Goal: Information Seeking & Learning: Learn about a topic

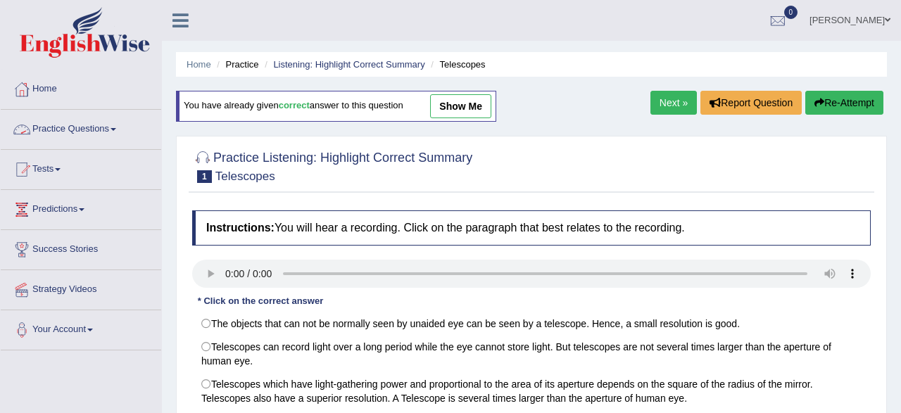
click at [125, 143] on link "Practice Questions" at bounding box center [81, 127] width 160 height 35
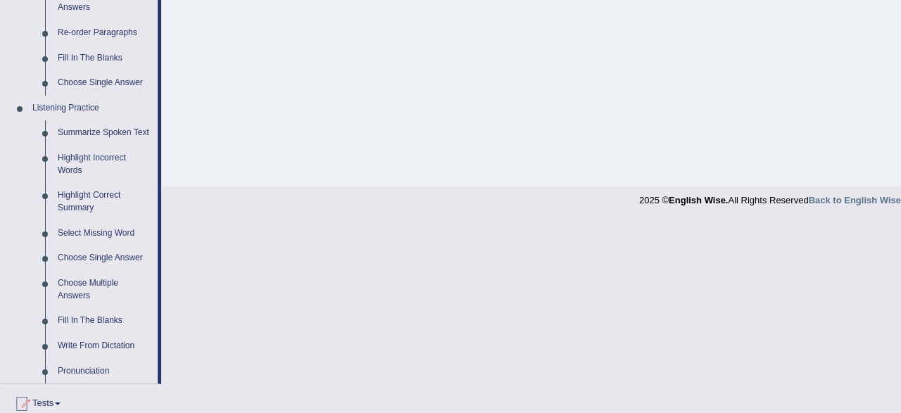
scroll to position [585, 0]
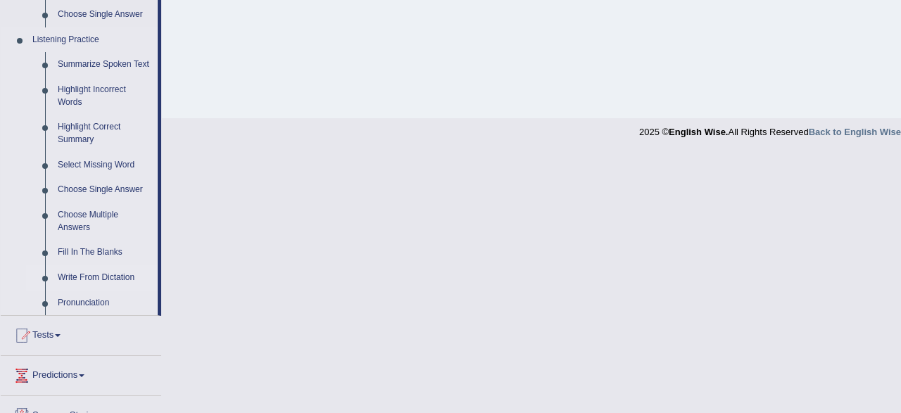
click at [87, 280] on link "Write From Dictation" at bounding box center [104, 277] width 106 height 25
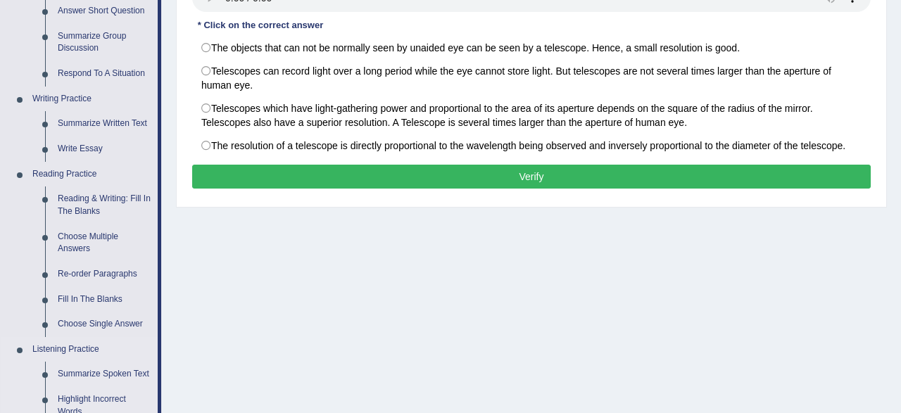
scroll to position [282, 0]
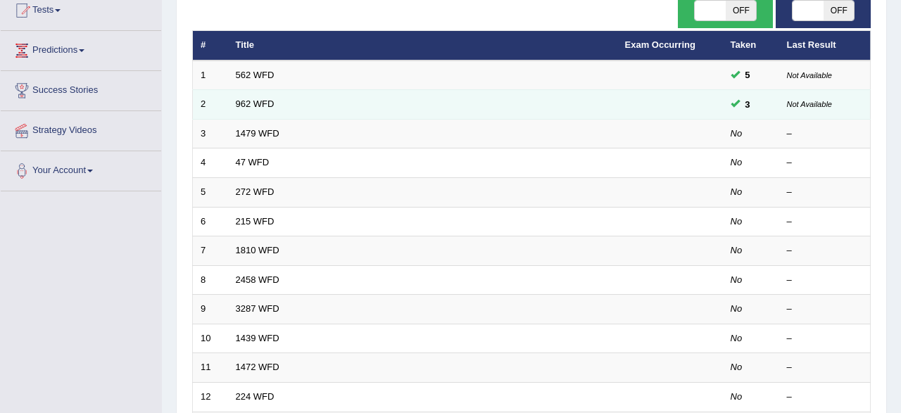
scroll to position [146, 0]
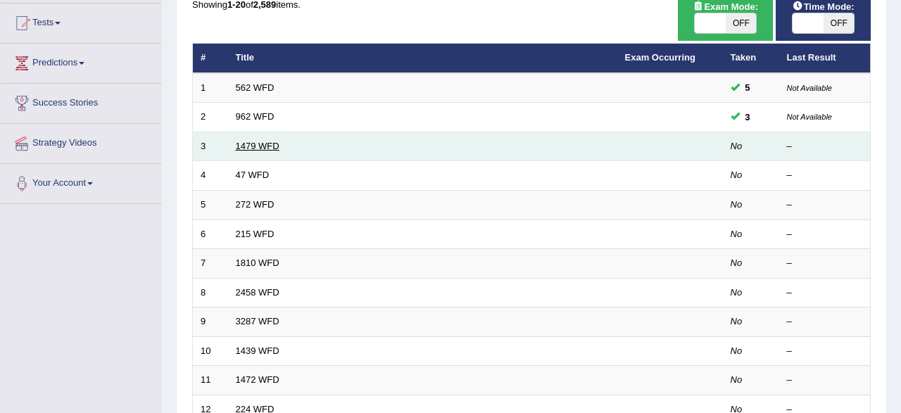
click at [252, 146] on link "1479 WFD" at bounding box center [258, 146] width 44 height 11
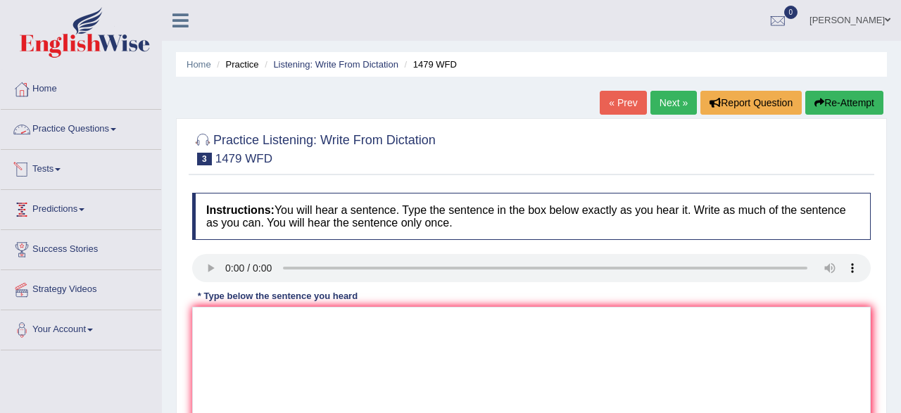
click at [70, 126] on link "Practice Questions" at bounding box center [81, 127] width 160 height 35
click at [78, 139] on link "Practice Questions" at bounding box center [81, 127] width 160 height 35
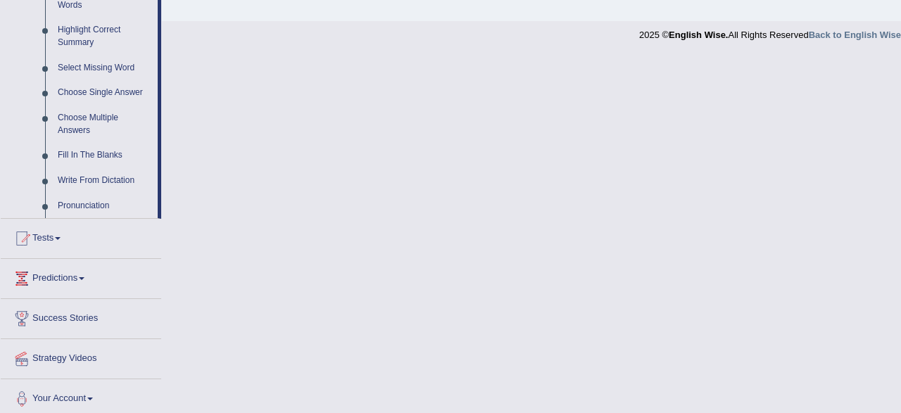
scroll to position [687, 0]
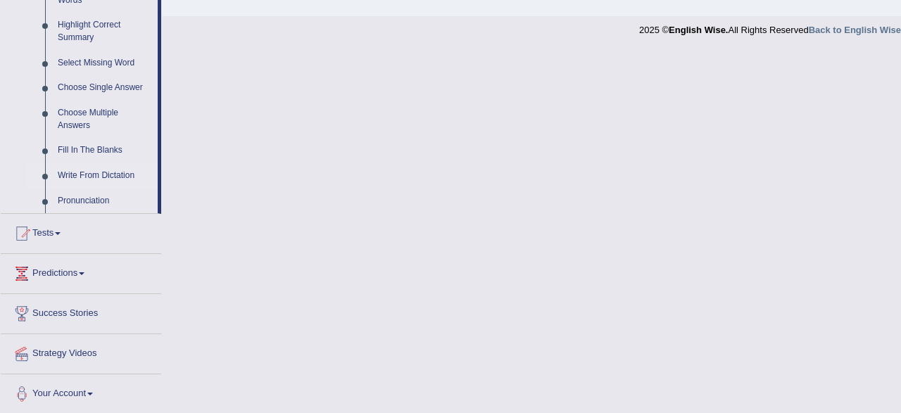
click at [105, 177] on link "Write From Dictation" at bounding box center [104, 175] width 106 height 25
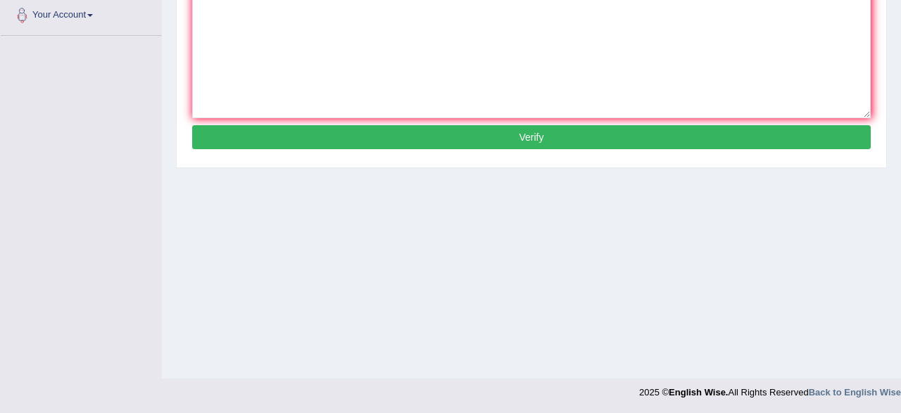
scroll to position [0, 0]
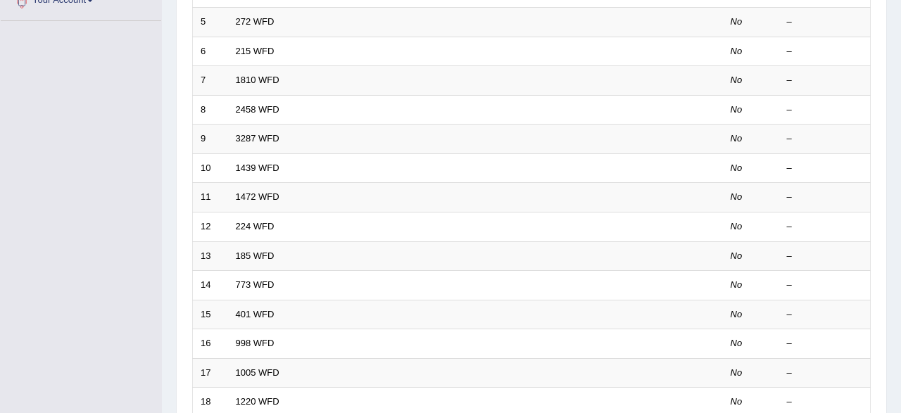
scroll to position [366, 0]
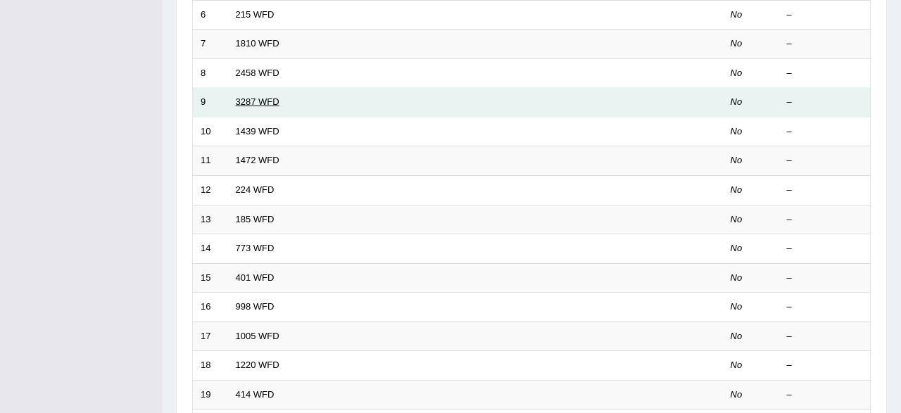
click at [256, 96] on link "3287 WFD" at bounding box center [258, 101] width 44 height 11
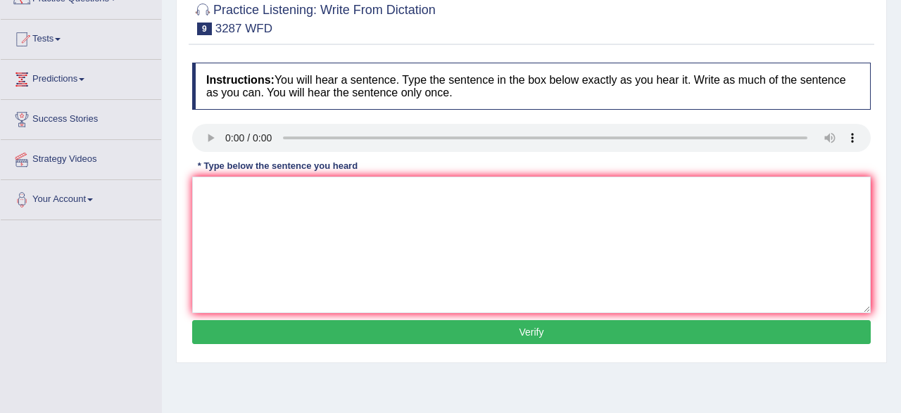
scroll to position [146, 0]
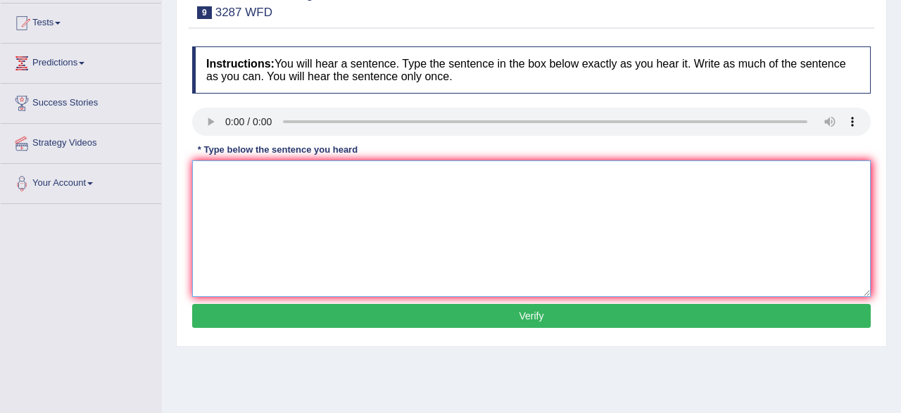
click at [281, 175] on textarea at bounding box center [531, 228] width 678 height 136
type textarea "The new article is published regarding the university."
click at [328, 318] on button "Verify" at bounding box center [531, 316] width 678 height 24
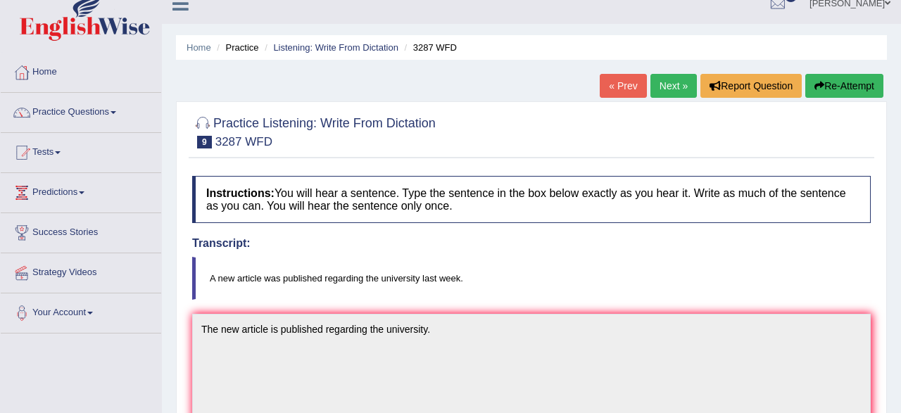
scroll to position [0, 0]
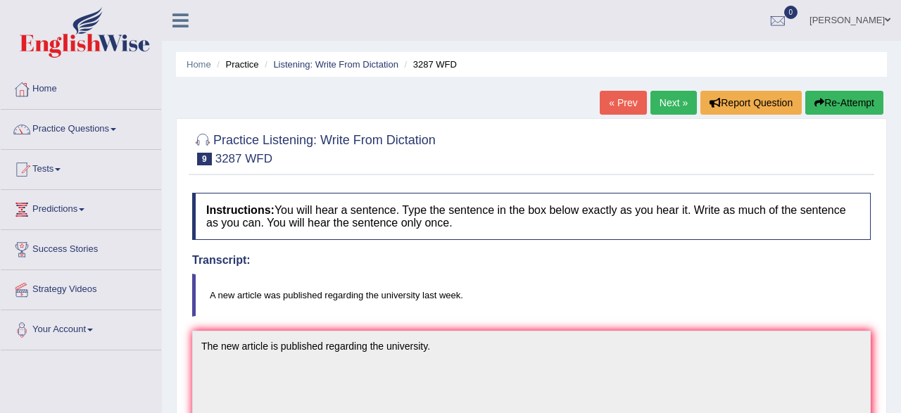
click at [666, 105] on link "Next »" at bounding box center [673, 103] width 46 height 24
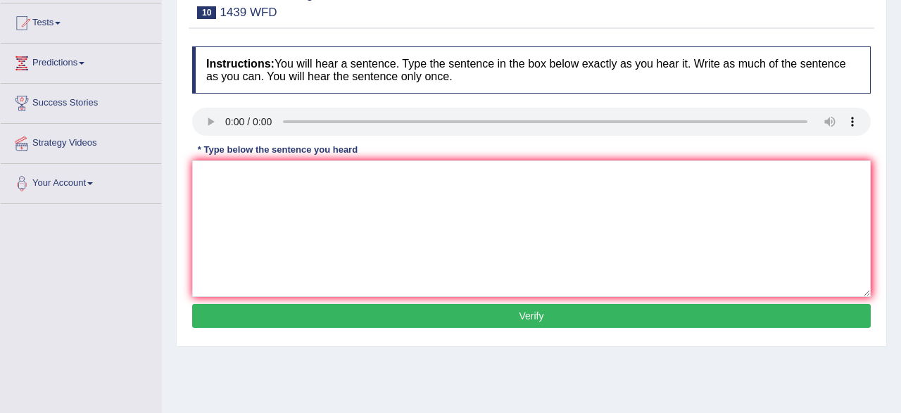
scroll to position [146, 0]
click at [336, 186] on textarea at bounding box center [531, 228] width 678 height 136
type textarea "t"
click at [275, 179] on textarea "The fiction books just passed over the couunter" at bounding box center [531, 228] width 678 height 136
click at [453, 173] on textarea "The fiction books counting just passed over the couunter" at bounding box center [531, 228] width 678 height 136
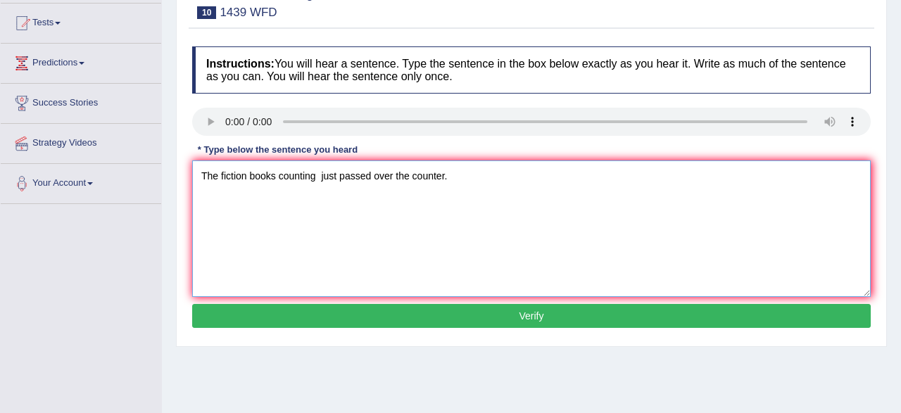
type textarea "The fiction books counting just passed over the counter."
click at [554, 324] on button "Verify" at bounding box center [531, 316] width 678 height 24
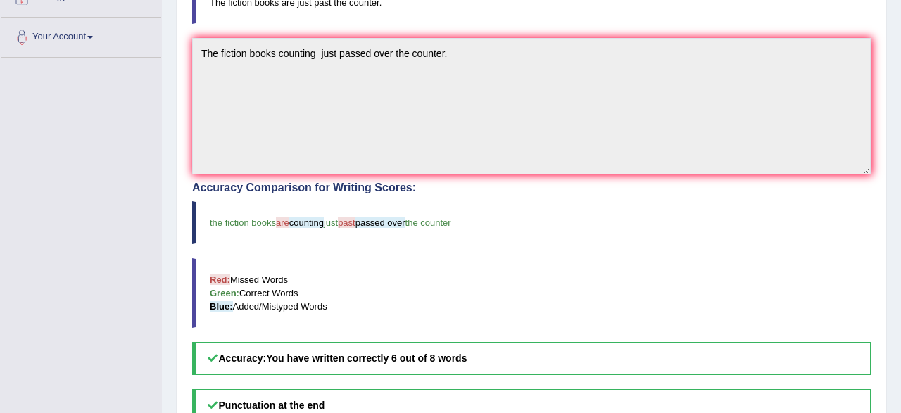
scroll to position [73, 0]
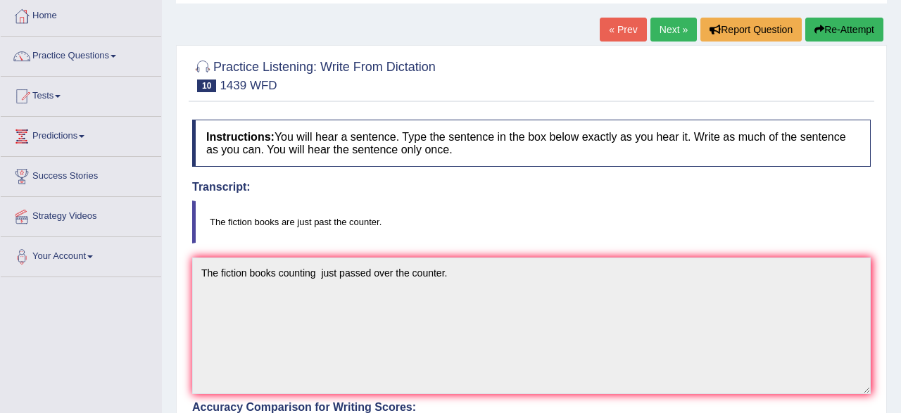
click at [663, 27] on link "Next »" at bounding box center [673, 30] width 46 height 24
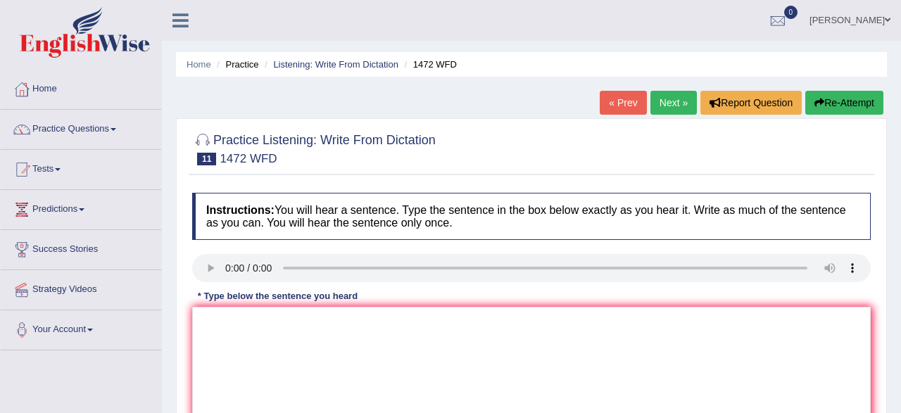
scroll to position [146, 0]
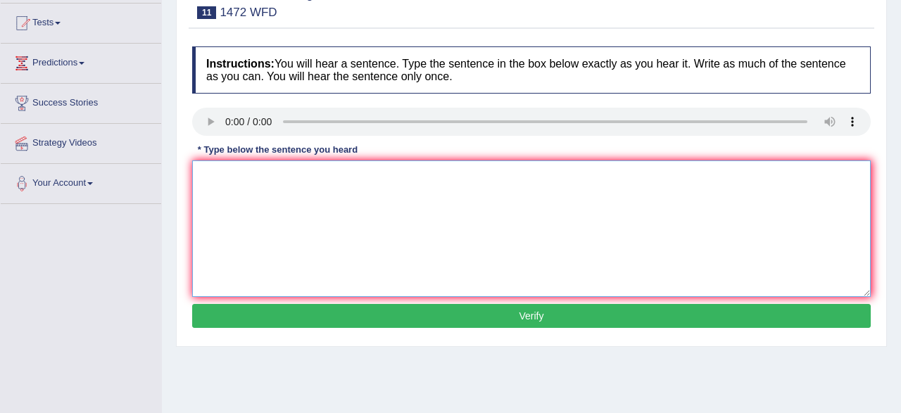
click at [496, 187] on textarea at bounding box center [531, 228] width 678 height 136
click at [309, 181] on textarea at bounding box center [531, 228] width 678 height 136
type textarea "The local goverment has adabted plan infersturcture equpiment."
click at [481, 312] on button "Verify" at bounding box center [531, 316] width 678 height 24
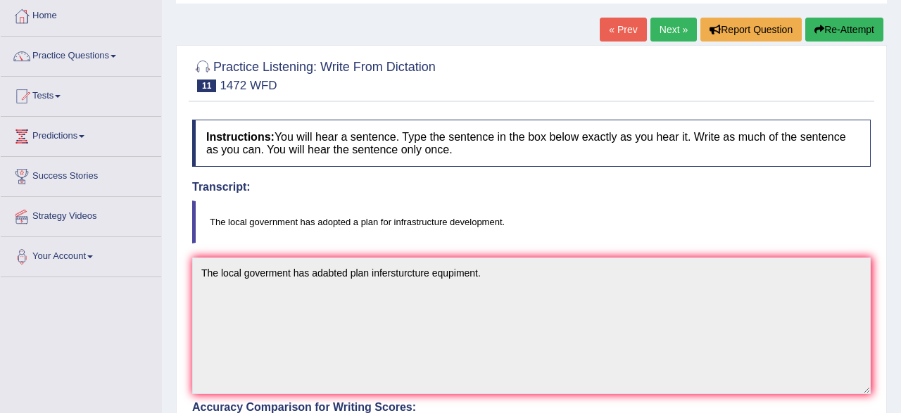
scroll to position [73, 0]
click at [75, 58] on link "Practice Questions" at bounding box center [81, 54] width 160 height 35
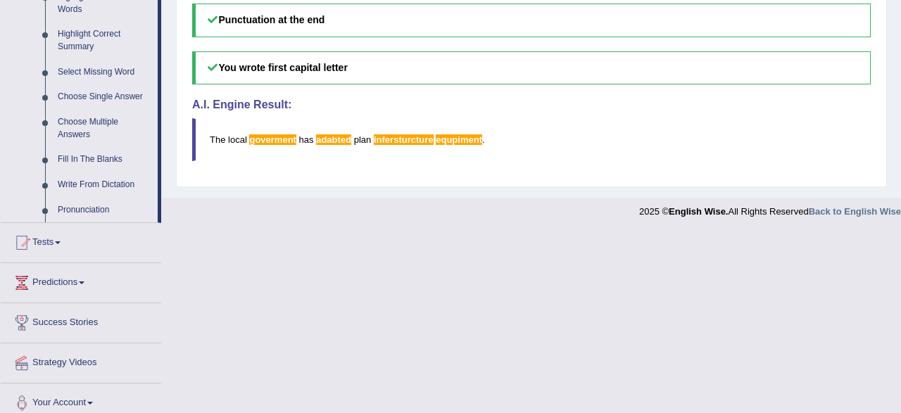
scroll to position [687, 0]
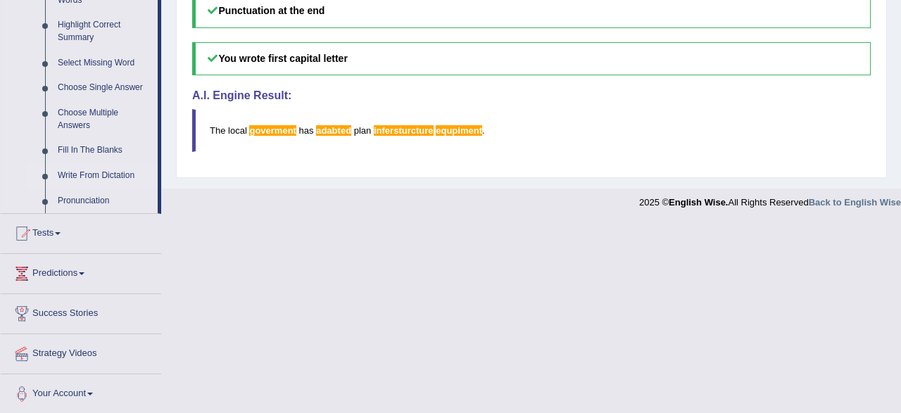
click at [76, 177] on link "Write From Dictation" at bounding box center [104, 175] width 106 height 25
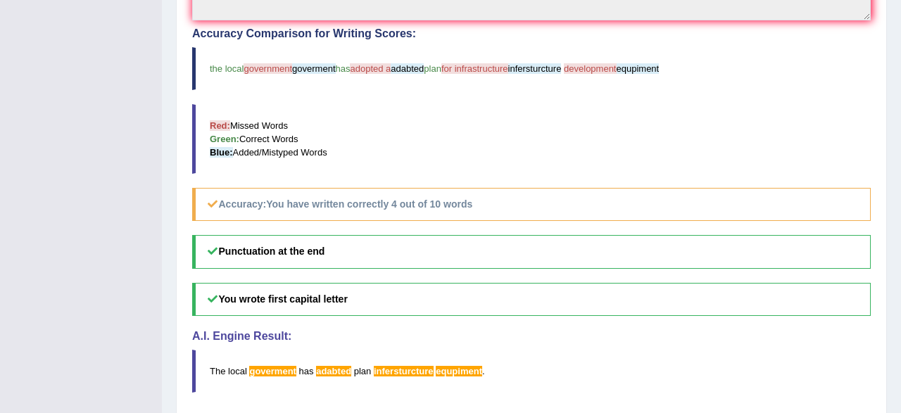
scroll to position [0, 0]
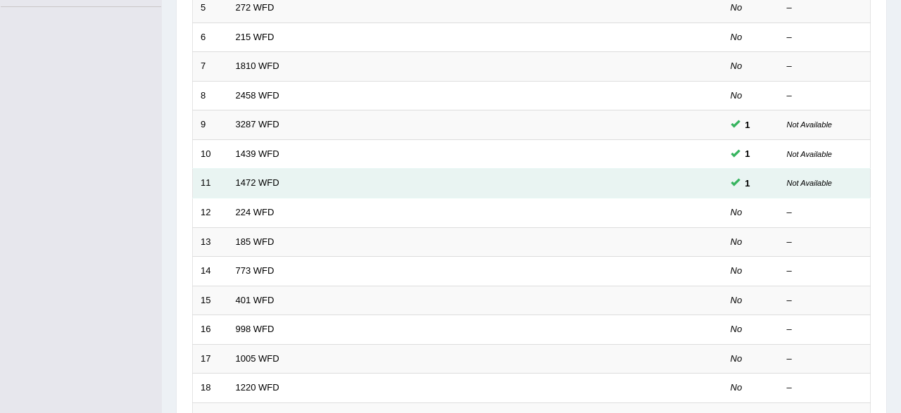
scroll to position [366, 0]
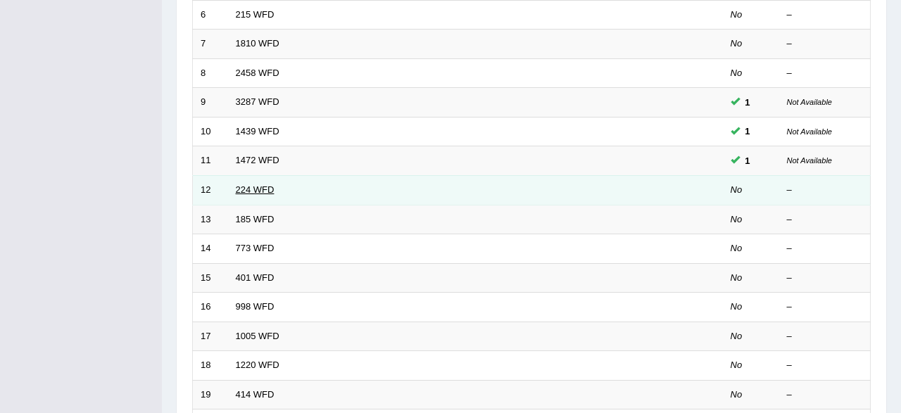
click at [248, 187] on link "224 WFD" at bounding box center [255, 189] width 39 height 11
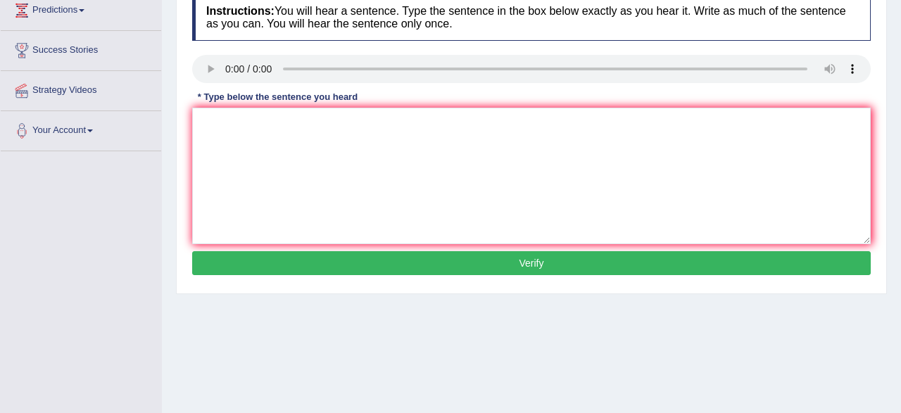
scroll to position [220, 0]
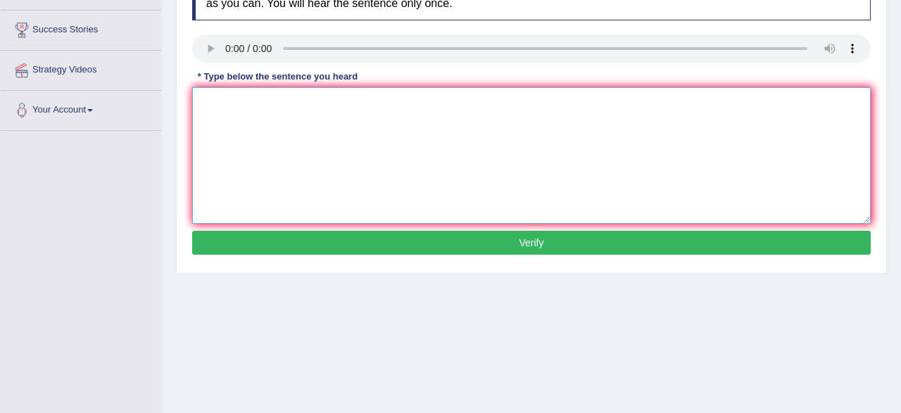
click at [231, 120] on textarea at bounding box center [531, 155] width 678 height 136
click at [211, 120] on textarea at bounding box center [531, 155] width 678 height 136
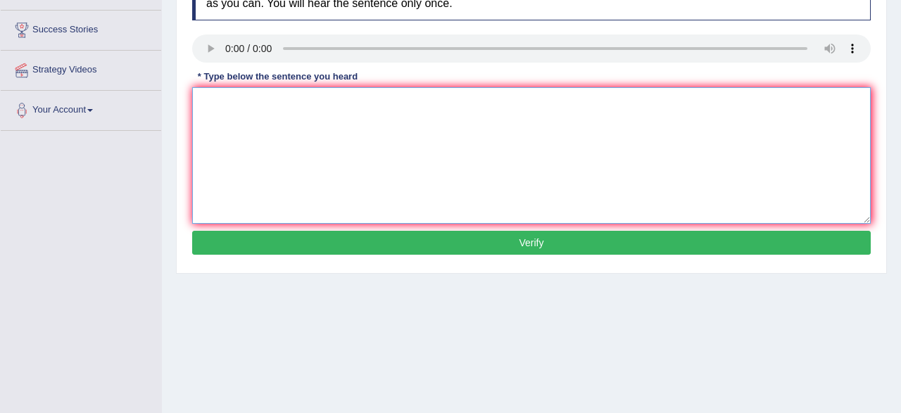
click at [231, 118] on textarea at bounding box center [531, 155] width 678 height 136
type textarea "i"
type textarea "In wintter get hashe but it is not be issue if has heater."
click at [466, 239] on button "Verify" at bounding box center [531, 243] width 678 height 24
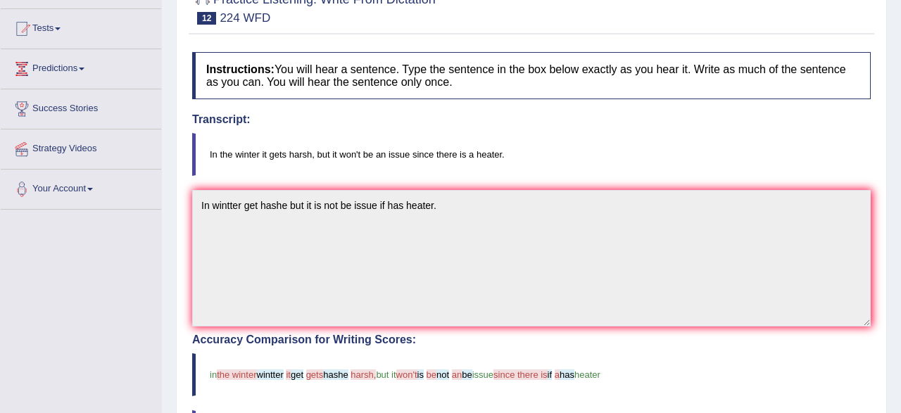
scroll to position [54, 0]
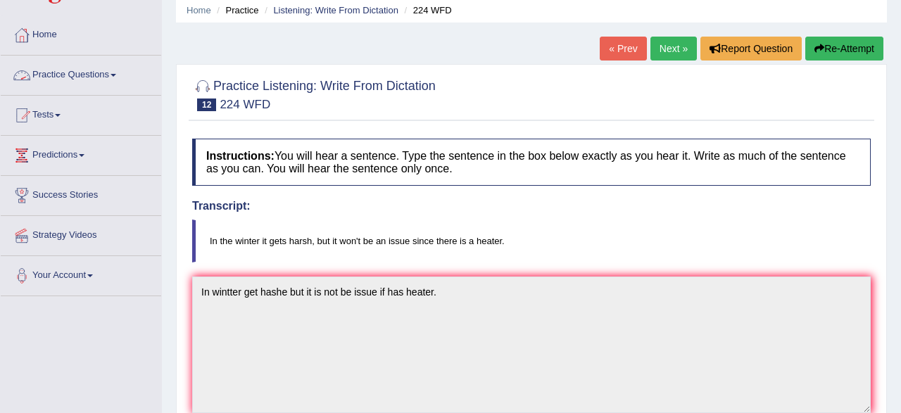
click at [96, 77] on link "Practice Questions" at bounding box center [81, 73] width 160 height 35
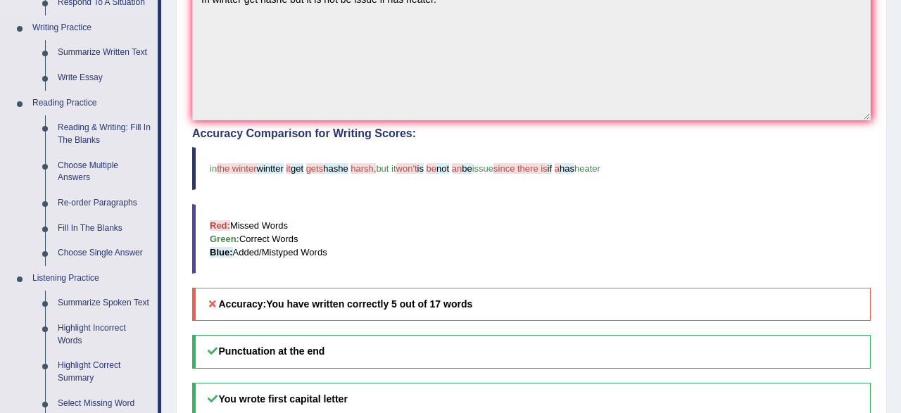
scroll to position [640, 0]
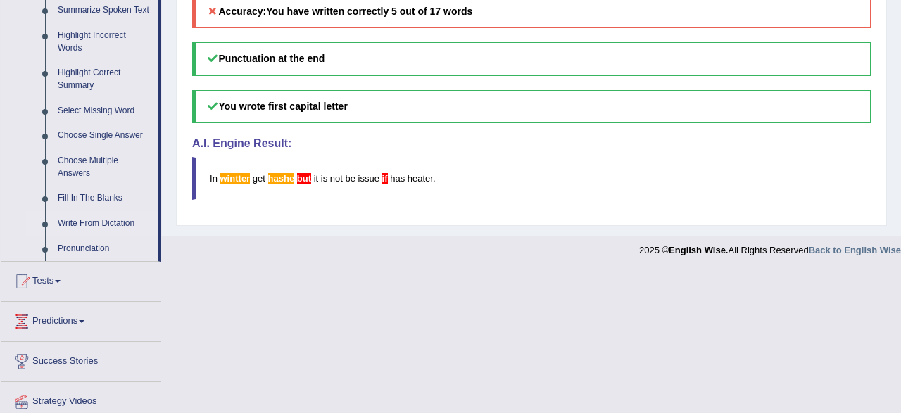
click at [94, 224] on link "Write From Dictation" at bounding box center [104, 223] width 106 height 25
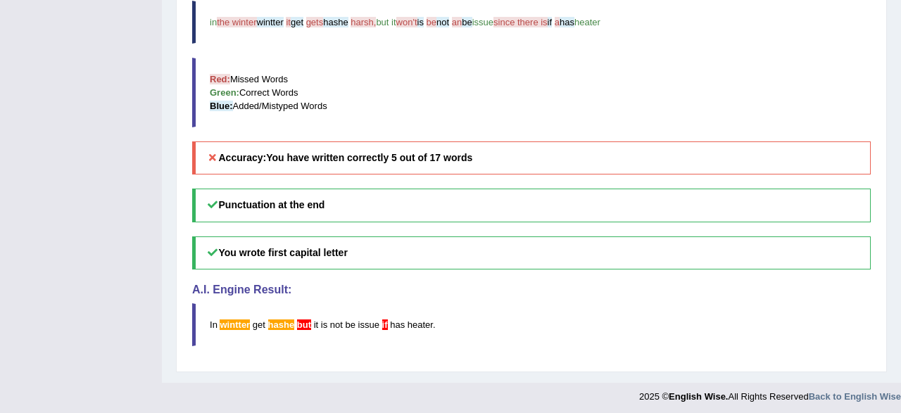
scroll to position [0, 0]
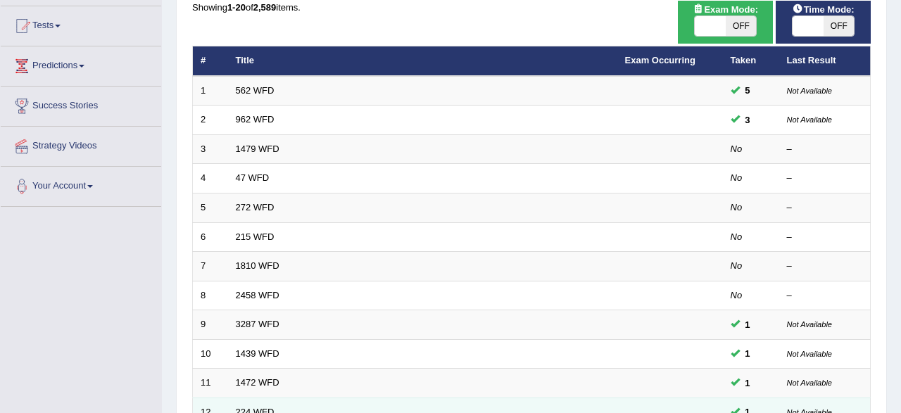
scroll to position [73, 0]
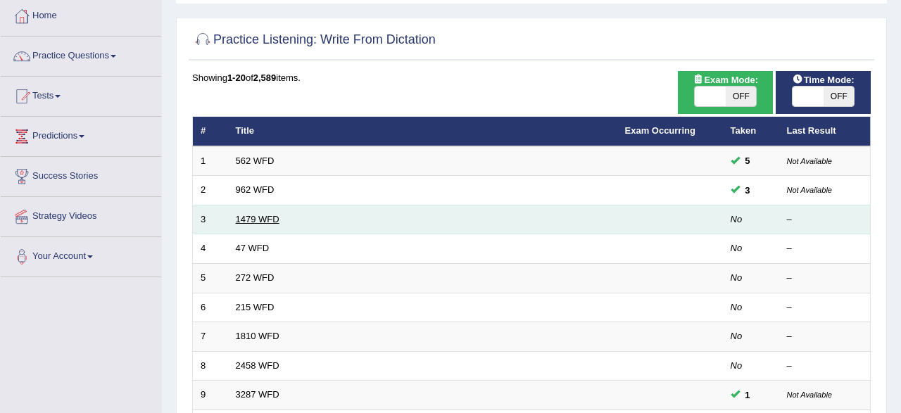
click at [255, 217] on link "1479 WFD" at bounding box center [258, 219] width 44 height 11
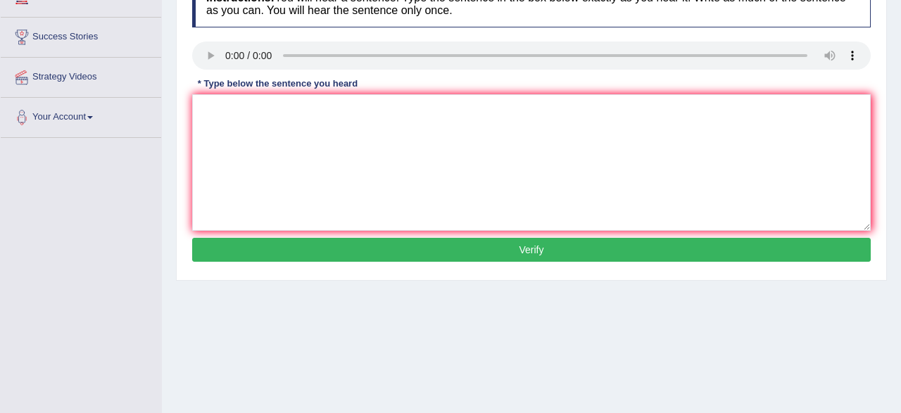
scroll to position [220, 0]
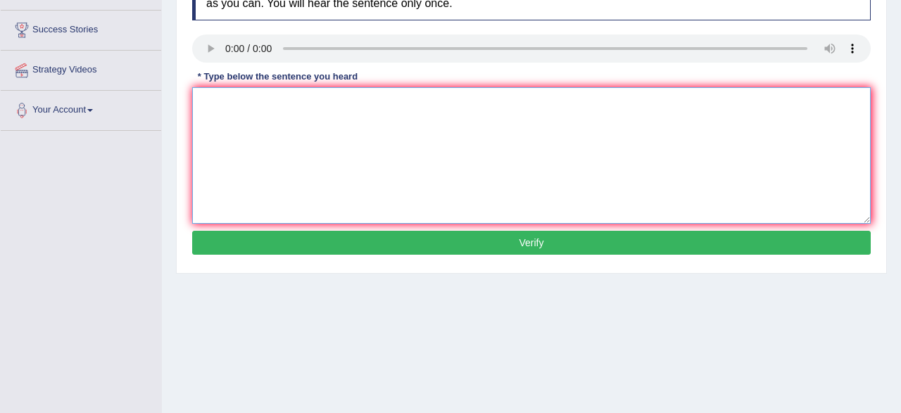
click at [218, 103] on textarea at bounding box center [531, 155] width 678 height 136
click at [306, 108] on textarea "the teacher requried" at bounding box center [531, 155] width 678 height 136
type textarea "the teacher requried student how requried the summer vacation."
click at [308, 244] on button "Verify" at bounding box center [531, 243] width 678 height 24
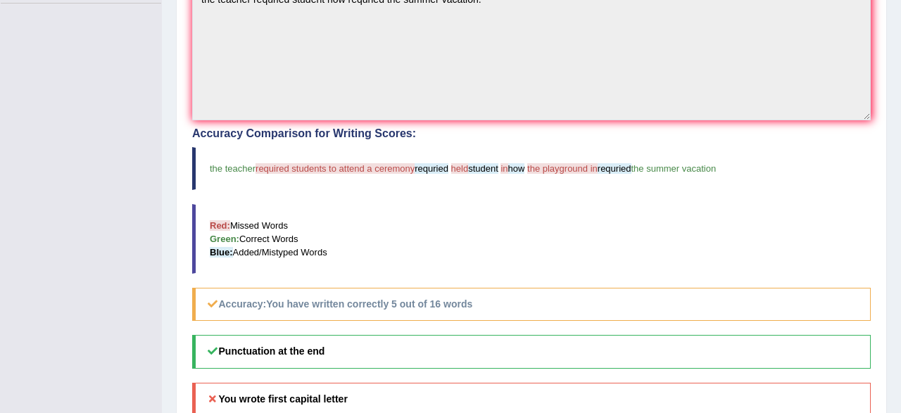
scroll to position [0, 0]
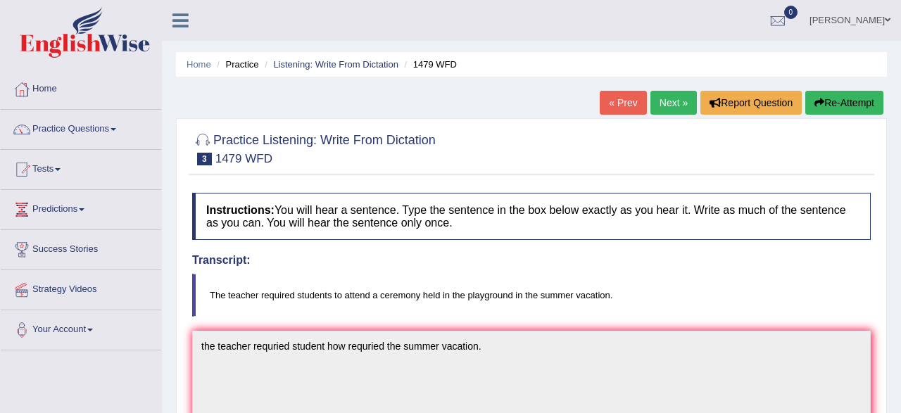
click at [660, 103] on link "Next »" at bounding box center [673, 103] width 46 height 24
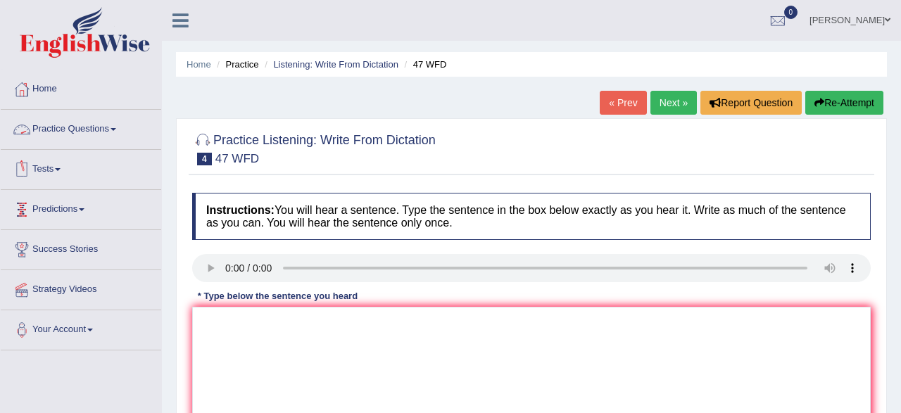
click at [73, 125] on link "Practice Questions" at bounding box center [81, 127] width 160 height 35
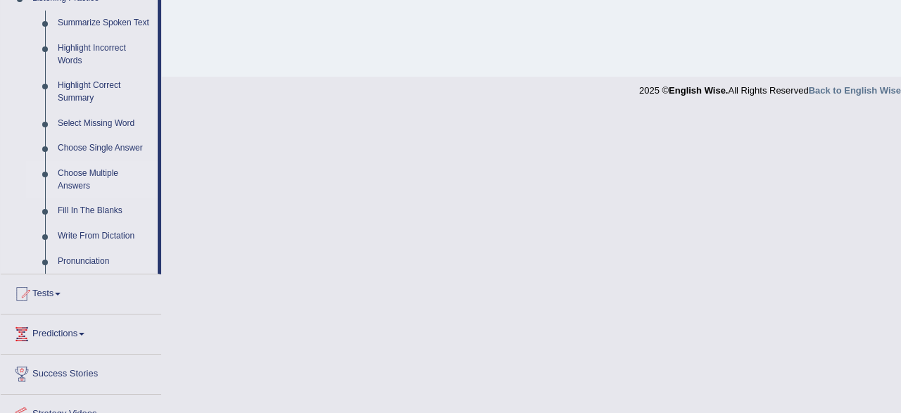
scroll to position [659, 0]
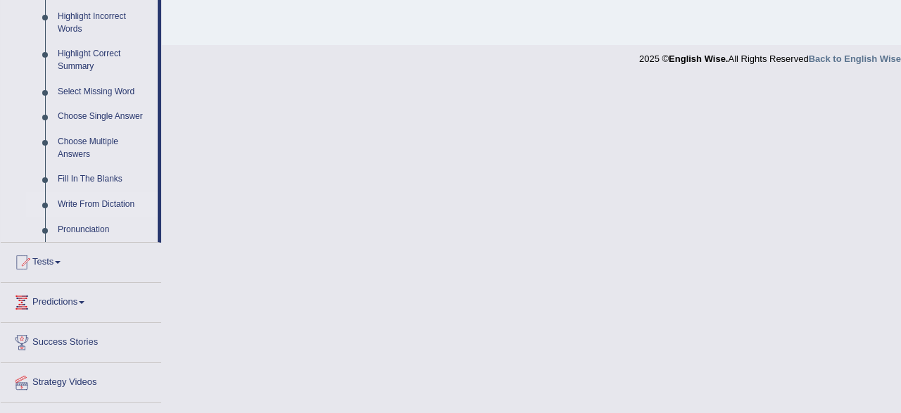
click at [82, 205] on link "Write From Dictation" at bounding box center [104, 204] width 106 height 25
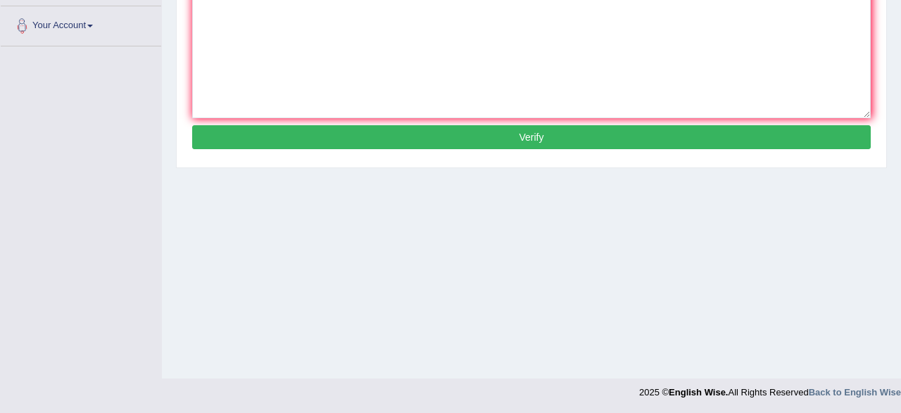
scroll to position [0, 0]
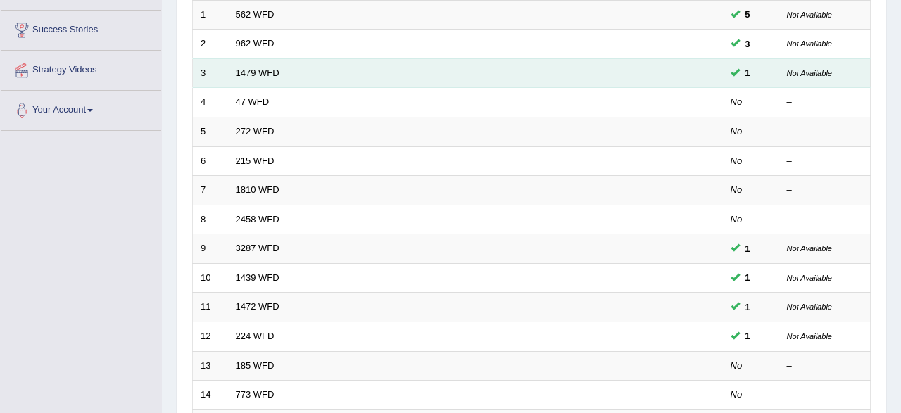
scroll to position [146, 0]
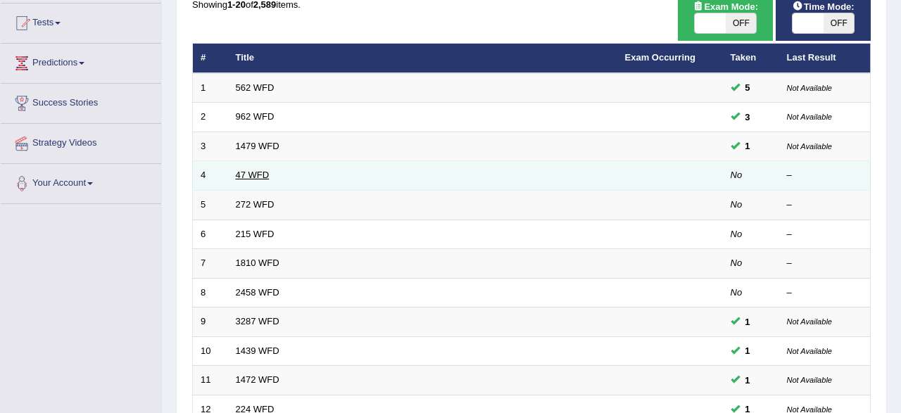
click at [250, 175] on link "47 WFD" at bounding box center [253, 175] width 34 height 11
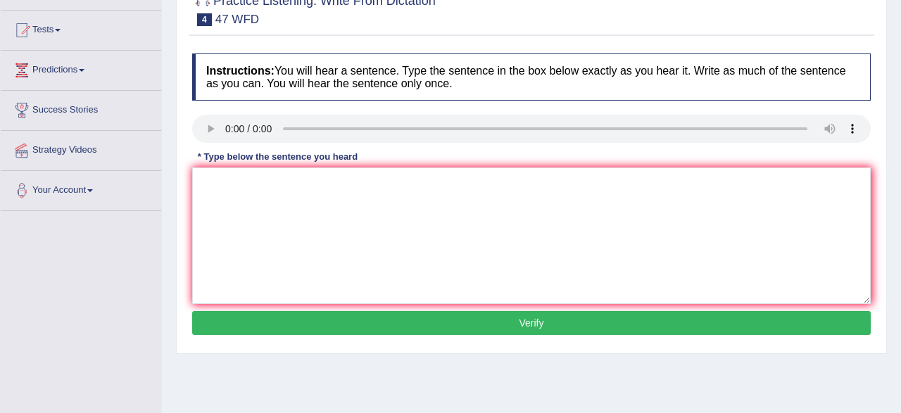
scroll to position [146, 0]
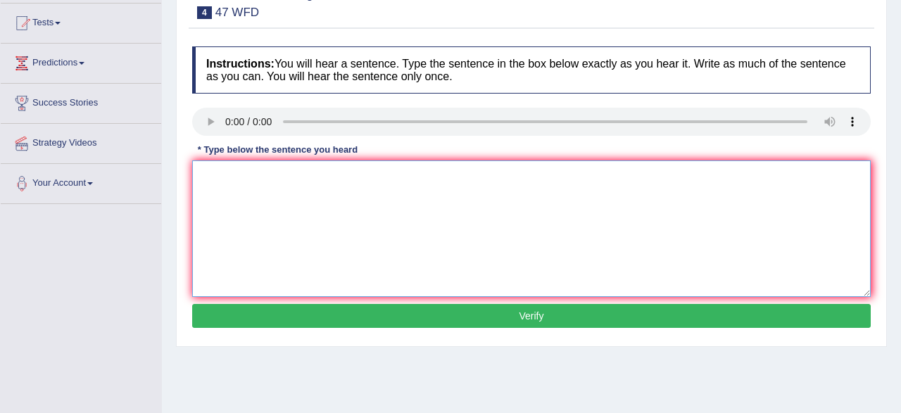
click at [272, 193] on textarea at bounding box center [531, 228] width 678 height 136
click at [260, 184] on textarea "to drop" at bounding box center [531, 228] width 678 height 136
click at [289, 184] on textarea "to drop the solution" at bounding box center [531, 228] width 678 height 136
type textarea "to drop the solution heated the sobuse tube."
click at [411, 322] on button "Verify" at bounding box center [531, 316] width 678 height 24
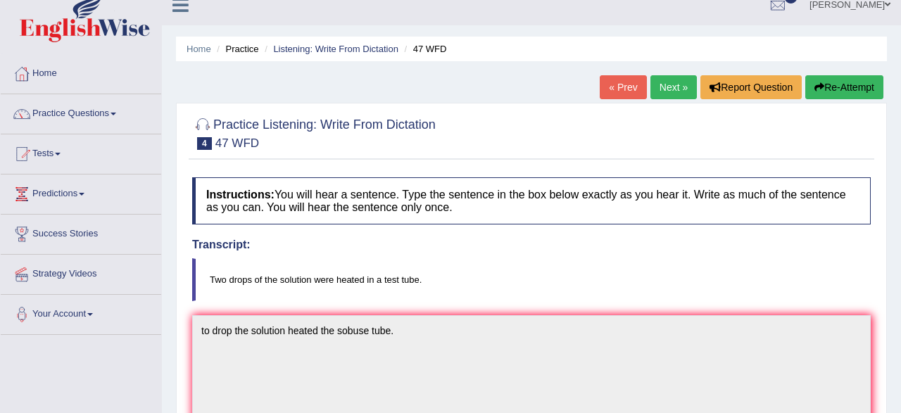
scroll to position [0, 0]
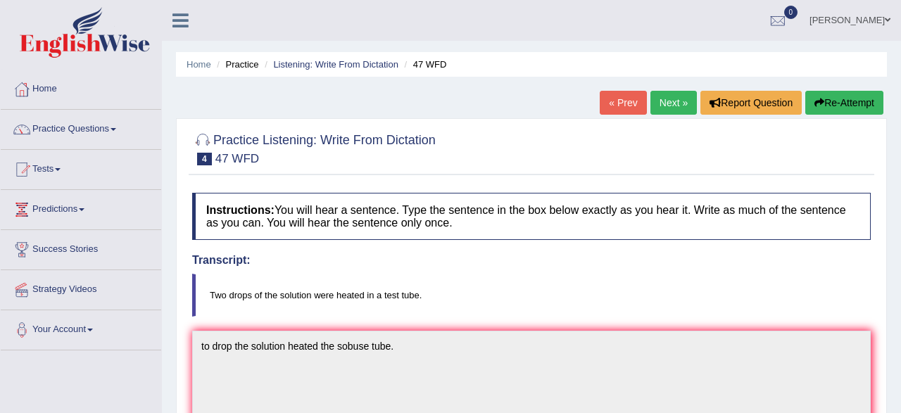
click at [663, 100] on link "Next »" at bounding box center [673, 103] width 46 height 24
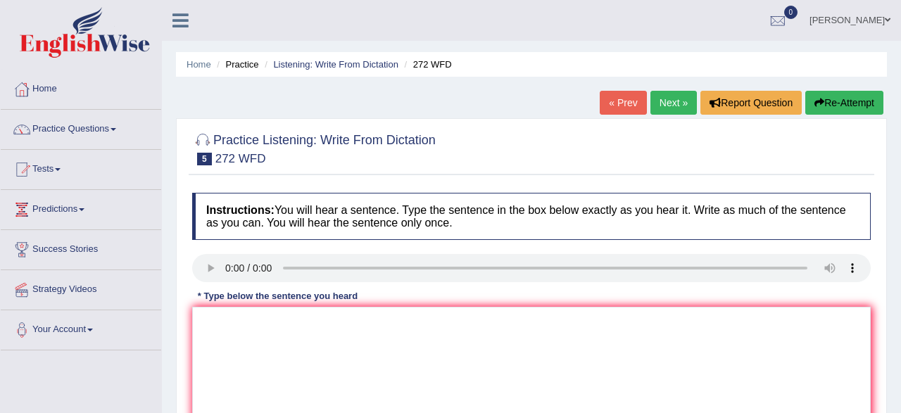
scroll to position [220, 0]
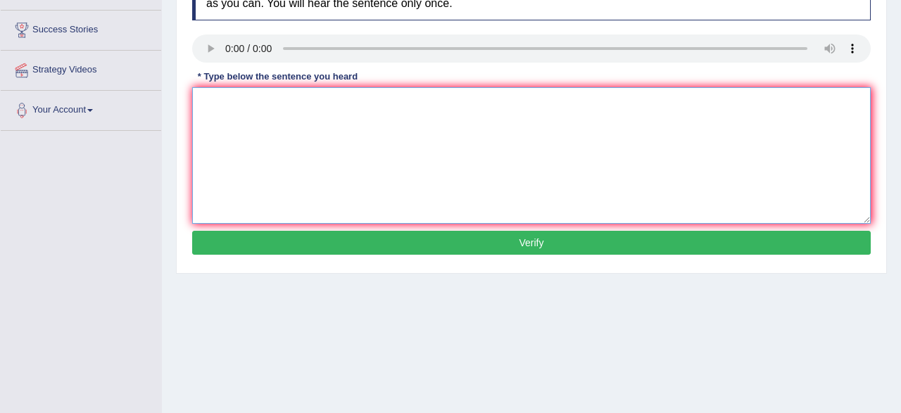
click at [599, 120] on textarea at bounding box center [531, 155] width 678 height 136
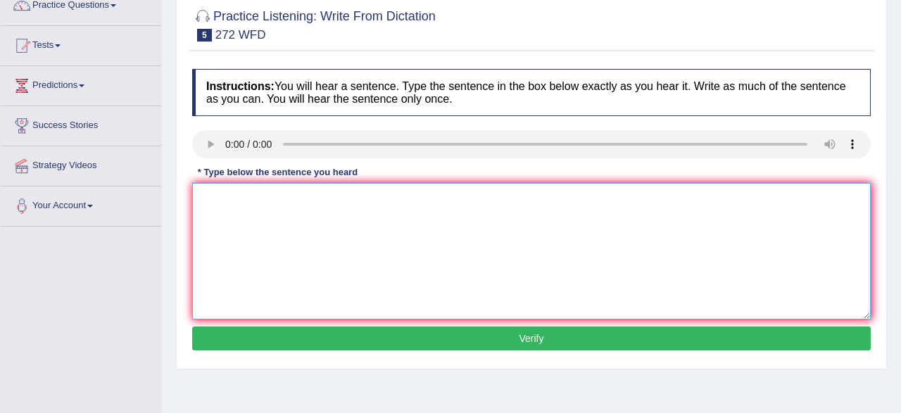
scroll to position [73, 0]
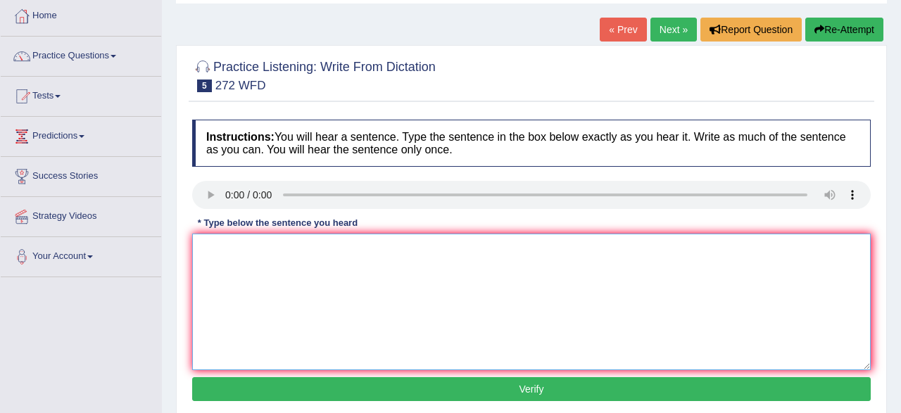
click at [241, 248] on textarea at bounding box center [531, 302] width 678 height 136
type textarea "the development has the negative impact for the development."
click at [336, 392] on button "Verify" at bounding box center [531, 389] width 678 height 24
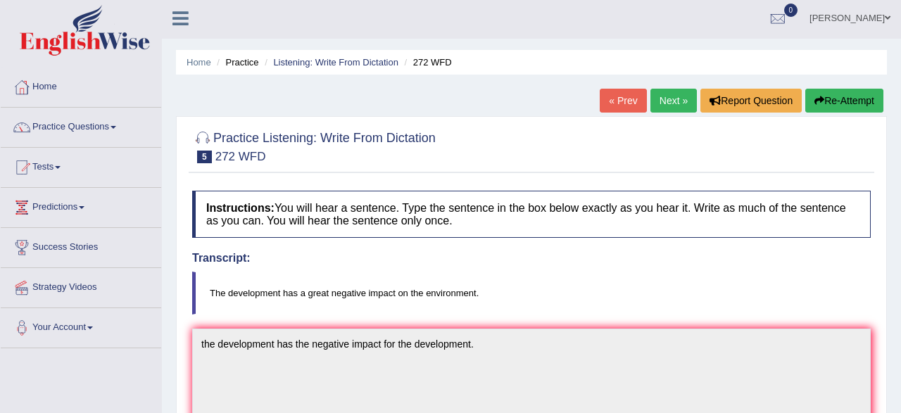
scroll to position [0, 0]
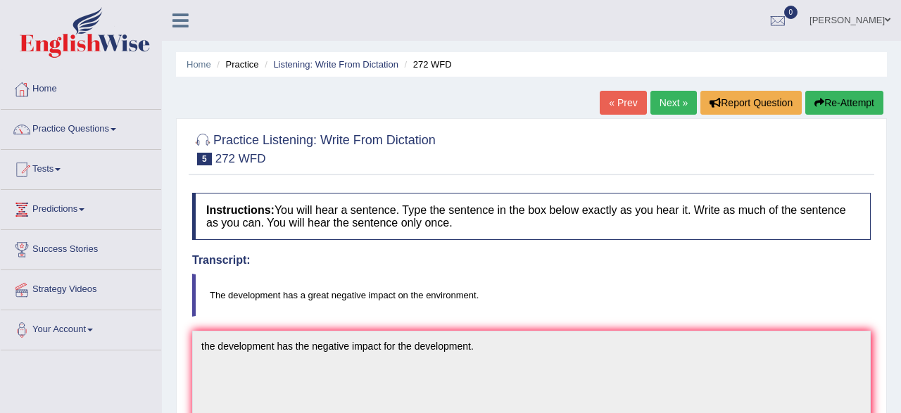
click at [660, 109] on link "Next »" at bounding box center [673, 103] width 46 height 24
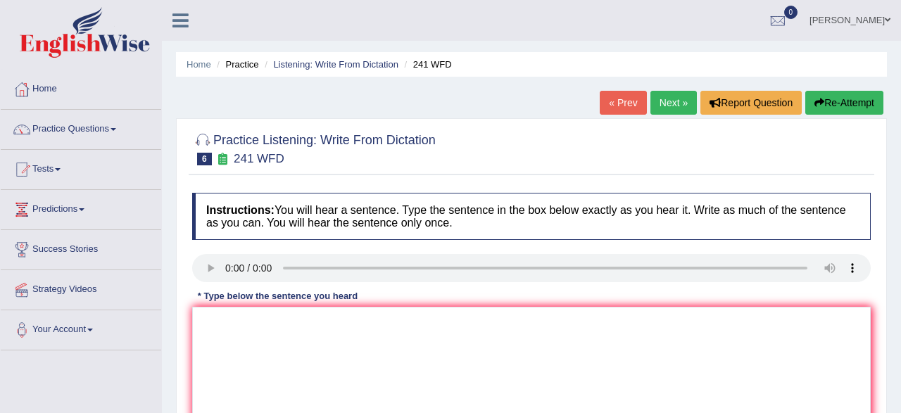
scroll to position [220, 0]
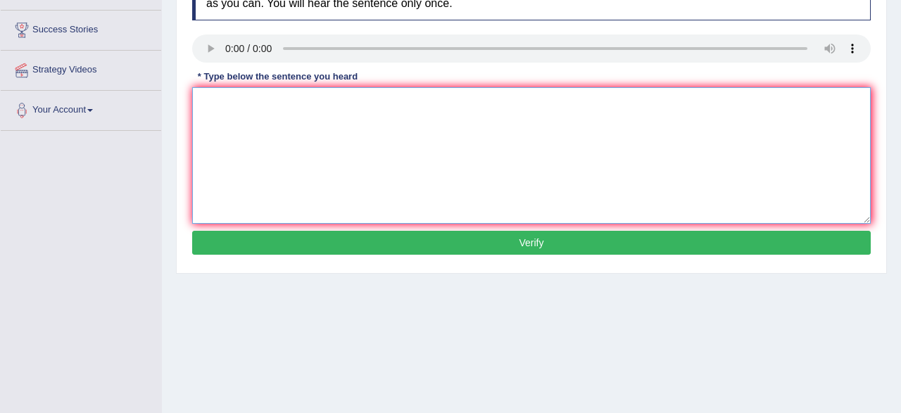
click at [218, 126] on textarea at bounding box center [531, 155] width 678 height 136
type textarea "please check information our website"
click at [356, 248] on button "Verify" at bounding box center [531, 243] width 678 height 24
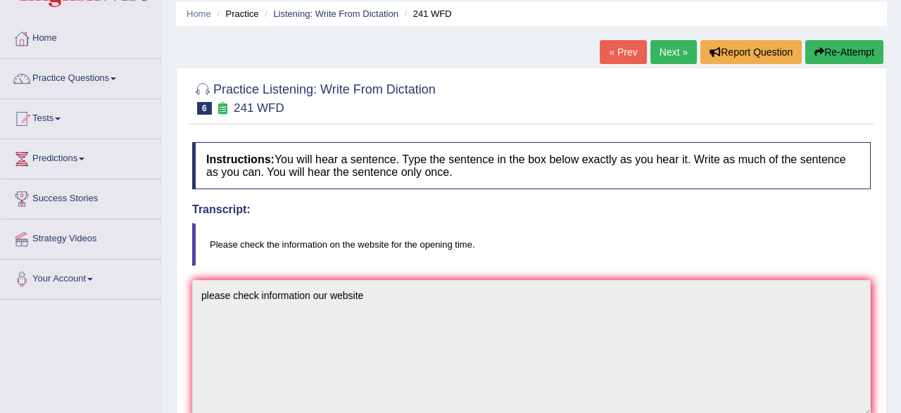
scroll to position [0, 0]
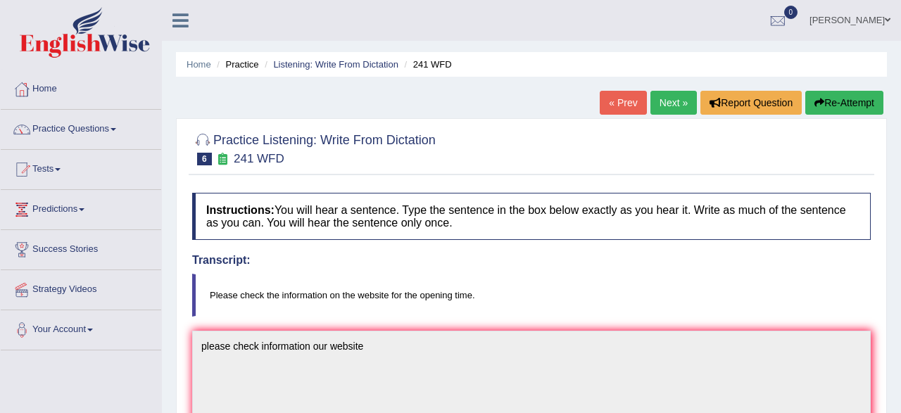
click at [661, 108] on link "Next »" at bounding box center [673, 103] width 46 height 24
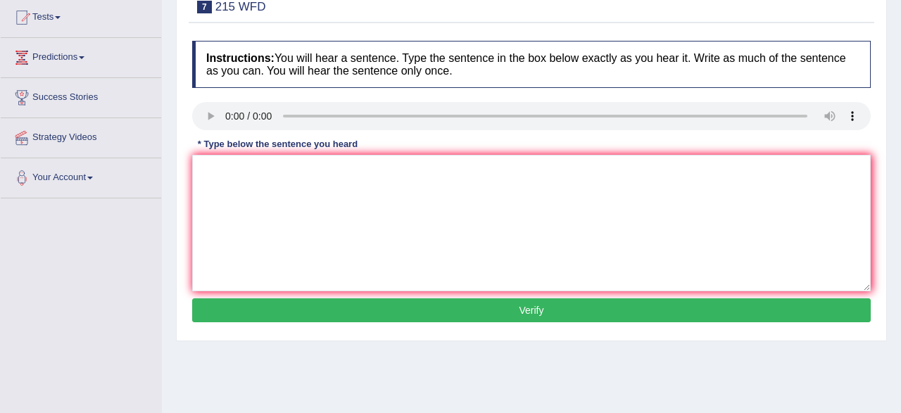
scroll to position [220, 0]
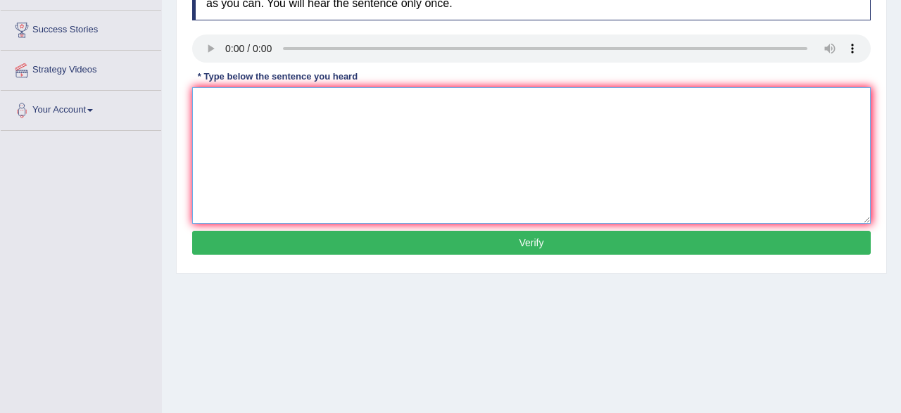
click at [244, 137] on textarea at bounding box center [531, 155] width 678 height 136
type textarea "sicence is found in the society today."
click at [255, 253] on button "Verify" at bounding box center [531, 243] width 678 height 24
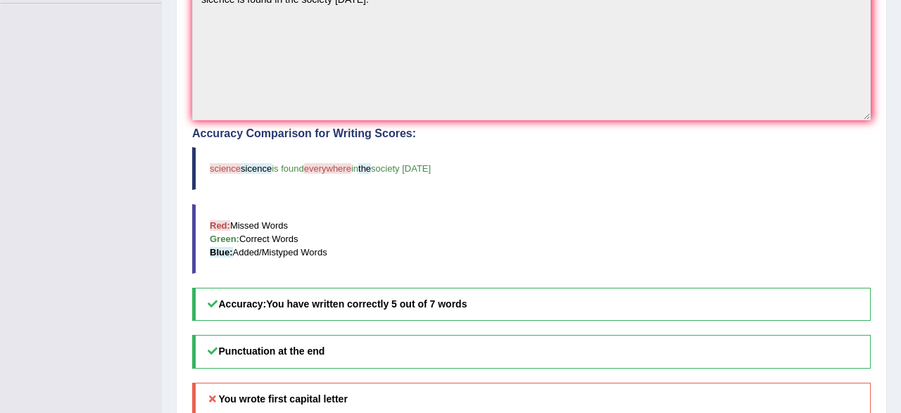
scroll to position [54, 0]
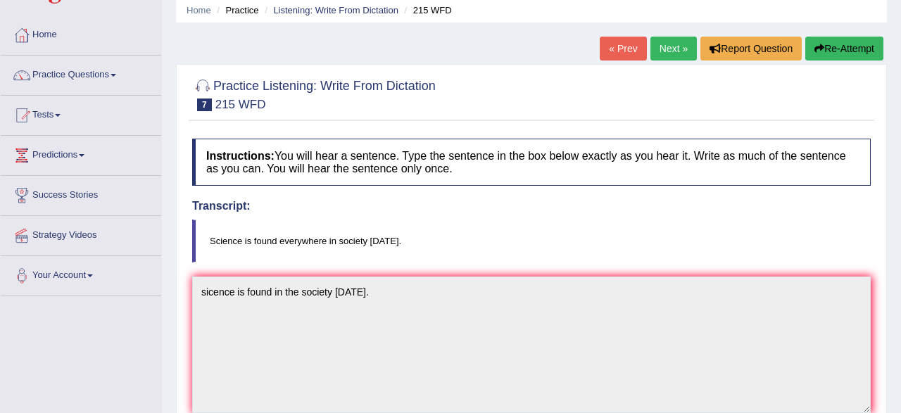
click at [683, 55] on link "Next »" at bounding box center [673, 49] width 46 height 24
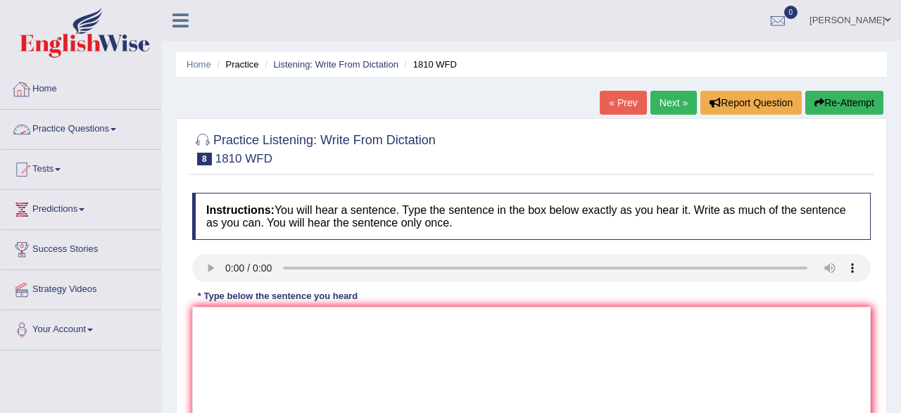
click at [99, 127] on link "Practice Questions" at bounding box center [81, 127] width 160 height 35
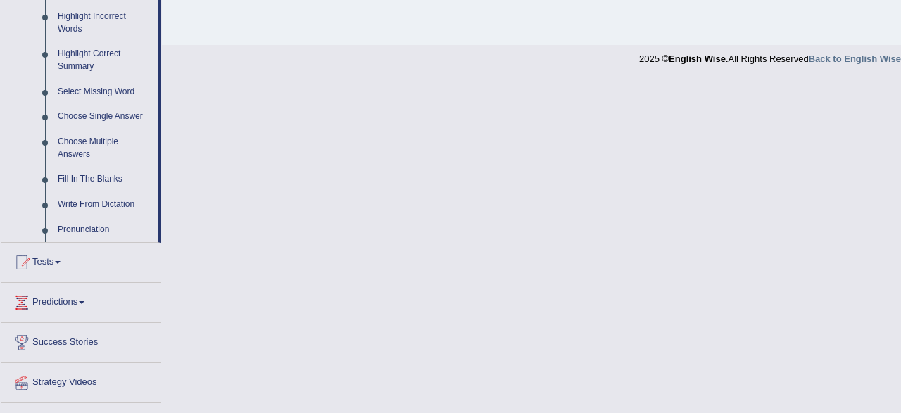
scroll to position [687, 0]
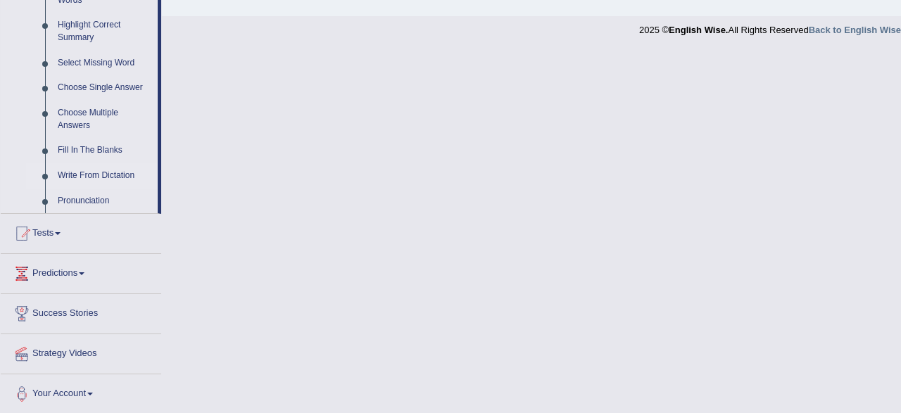
click at [80, 176] on link "Write From Dictation" at bounding box center [104, 175] width 106 height 25
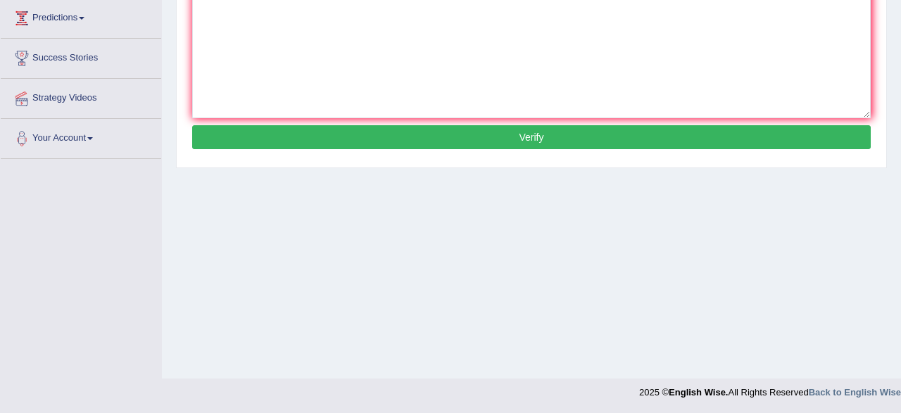
scroll to position [0, 0]
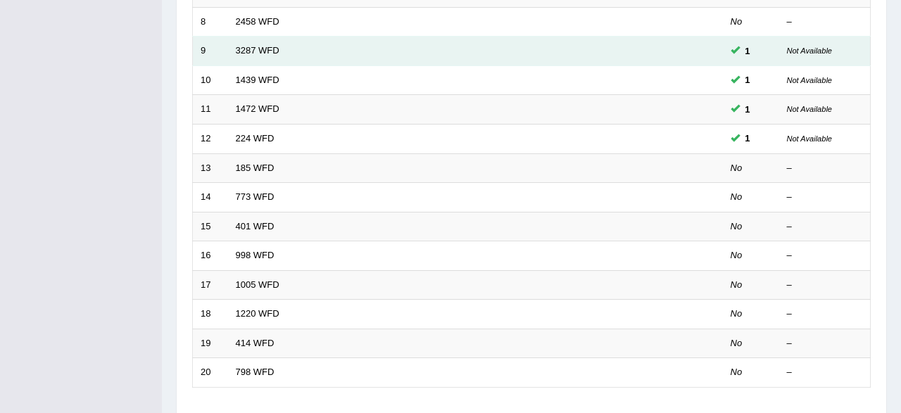
scroll to position [439, 0]
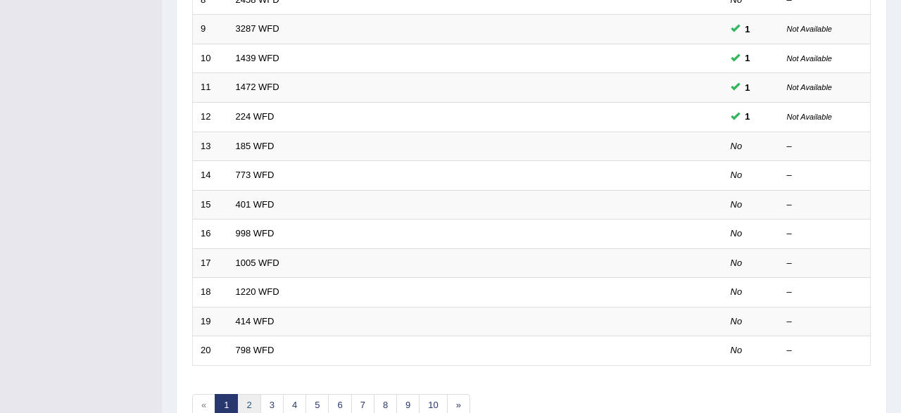
click at [247, 405] on link "2" at bounding box center [248, 405] width 23 height 23
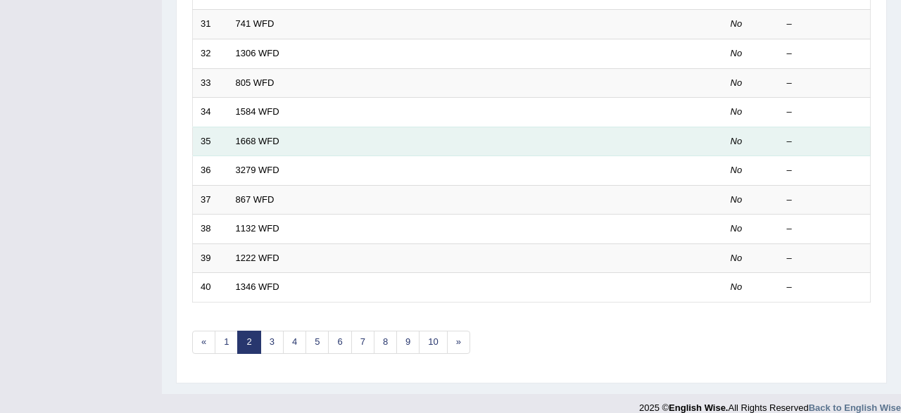
scroll to position [511, 0]
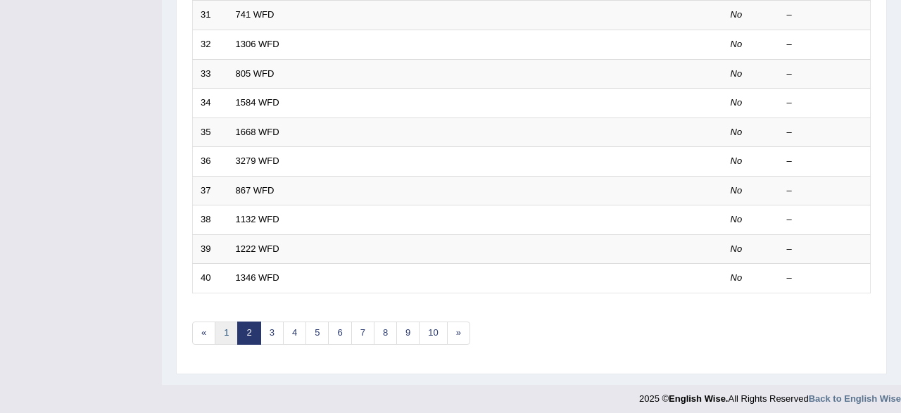
click at [229, 333] on link "1" at bounding box center [226, 333] width 23 height 23
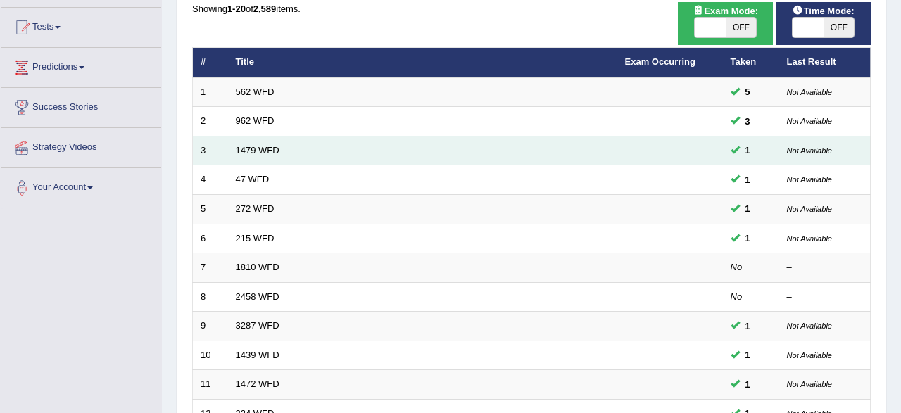
scroll to position [220, 0]
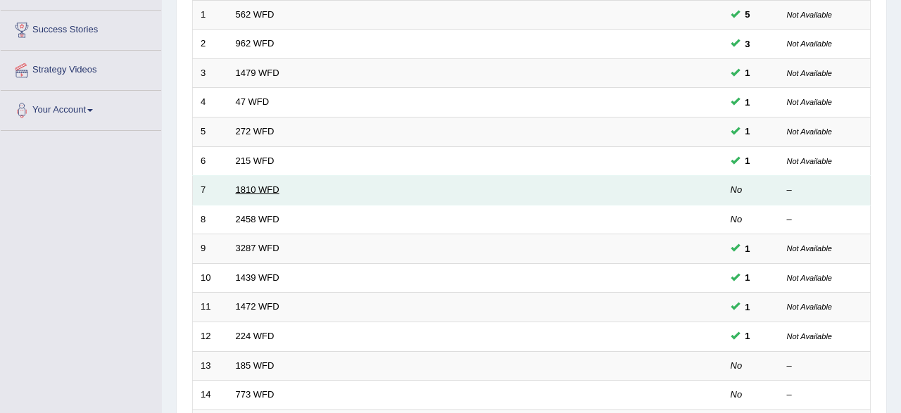
click at [260, 184] on link "1810 WFD" at bounding box center [258, 189] width 44 height 11
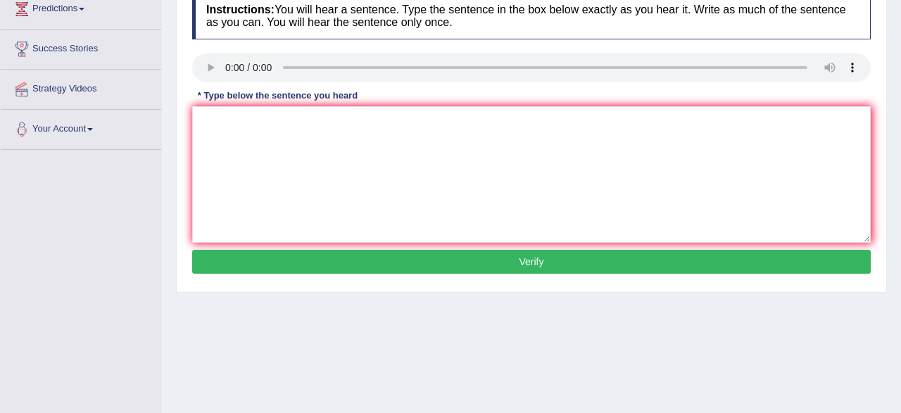
scroll to position [73, 0]
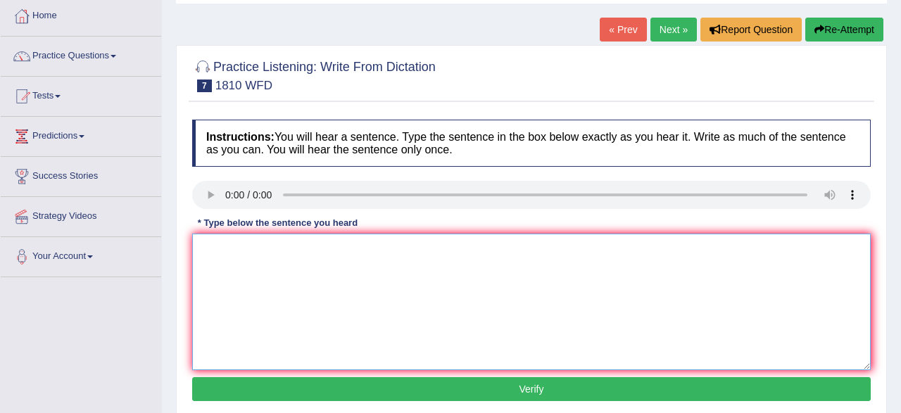
click at [222, 237] on textarea at bounding box center [531, 302] width 678 height 136
click at [220, 262] on textarea at bounding box center [531, 302] width 678 height 136
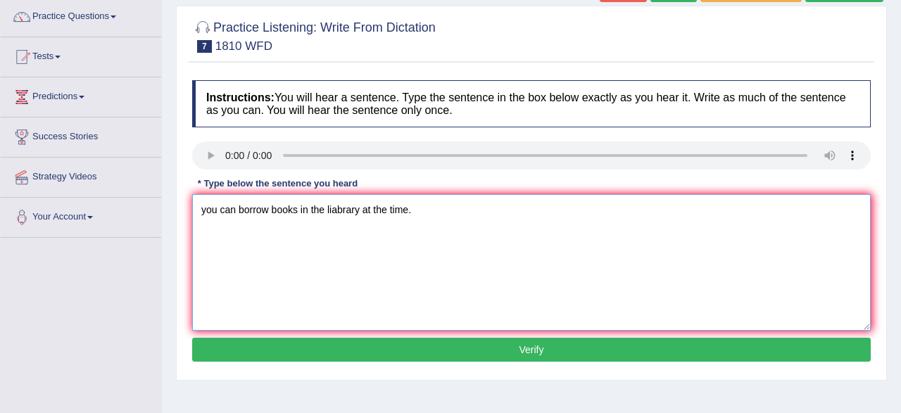
scroll to position [146, 0]
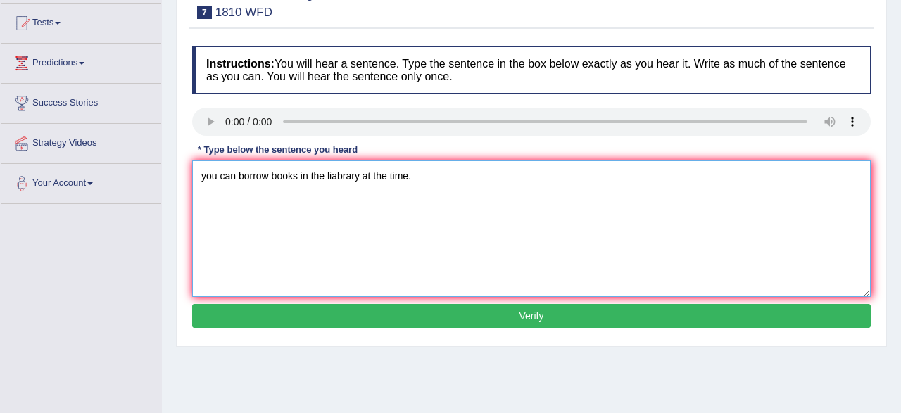
type textarea "you can borrow books in the liabrary at the time."
click at [645, 315] on button "Verify" at bounding box center [531, 316] width 678 height 24
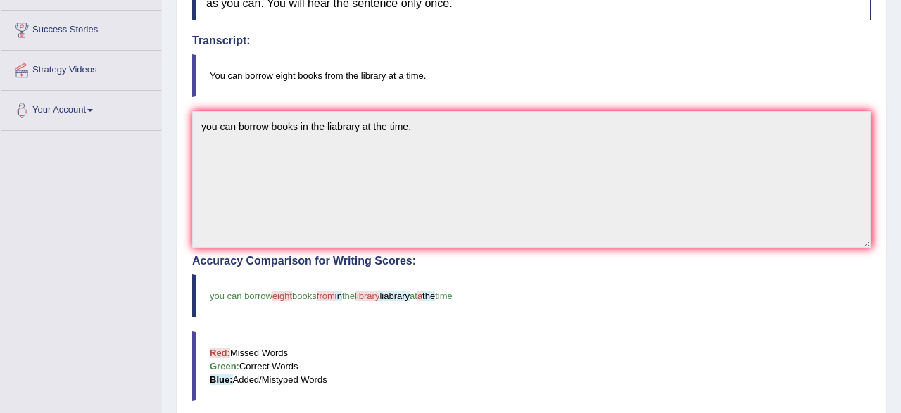
scroll to position [0, 0]
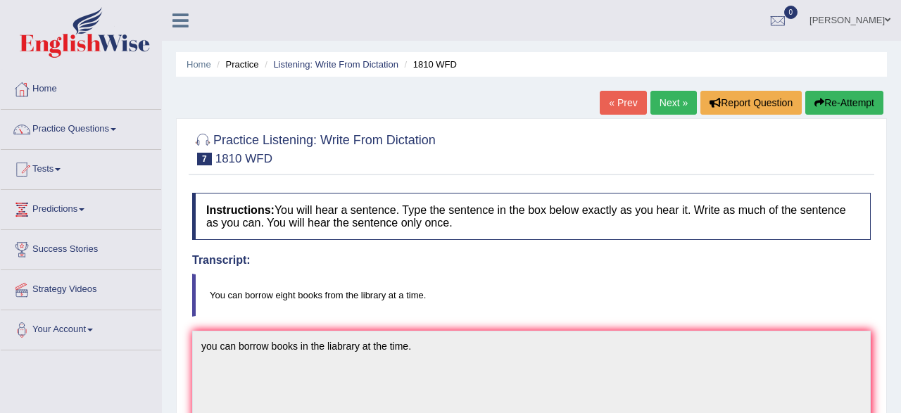
click at [102, 129] on link "Practice Questions" at bounding box center [81, 127] width 160 height 35
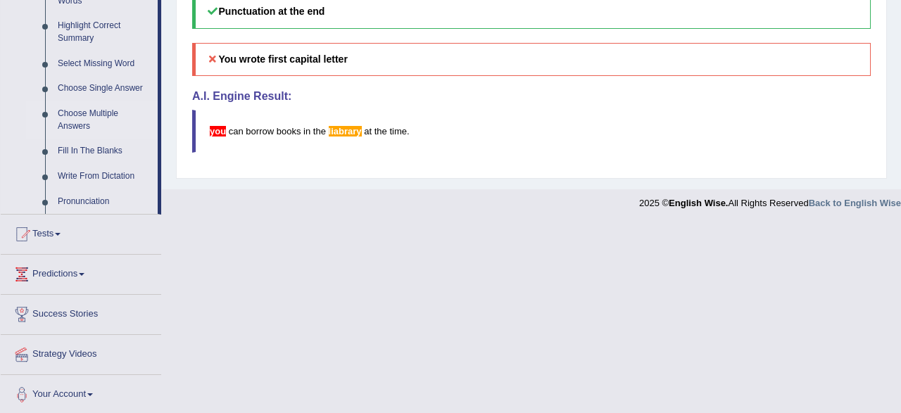
scroll to position [687, 0]
click at [91, 177] on link "Write From Dictation" at bounding box center [104, 175] width 106 height 25
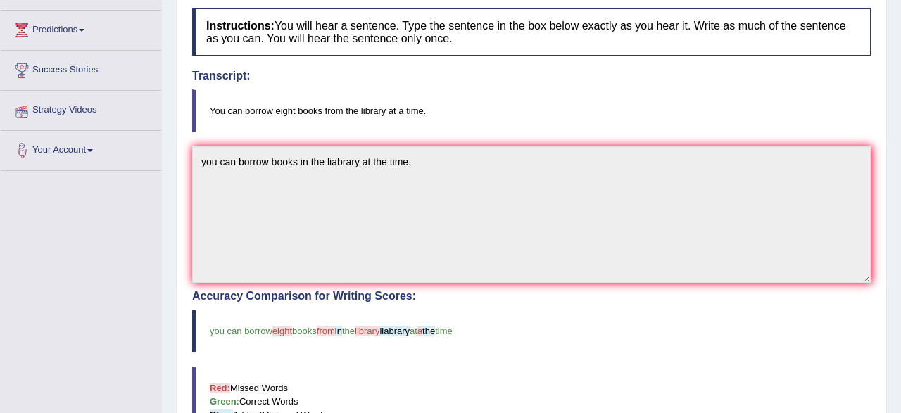
scroll to position [0, 0]
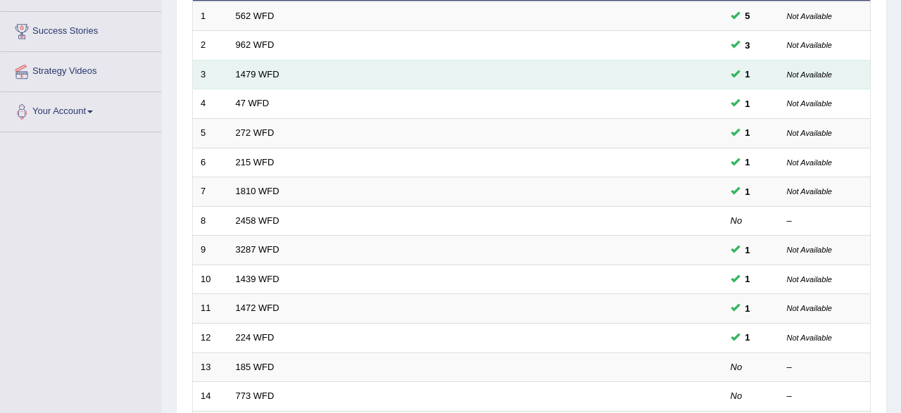
scroll to position [219, 0]
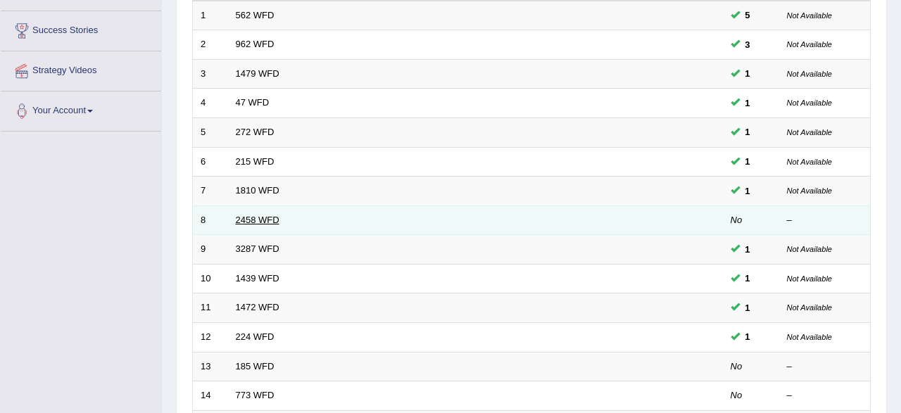
click at [264, 220] on link "2458 WFD" at bounding box center [258, 220] width 44 height 11
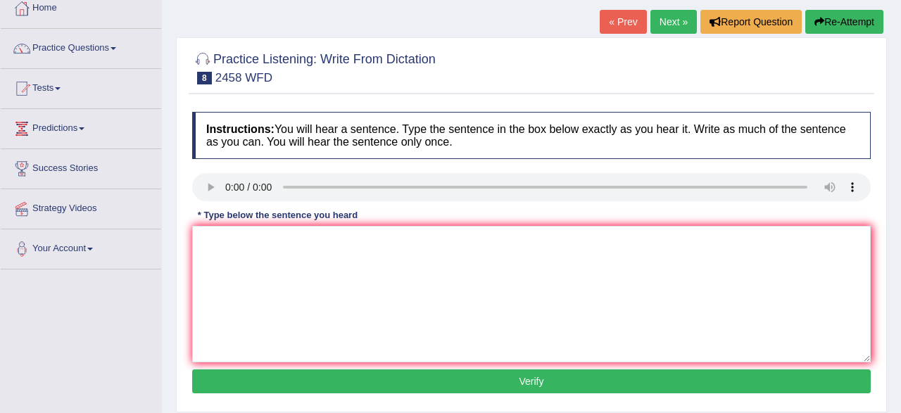
scroll to position [73, 0]
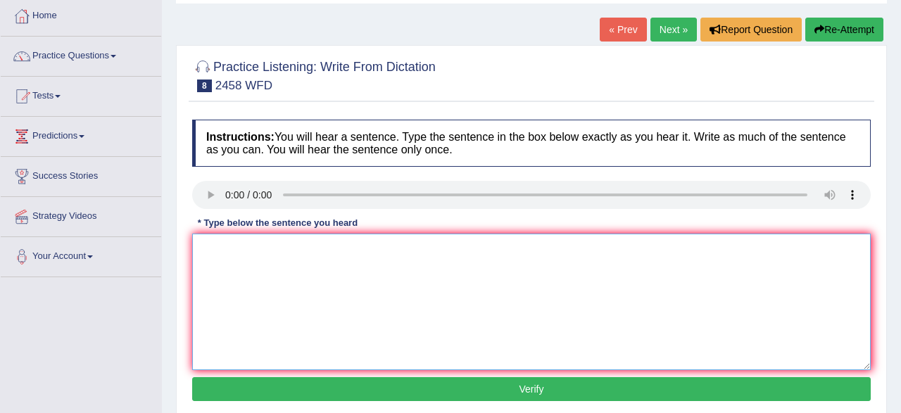
click at [229, 249] on textarea at bounding box center [531, 302] width 678 height 136
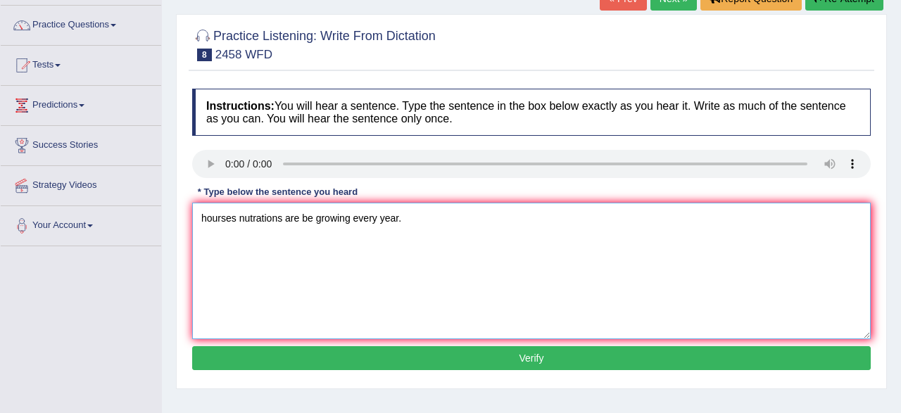
scroll to position [146, 0]
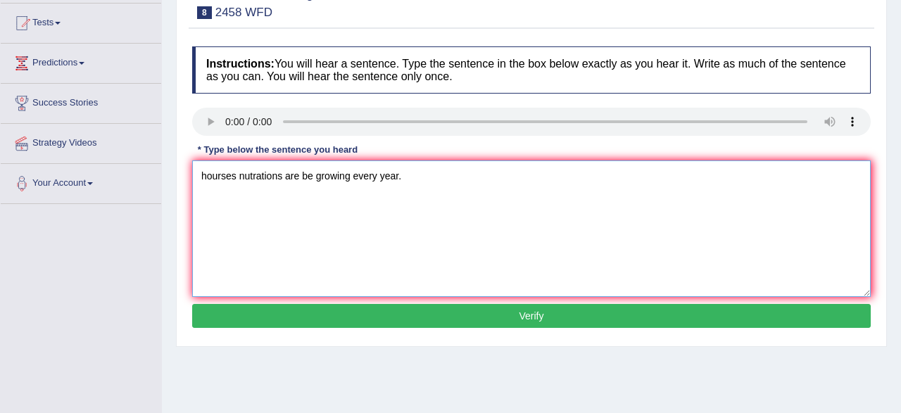
type textarea "hourses nutrations are be growing every year."
click at [576, 317] on button "Verify" at bounding box center [531, 316] width 678 height 24
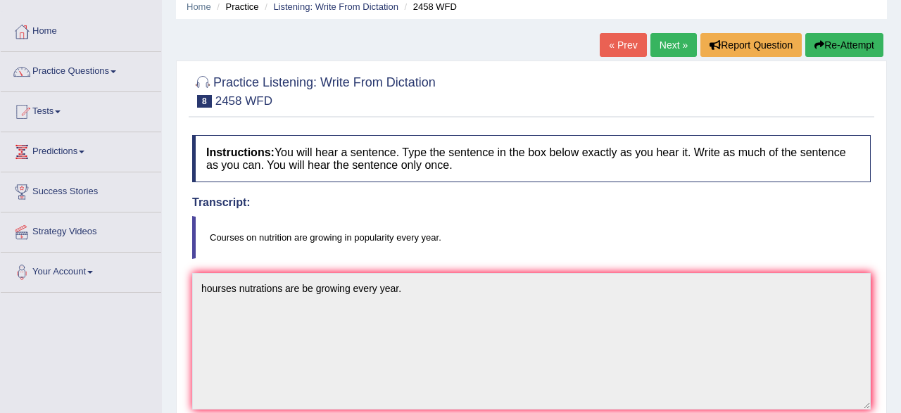
scroll to position [54, 0]
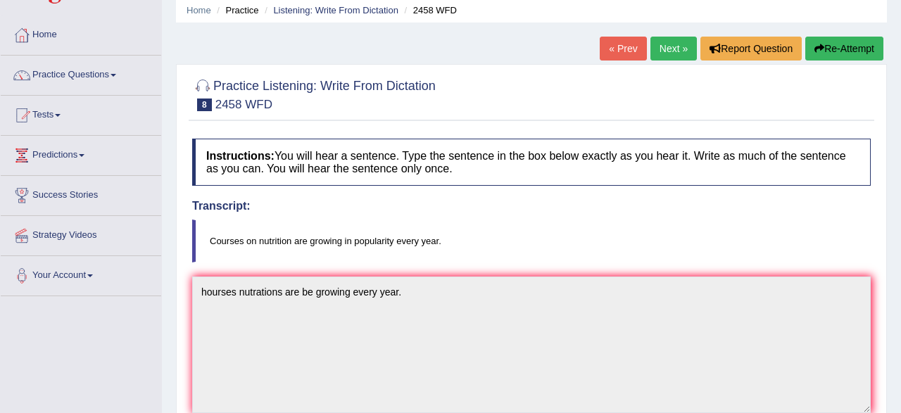
click at [666, 55] on link "Next »" at bounding box center [673, 49] width 46 height 24
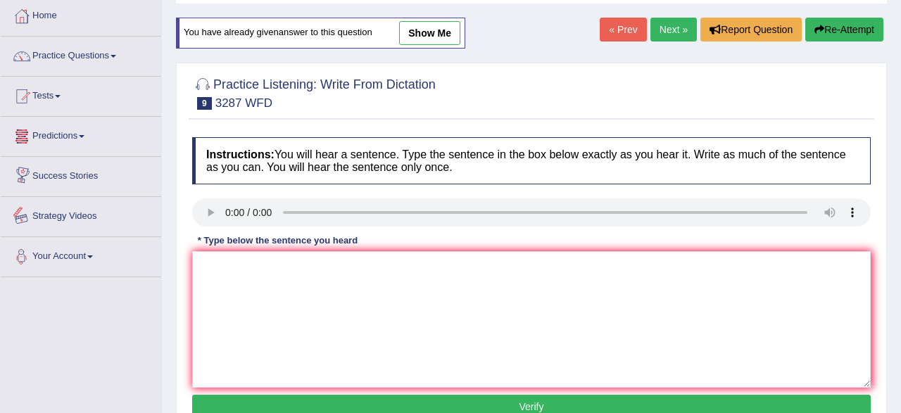
scroll to position [73, 0]
click at [75, 51] on link "Practice Questions" at bounding box center [81, 54] width 160 height 35
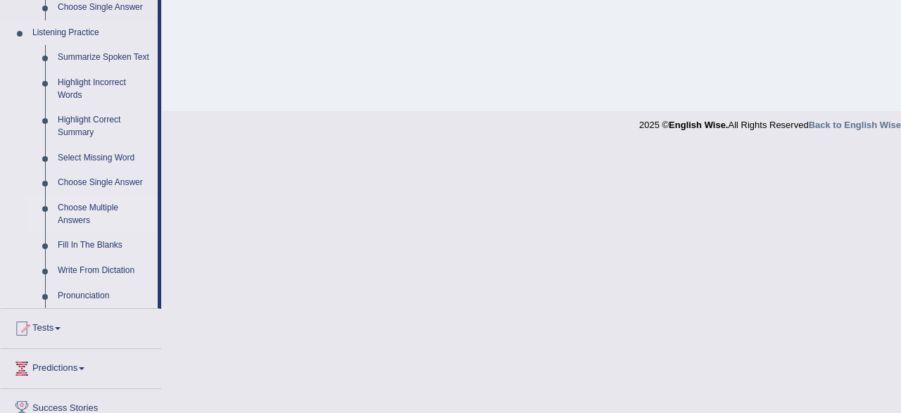
scroll to position [687, 0]
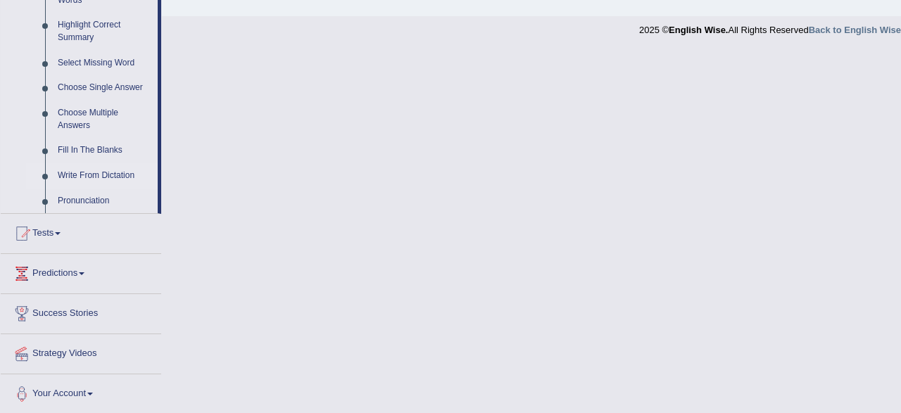
click at [84, 174] on link "Write From Dictation" at bounding box center [104, 175] width 106 height 25
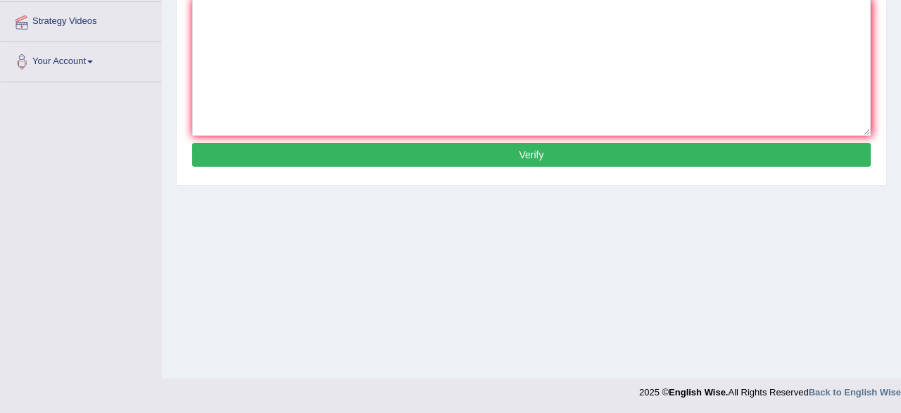
scroll to position [0, 0]
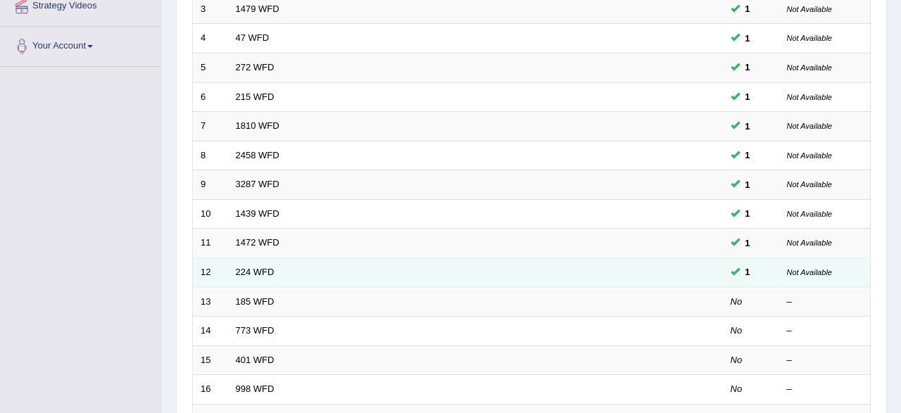
scroll to position [366, 0]
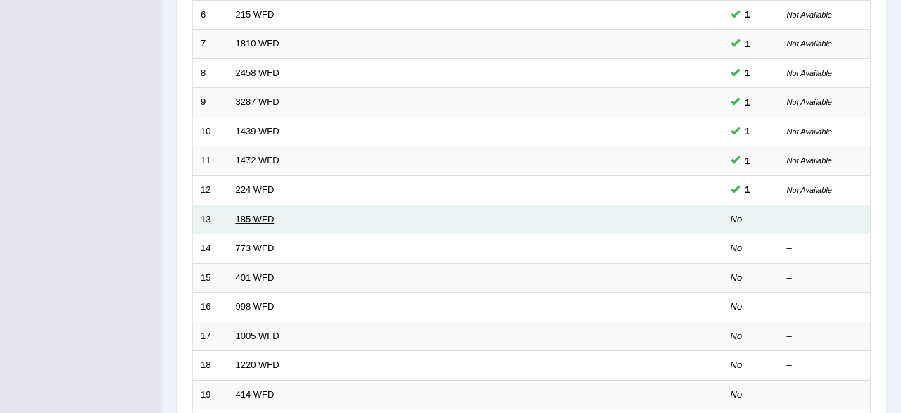
click at [251, 217] on link "185 WFD" at bounding box center [255, 219] width 39 height 11
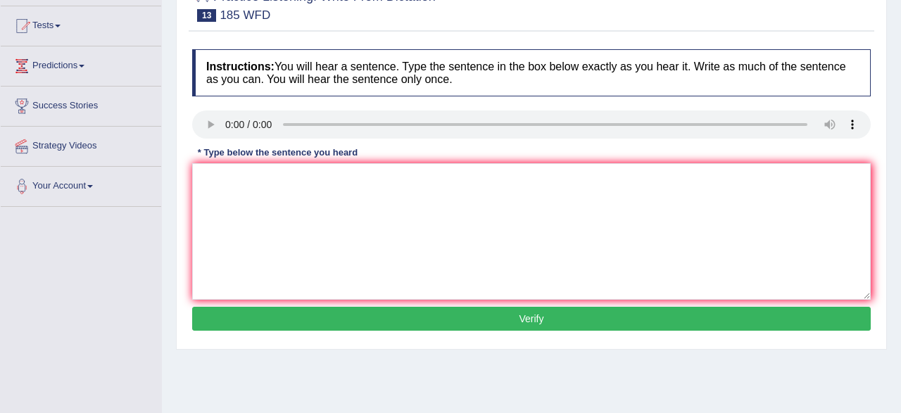
scroll to position [146, 0]
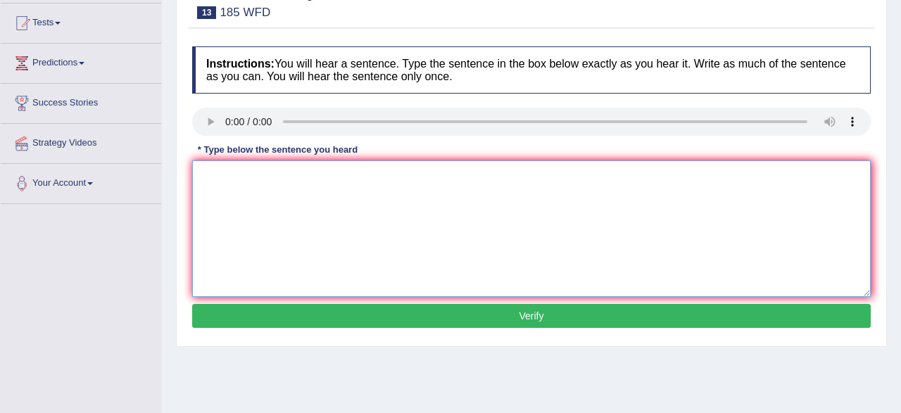
click at [206, 175] on textarea at bounding box center [531, 228] width 678 height 136
type textarea "resarcher is said money students felled reasult acadamic ."
click at [277, 317] on button "Verify" at bounding box center [531, 316] width 678 height 24
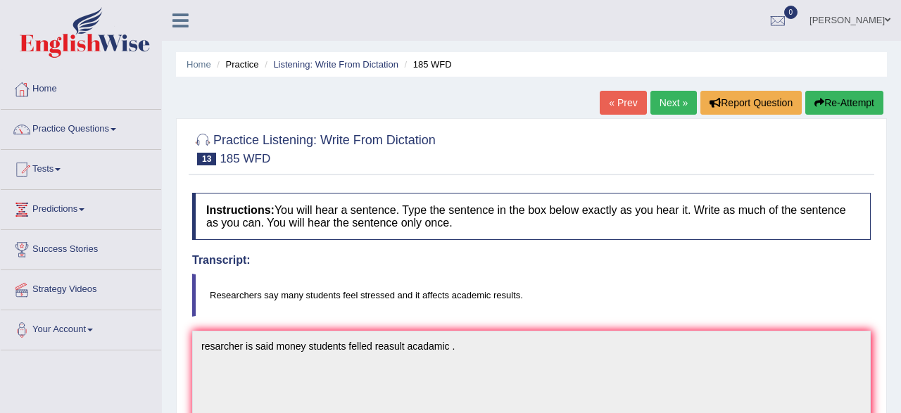
scroll to position [73, 0]
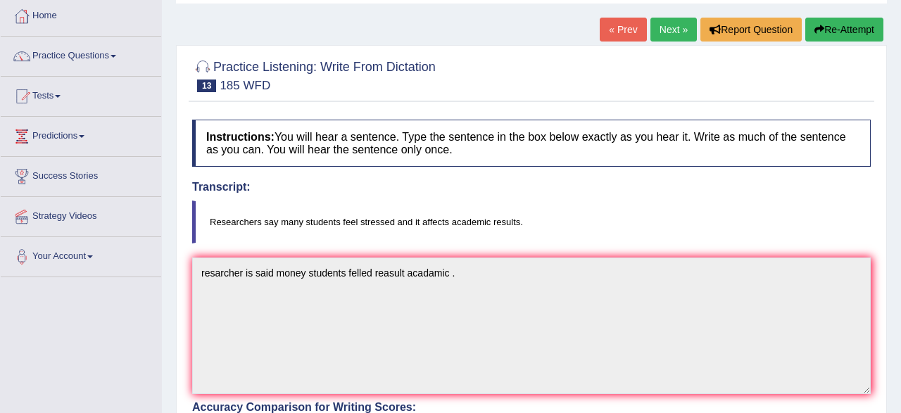
click at [834, 37] on button "Re-Attempt" at bounding box center [844, 30] width 78 height 24
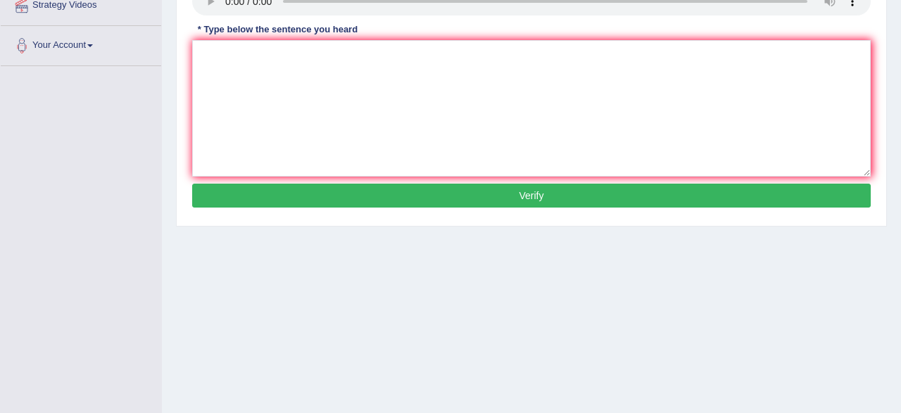
scroll to position [293, 0]
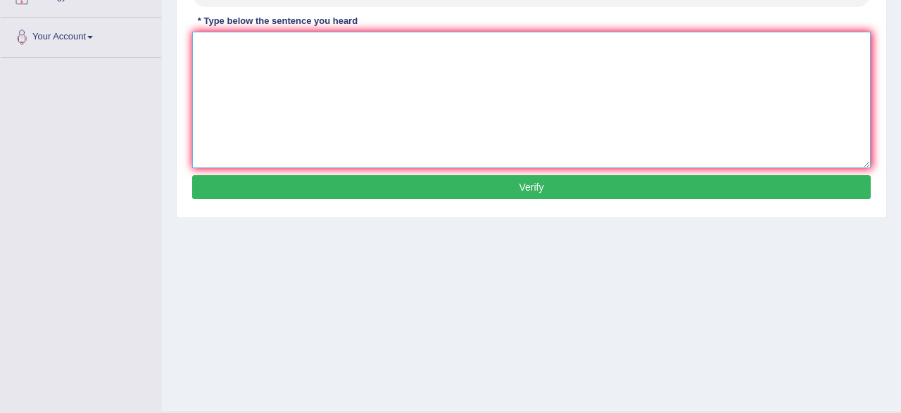
click at [405, 88] on textarea at bounding box center [531, 100] width 678 height 136
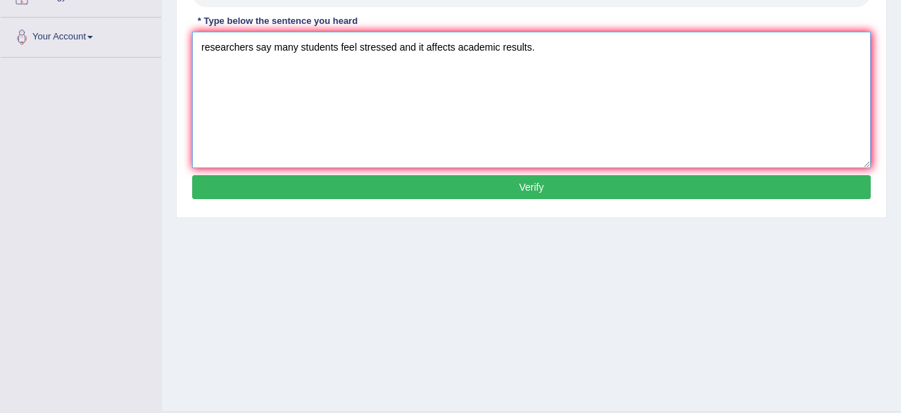
type textarea "researchers say many students feel stressed and it affects academic results."
click at [492, 186] on button "Verify" at bounding box center [531, 187] width 678 height 24
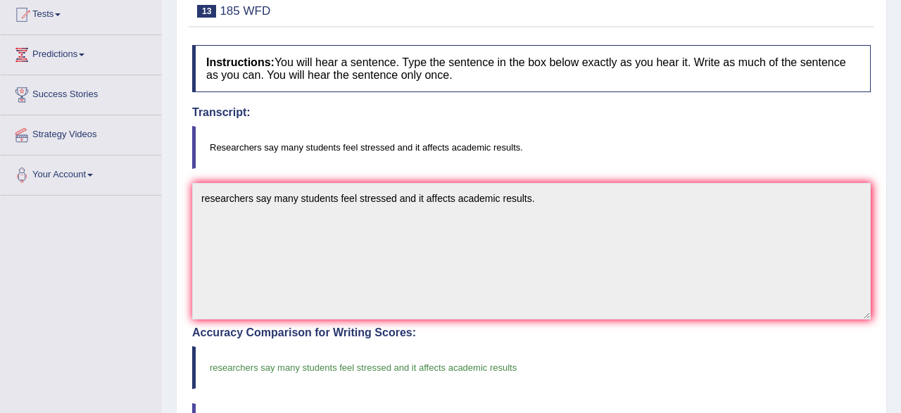
scroll to position [61, 0]
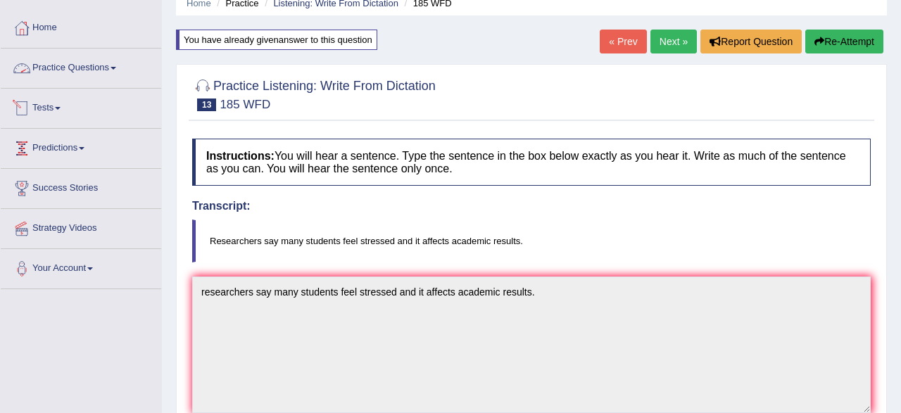
click at [72, 67] on link "Practice Questions" at bounding box center [81, 66] width 160 height 35
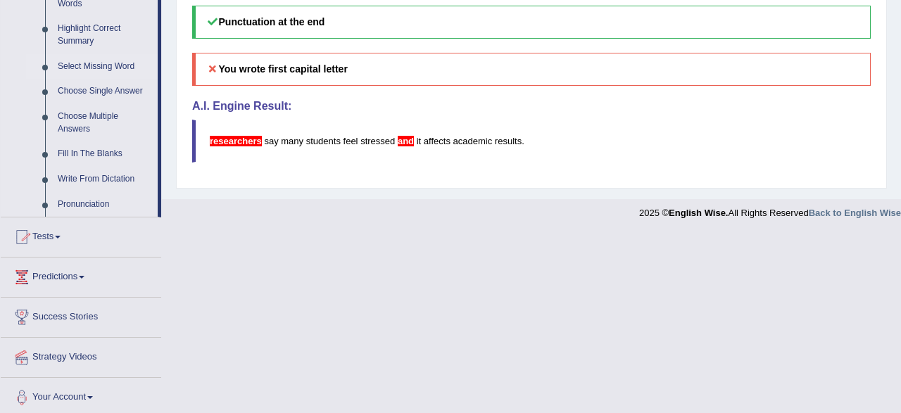
scroll to position [687, 0]
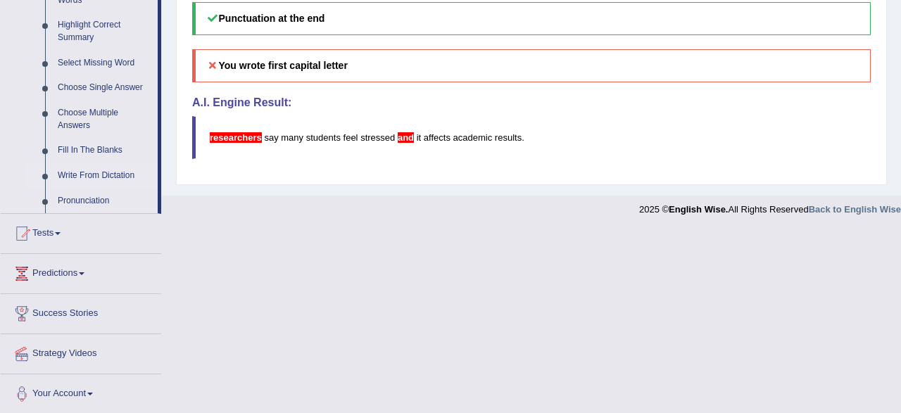
click at [89, 172] on link "Write From Dictation" at bounding box center [104, 175] width 106 height 25
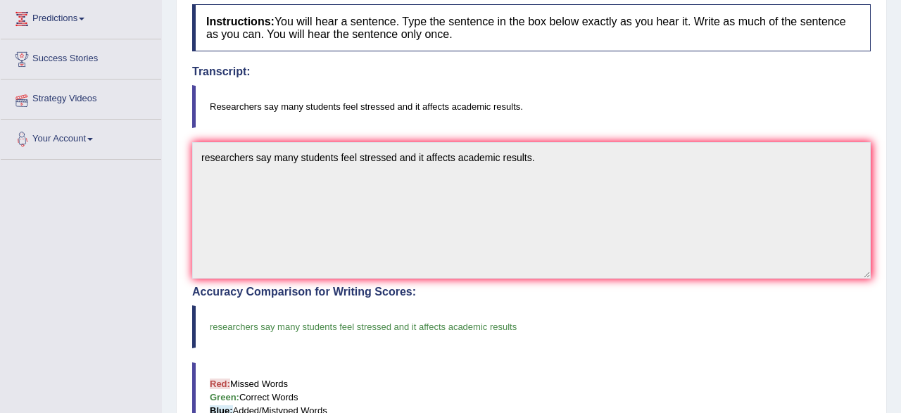
scroll to position [0, 0]
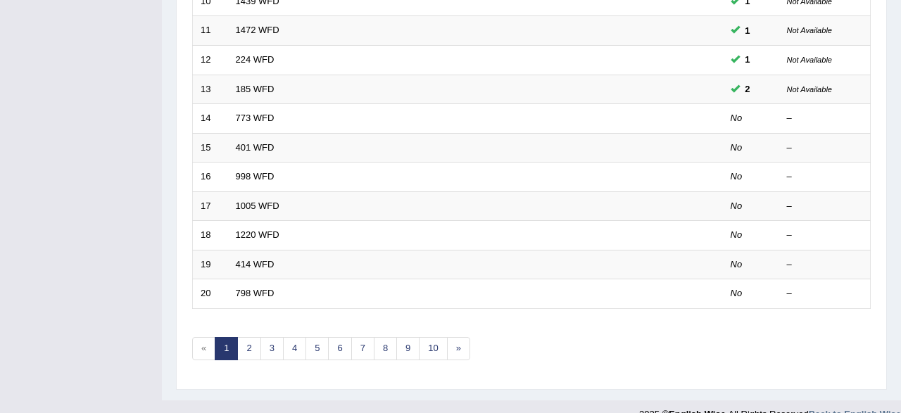
scroll to position [511, 0]
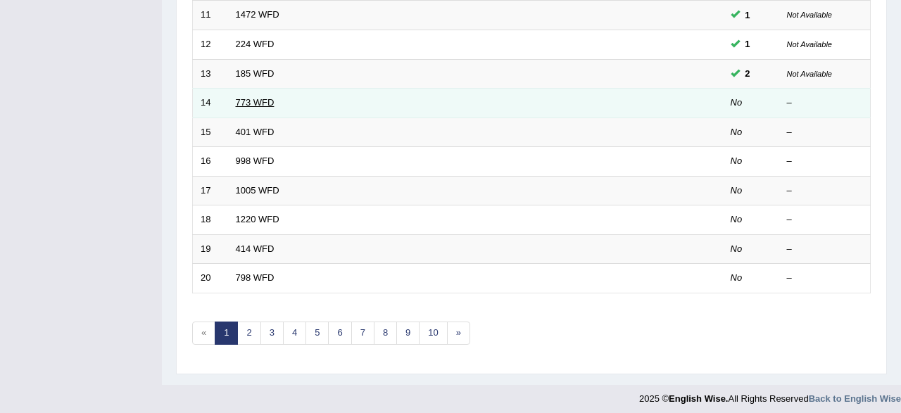
click at [255, 98] on link "773 WFD" at bounding box center [255, 102] width 39 height 11
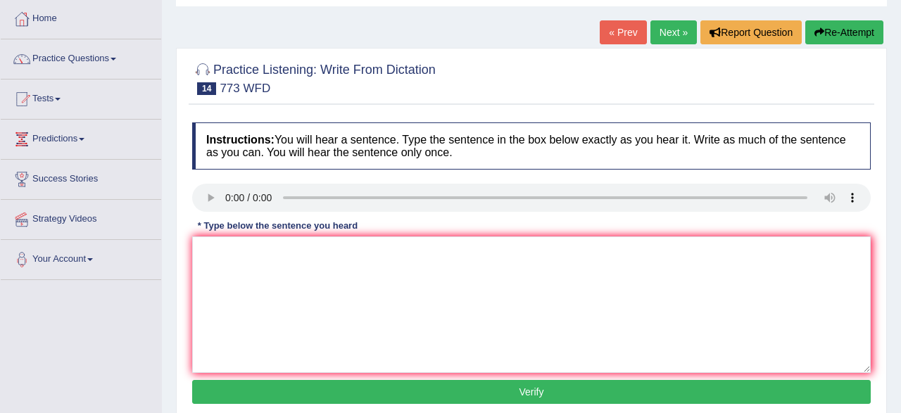
scroll to position [146, 0]
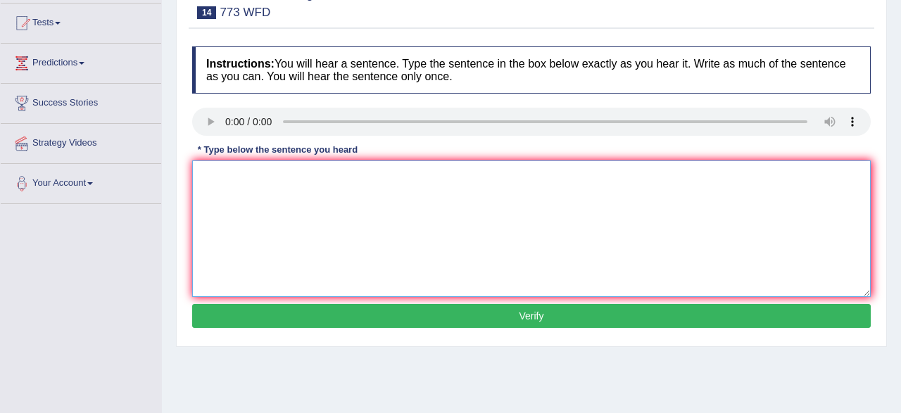
click at [220, 212] on textarea at bounding box center [531, 228] width 678 height 136
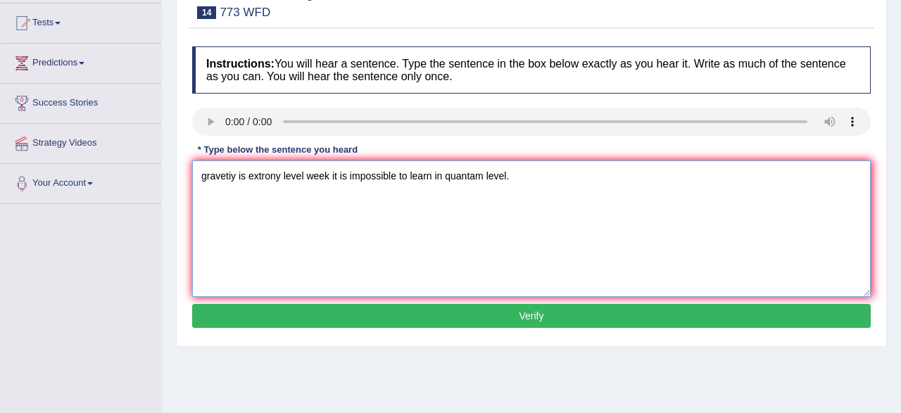
type textarea "gravetiy is extrony level week it is impossible to learn in quantam level."
click at [246, 319] on button "Verify" at bounding box center [531, 316] width 678 height 24
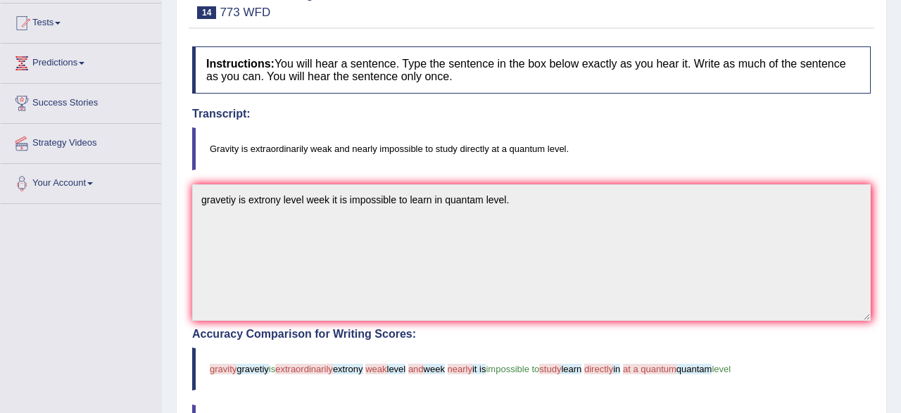
scroll to position [0, 0]
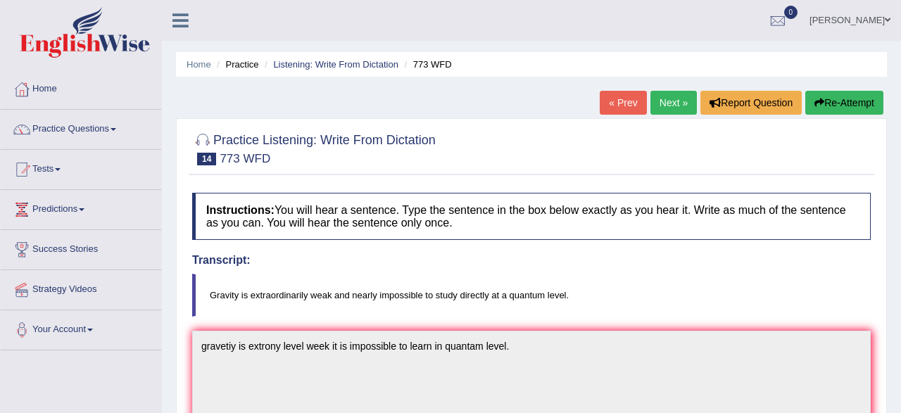
click at [677, 94] on link "Next »" at bounding box center [673, 103] width 46 height 24
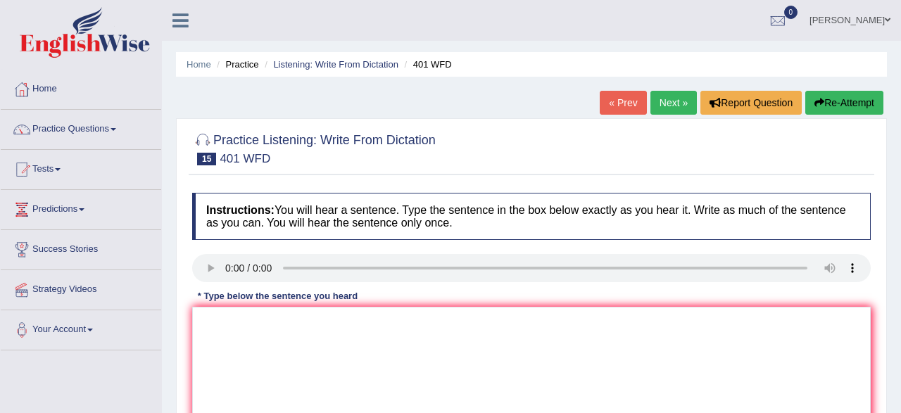
scroll to position [146, 0]
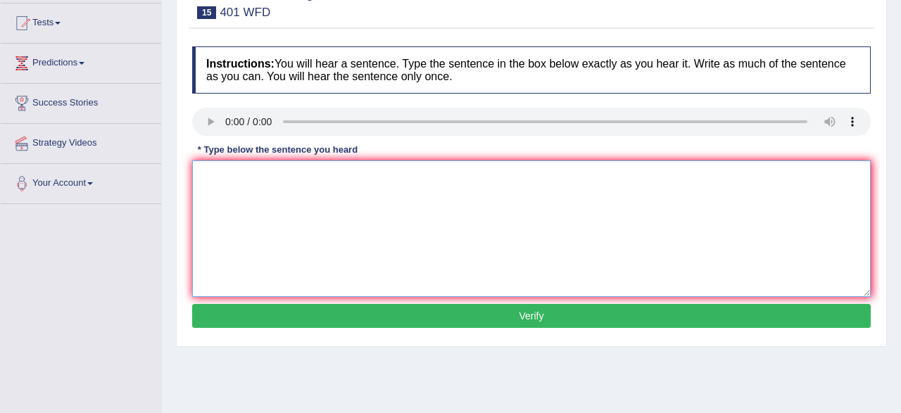
click at [228, 208] on textarea at bounding box center [531, 228] width 678 height 136
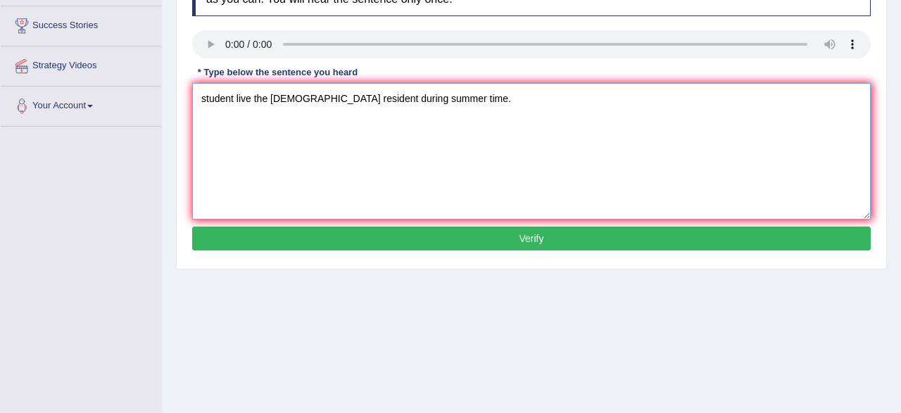
scroll to position [293, 0]
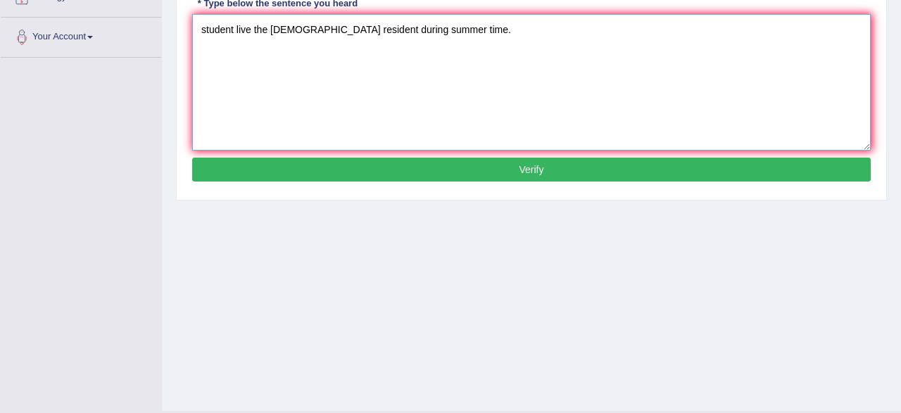
type textarea "student live the [DEMOGRAPHIC_DATA] resident during summer time."
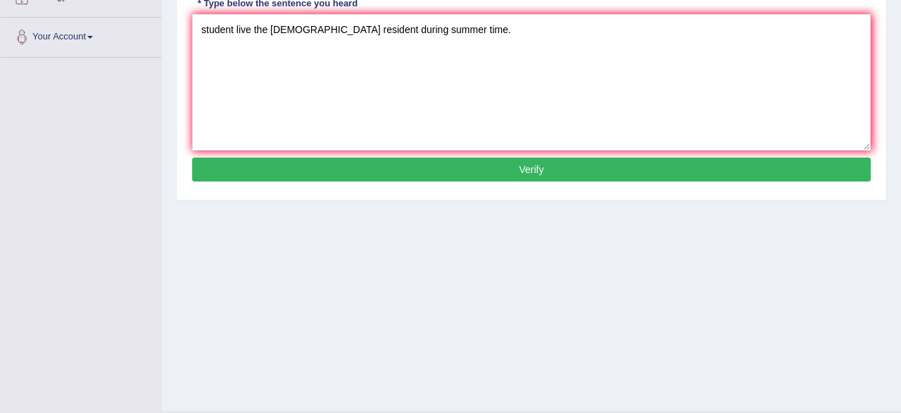
click at [351, 165] on button "Verify" at bounding box center [531, 170] width 678 height 24
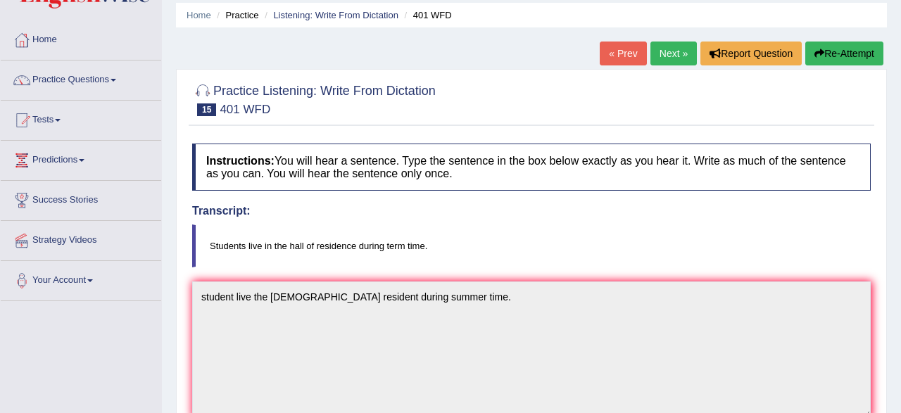
scroll to position [0, 0]
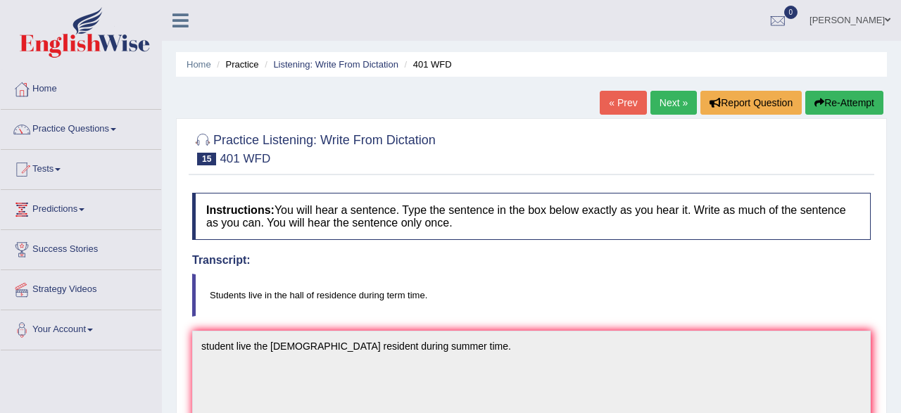
click at [832, 100] on button "Re-Attempt" at bounding box center [844, 103] width 78 height 24
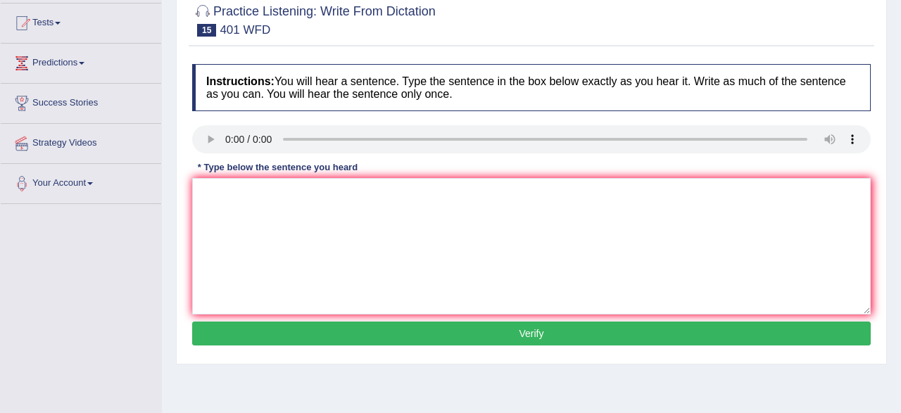
scroll to position [146, 0]
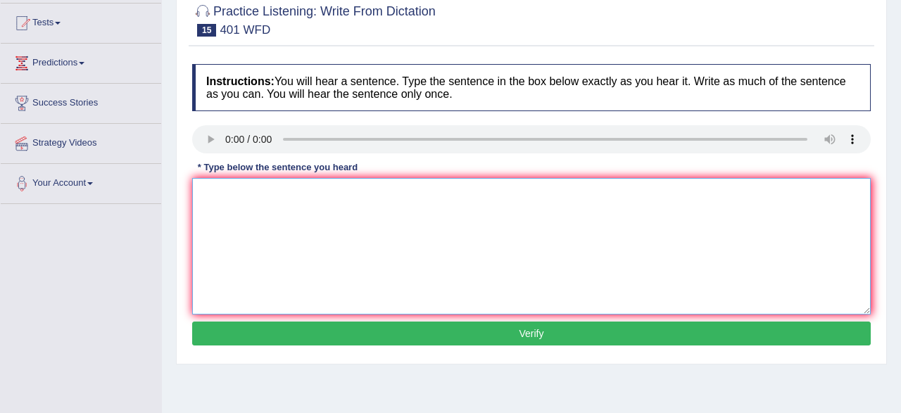
click at [644, 205] on textarea at bounding box center [531, 246] width 678 height 136
click at [303, 195] on textarea "students live in the hall during term sumer time" at bounding box center [531, 246] width 678 height 136
click at [445, 192] on textarea "students live in the hall of the residence during term sumer time" at bounding box center [531, 246] width 678 height 136
click at [497, 196] on textarea "students live in the hall of the residence during term summer time" at bounding box center [531, 246] width 678 height 136
type textarea "students live in the hall of the residence during term summer time."
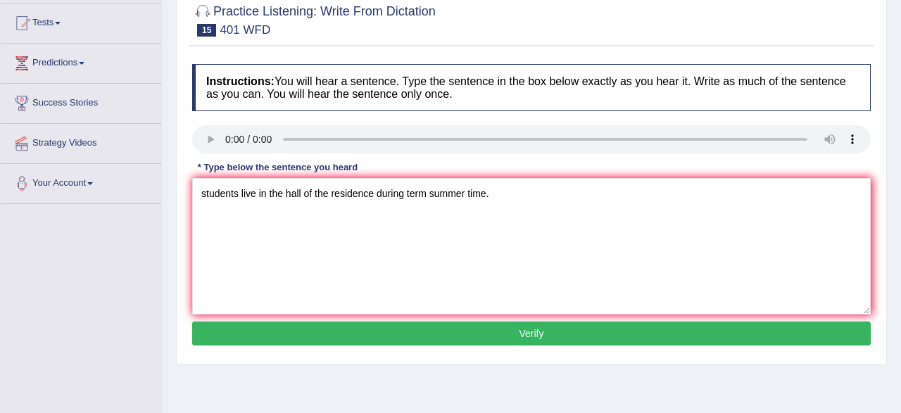
click at [428, 326] on button "Verify" at bounding box center [531, 334] width 678 height 24
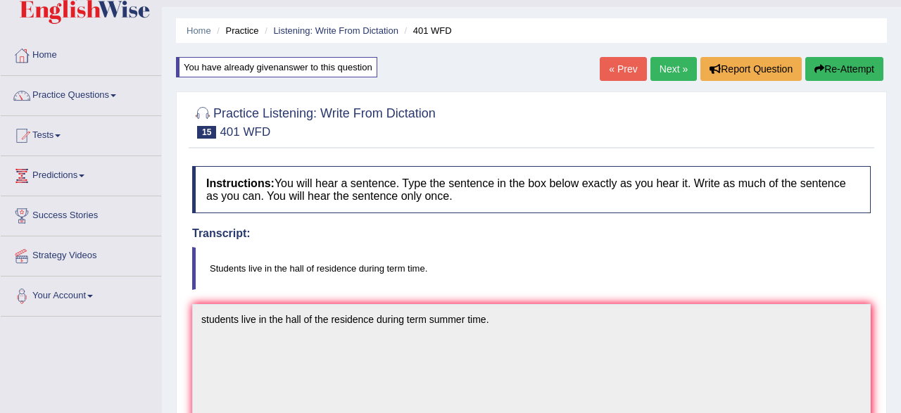
scroll to position [0, 0]
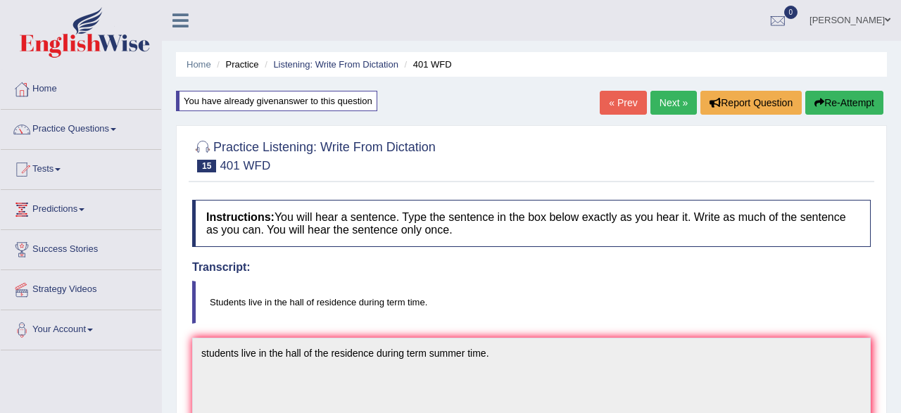
click at [673, 103] on link "Next »" at bounding box center [673, 103] width 46 height 24
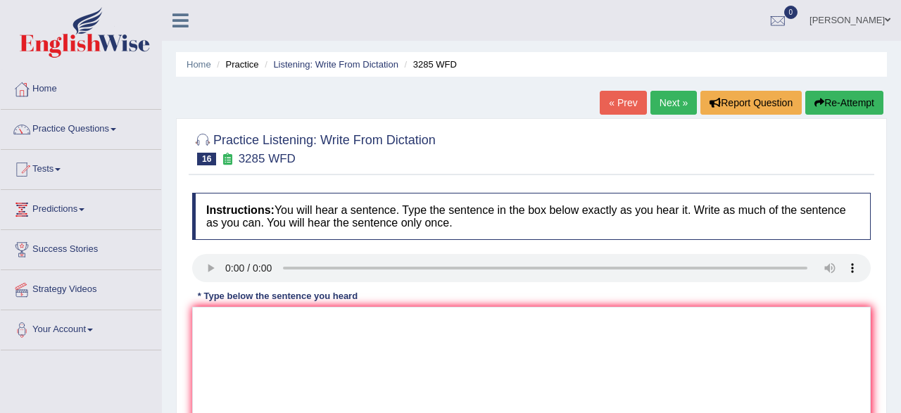
scroll to position [146, 0]
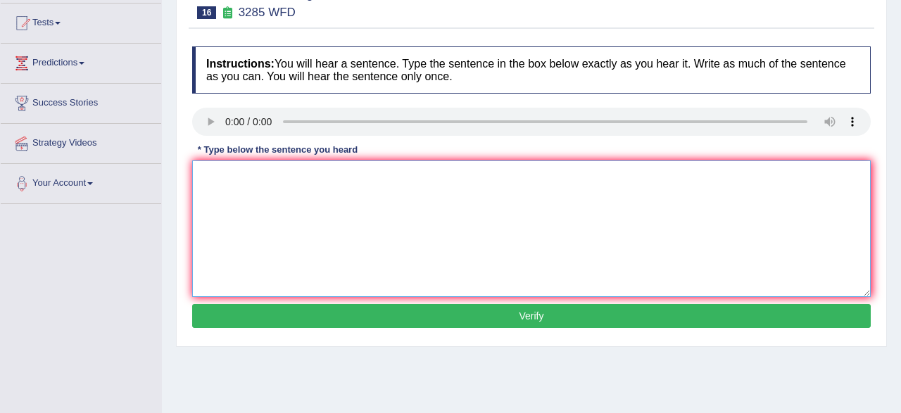
click at [500, 188] on textarea at bounding box center [531, 228] width 678 height 136
click at [220, 184] on textarea at bounding box center [531, 228] width 678 height 136
type textarea "population has sharp prize in recent twowenity years."
click at [494, 324] on button "Verify" at bounding box center [531, 316] width 678 height 24
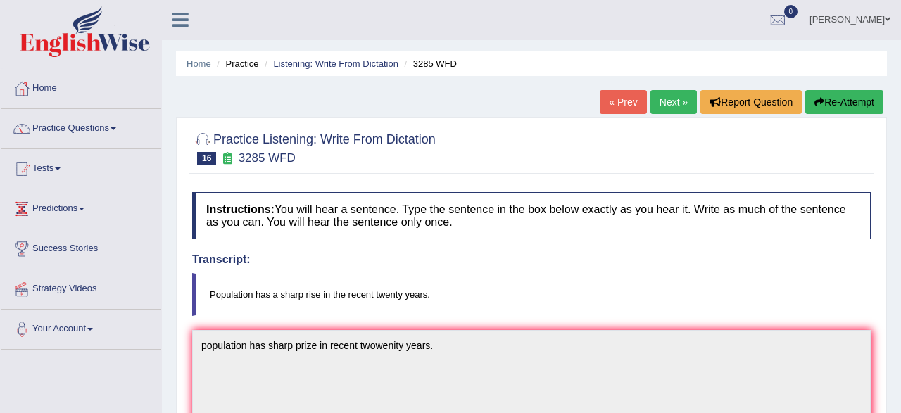
scroll to position [0, 0]
click at [834, 105] on button "Re-Attempt" at bounding box center [844, 103] width 78 height 24
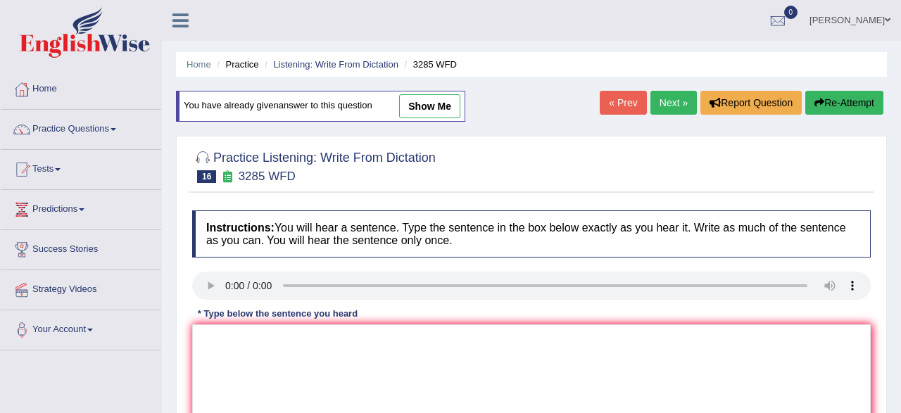
scroll to position [146, 0]
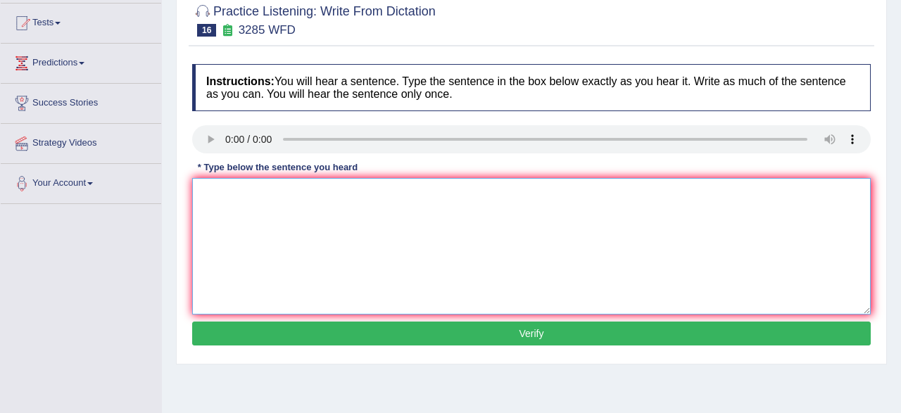
click at [488, 198] on textarea at bounding box center [531, 246] width 678 height 136
type textarea "population has sharp rise in the recent twenty years."
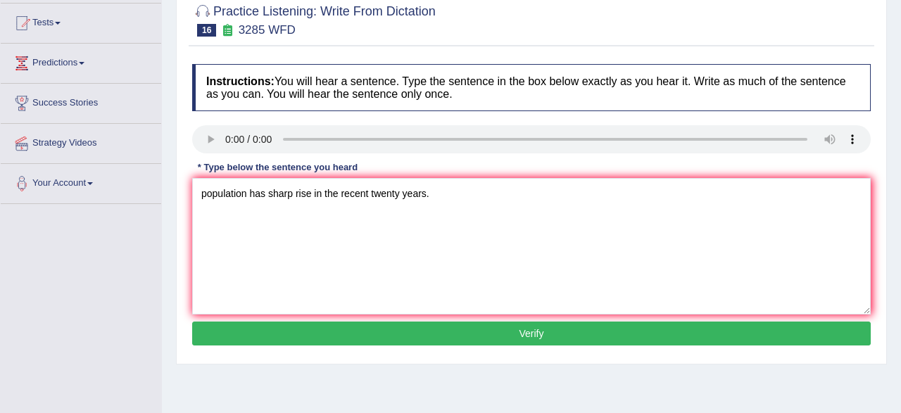
click at [433, 333] on button "Verify" at bounding box center [531, 334] width 678 height 24
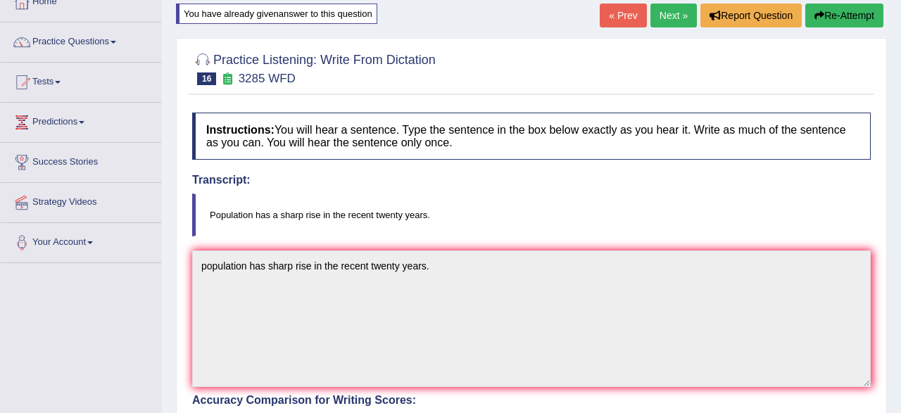
scroll to position [0, 0]
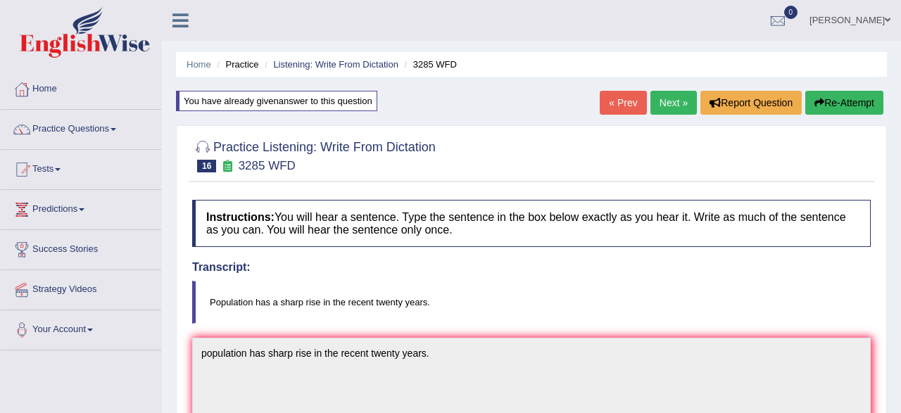
click at [651, 103] on link "Next »" at bounding box center [673, 103] width 46 height 24
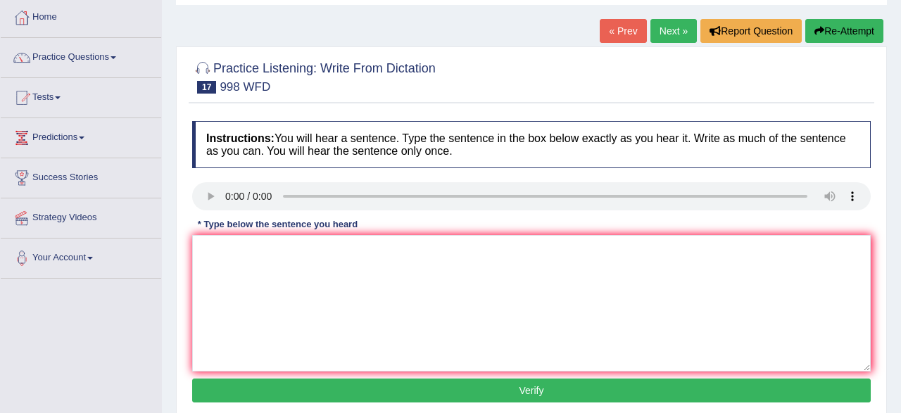
scroll to position [73, 0]
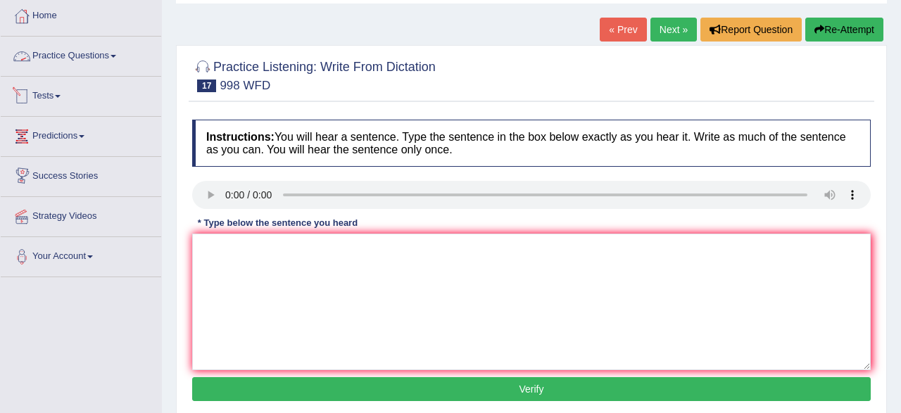
click at [98, 61] on link "Practice Questions" at bounding box center [81, 54] width 160 height 35
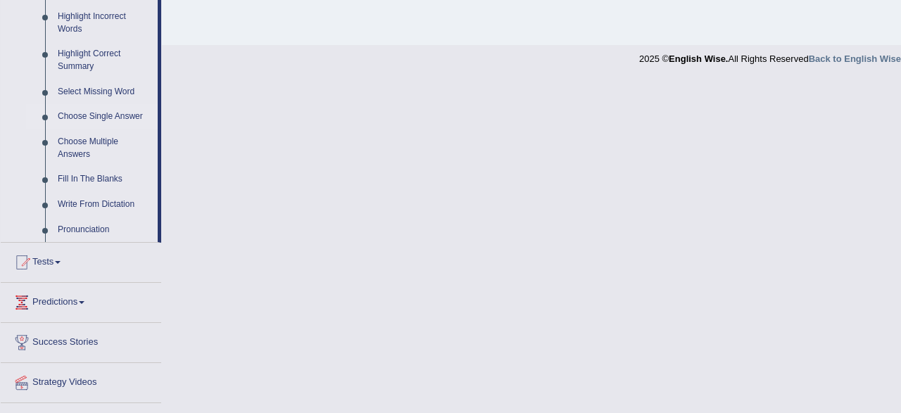
scroll to position [687, 0]
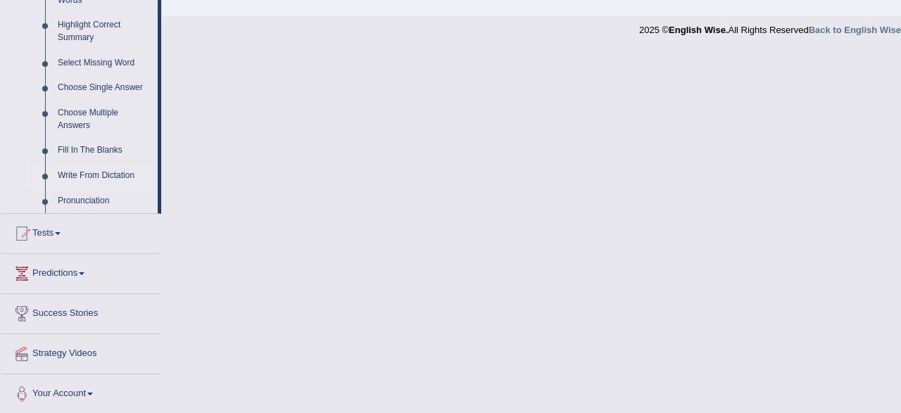
click at [88, 178] on link "Write From Dictation" at bounding box center [104, 175] width 106 height 25
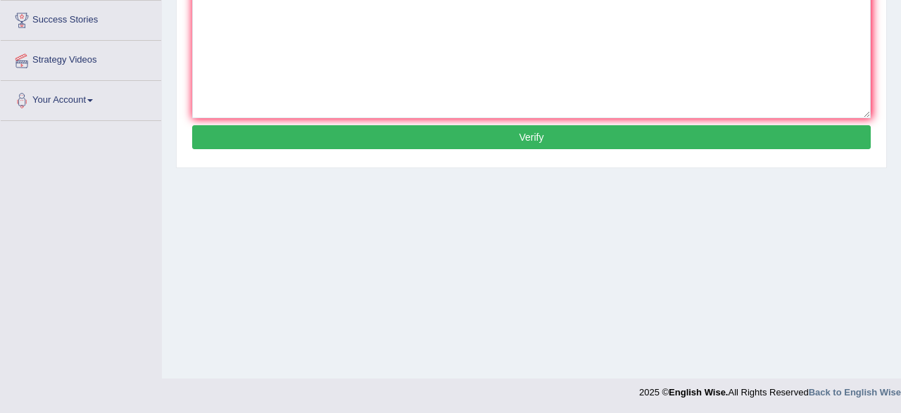
scroll to position [0, 0]
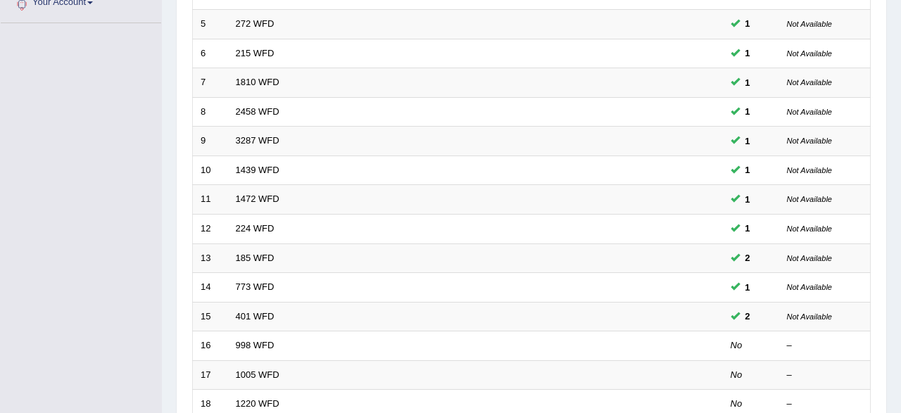
scroll to position [511, 0]
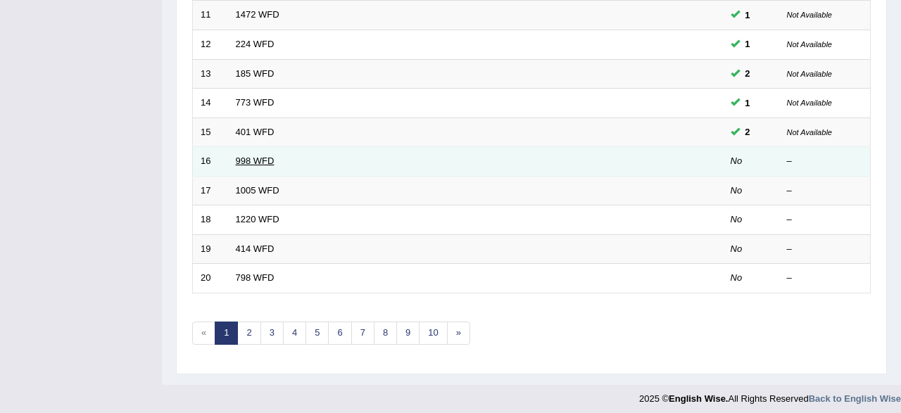
click at [248, 160] on link "998 WFD" at bounding box center [255, 160] width 39 height 11
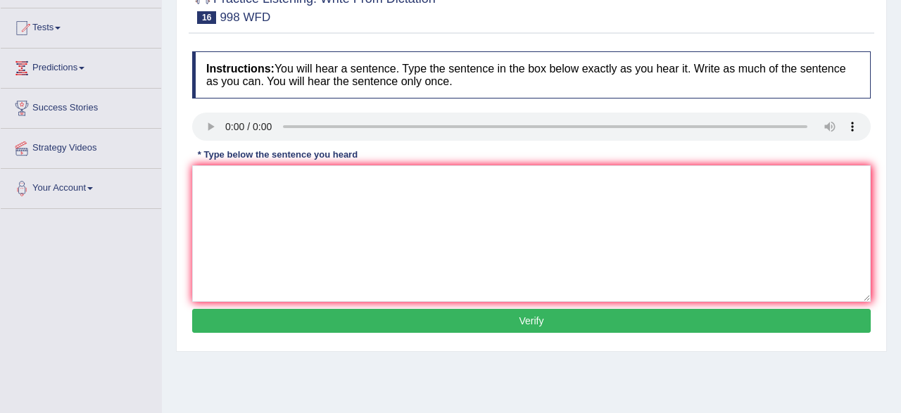
scroll to position [146, 0]
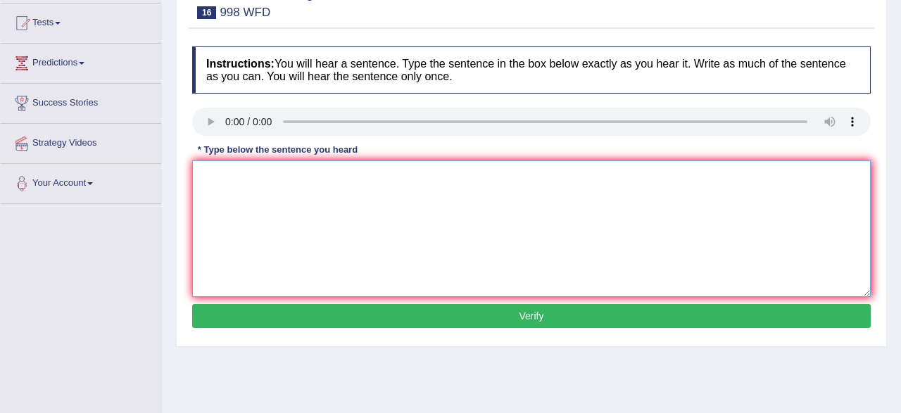
click at [206, 177] on textarea at bounding box center [531, 228] width 678 height 136
type textarea "we will hold the selabrations for gratuate students."
click at [267, 307] on button "Verify" at bounding box center [531, 316] width 678 height 24
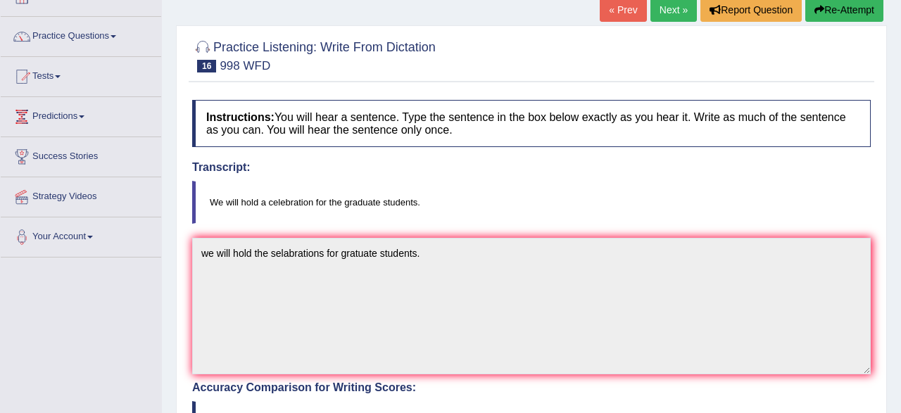
scroll to position [9, 0]
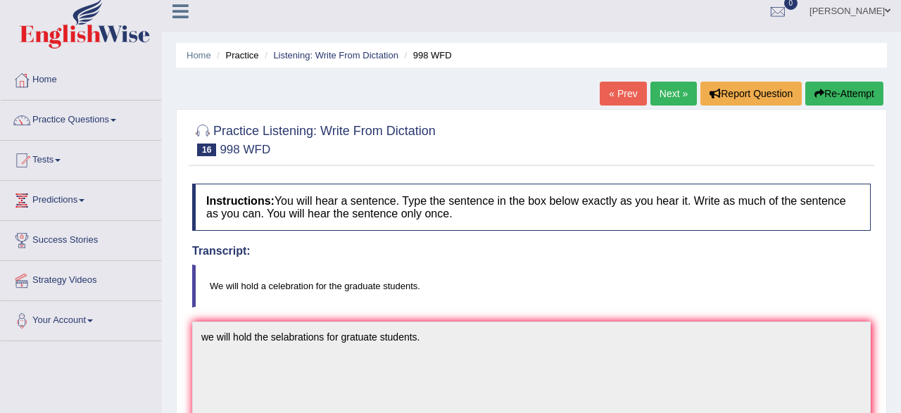
click at [822, 89] on button "Re-Attempt" at bounding box center [844, 94] width 78 height 24
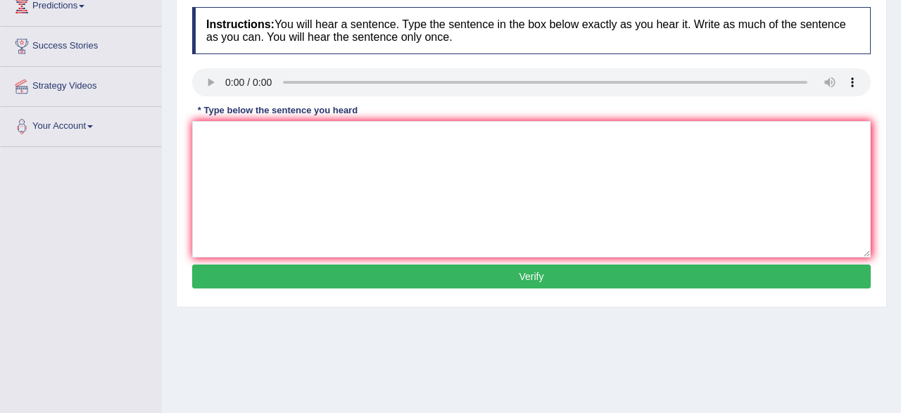
scroll to position [229, 0]
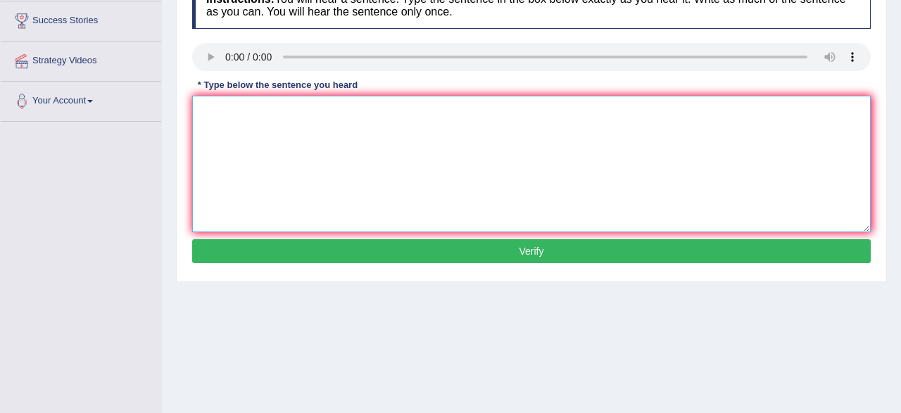
click at [267, 139] on textarea at bounding box center [531, 164] width 678 height 136
type textarea "we will a hold celebration for the graduate students."
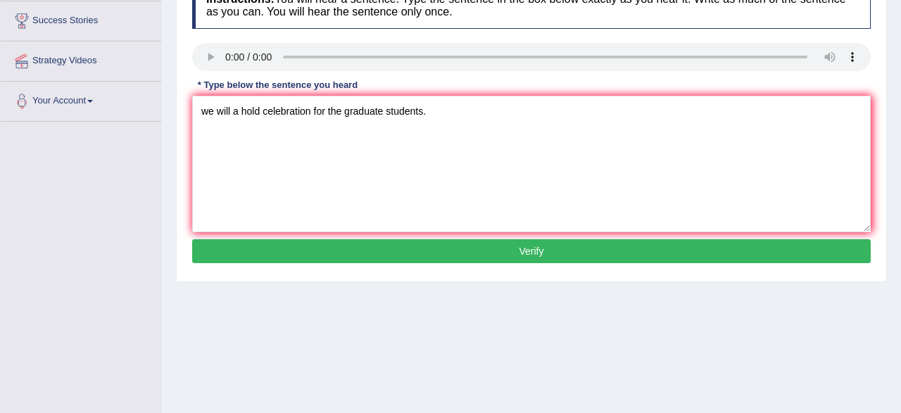
click at [646, 244] on button "Verify" at bounding box center [531, 251] width 678 height 24
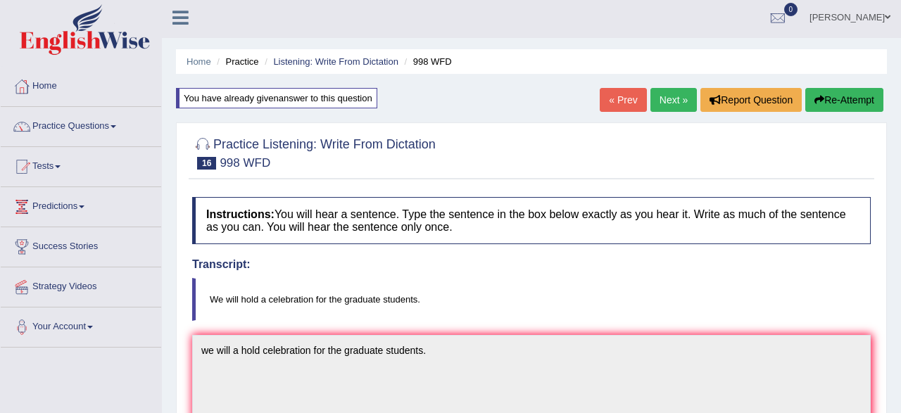
scroll to position [0, 0]
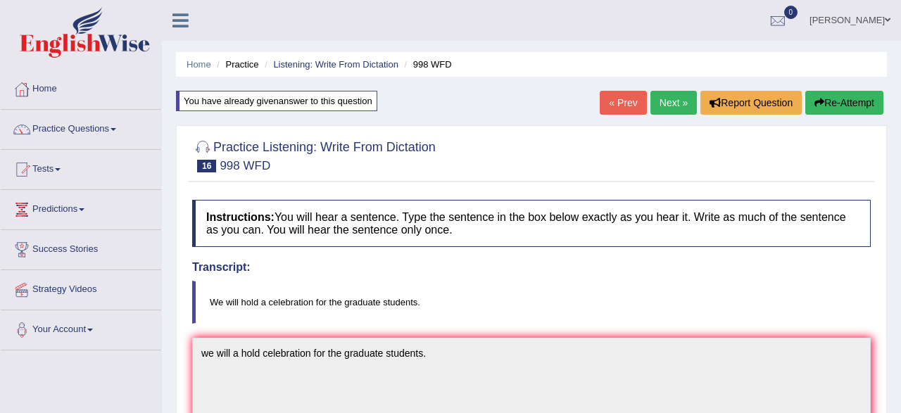
click at [657, 111] on link "Next »" at bounding box center [673, 103] width 46 height 24
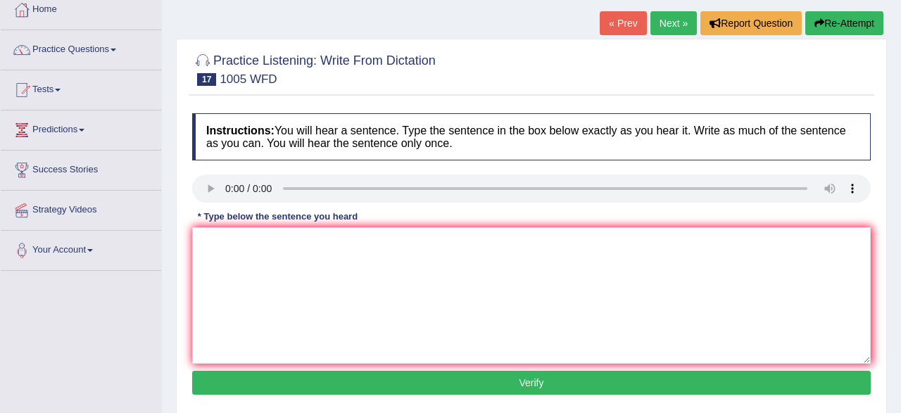
scroll to position [146, 0]
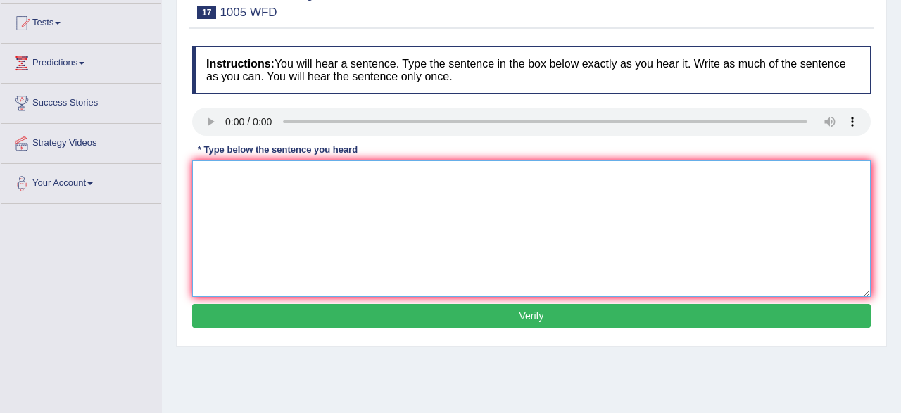
click at [205, 178] on textarea at bounding box center [531, 228] width 678 height 136
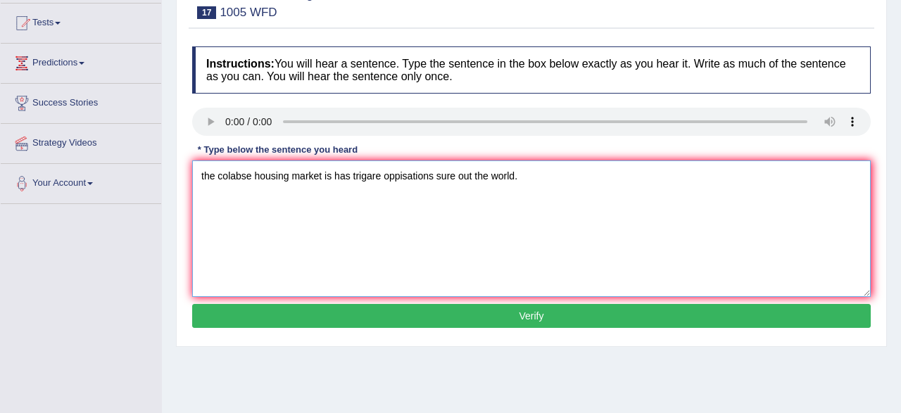
type textarea "the colabse housing market is has trigare oppisations sure out the world."
click at [298, 323] on button "Verify" at bounding box center [531, 316] width 678 height 24
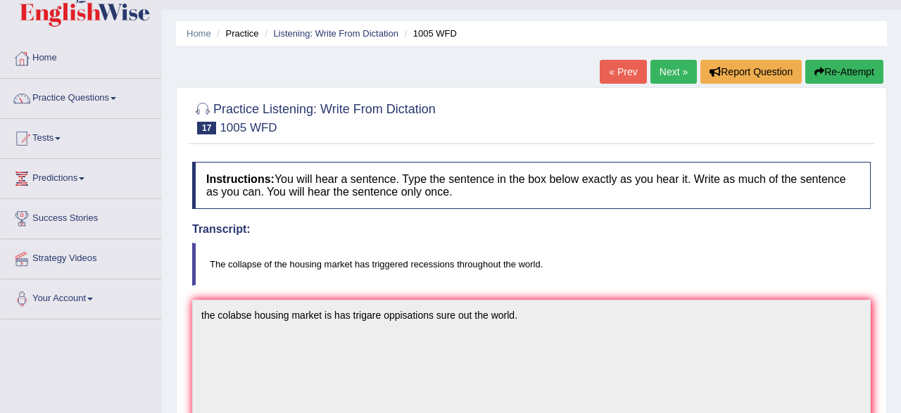
scroll to position [73, 0]
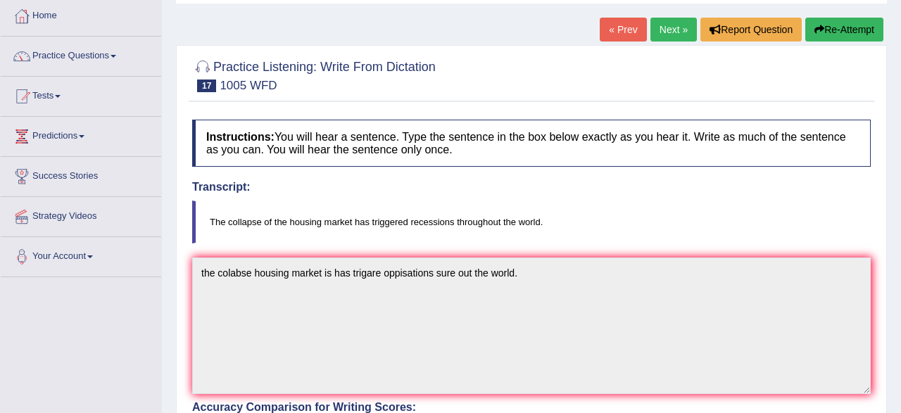
click at [836, 29] on button "Re-Attempt" at bounding box center [844, 30] width 78 height 24
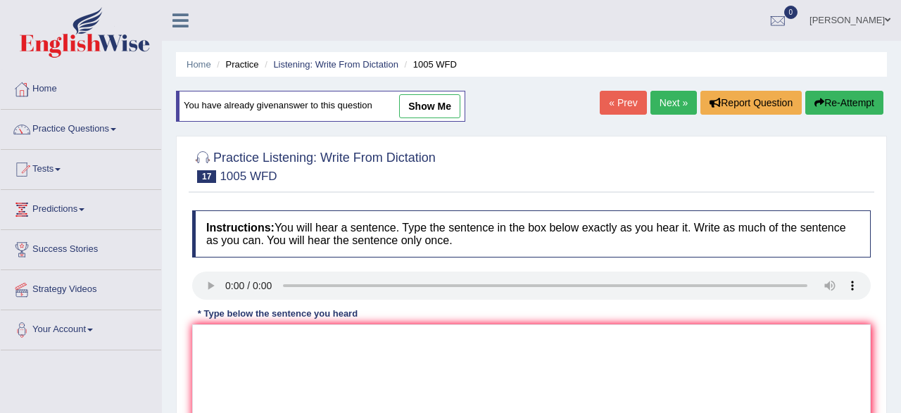
scroll to position [250, 0]
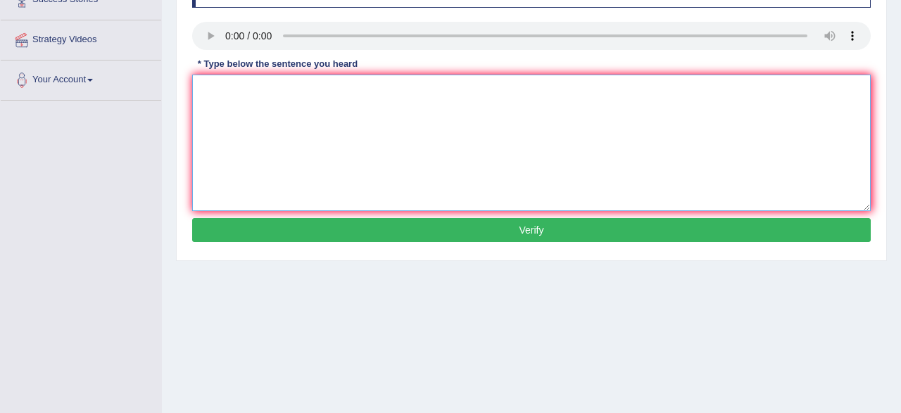
click at [485, 136] on textarea at bounding box center [531, 143] width 678 height 136
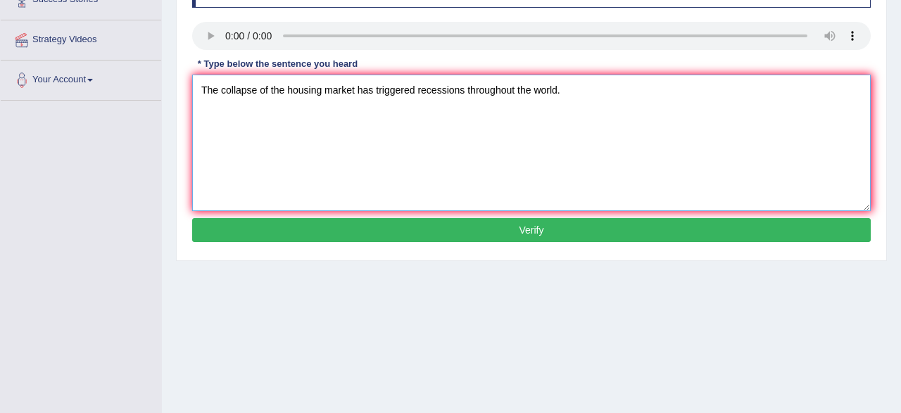
type textarea "The collapse of the housing market has triggered recessions throughout the worl…"
click at [497, 232] on button "Verify" at bounding box center [531, 230] width 678 height 24
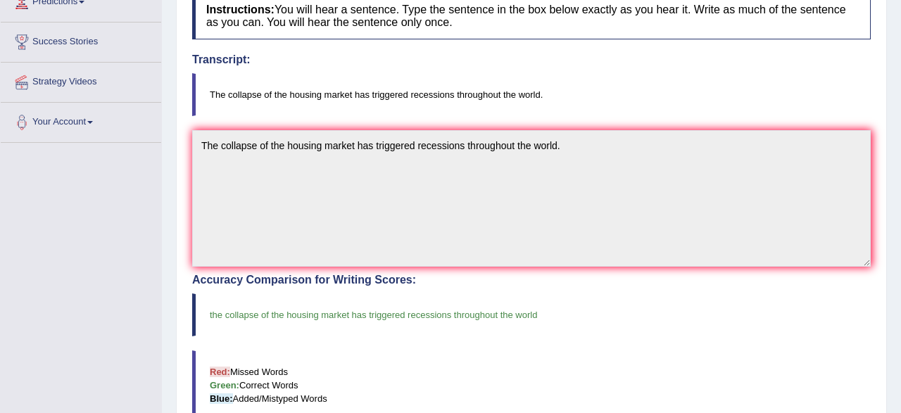
scroll to position [0, 0]
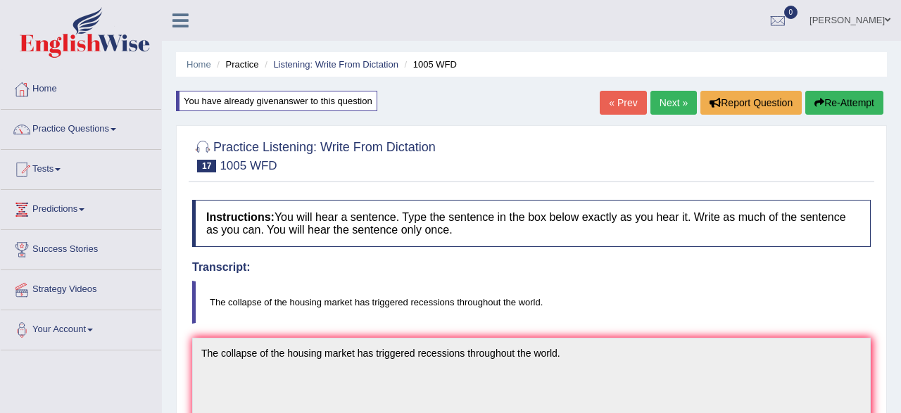
click at [684, 109] on link "Next »" at bounding box center [673, 103] width 46 height 24
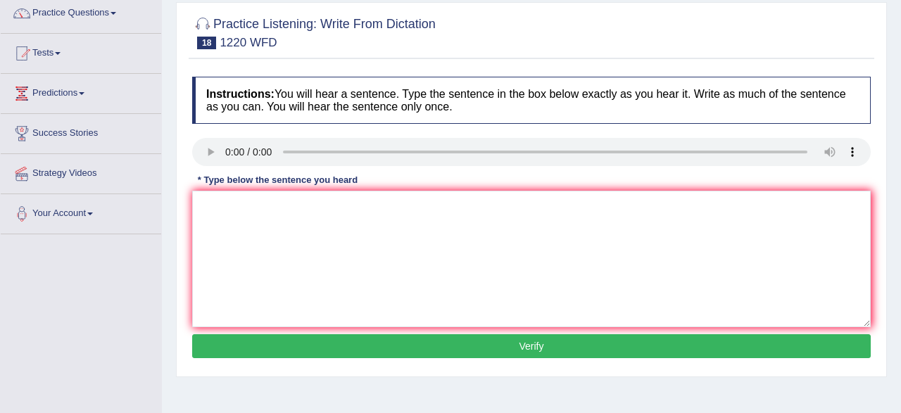
scroll to position [73, 0]
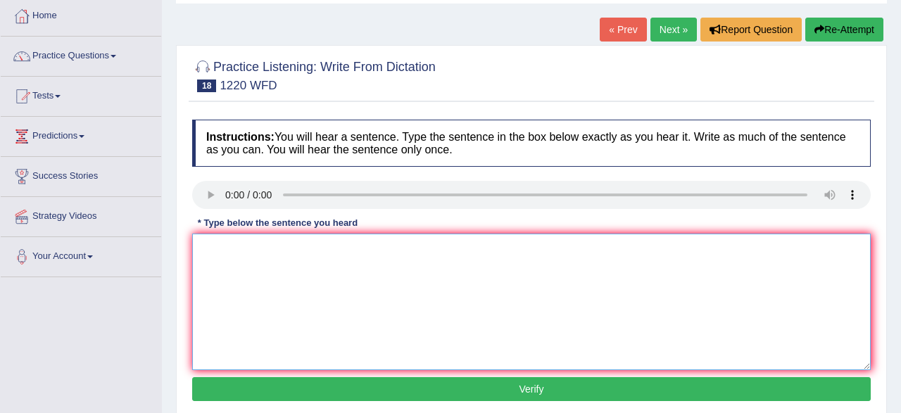
click at [216, 253] on textarea at bounding box center [531, 302] width 678 height 136
type textarea "we are enable acomidate the students perviasely"
click at [584, 387] on button "Verify" at bounding box center [531, 389] width 678 height 24
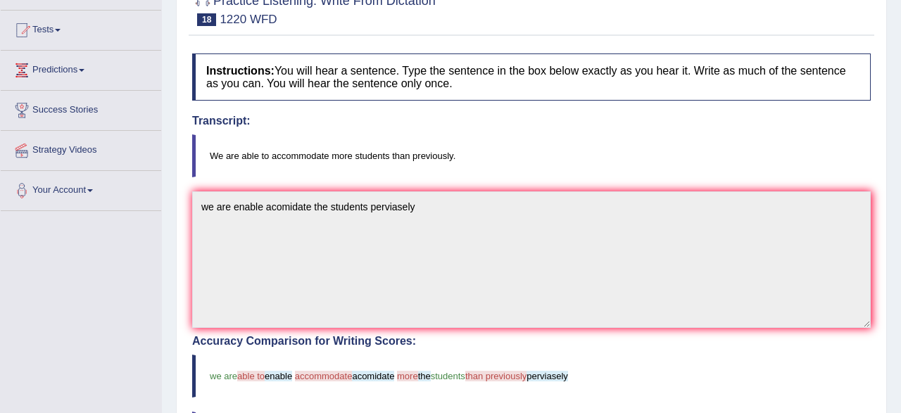
scroll to position [69, 0]
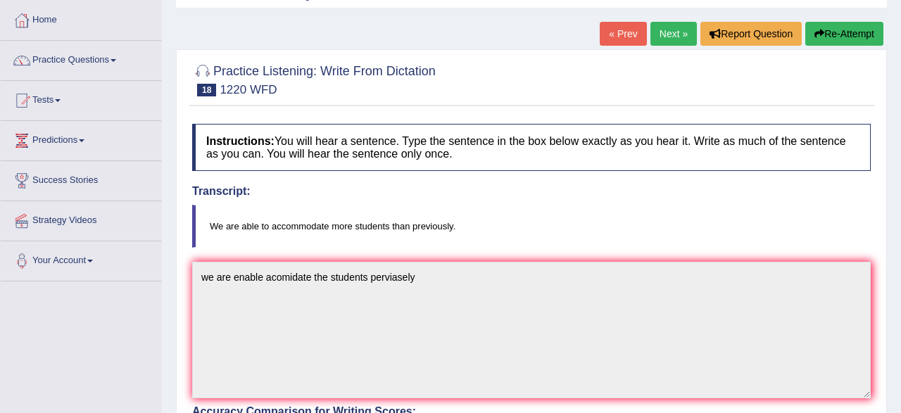
click at [852, 42] on button "Re-Attempt" at bounding box center [844, 34] width 78 height 24
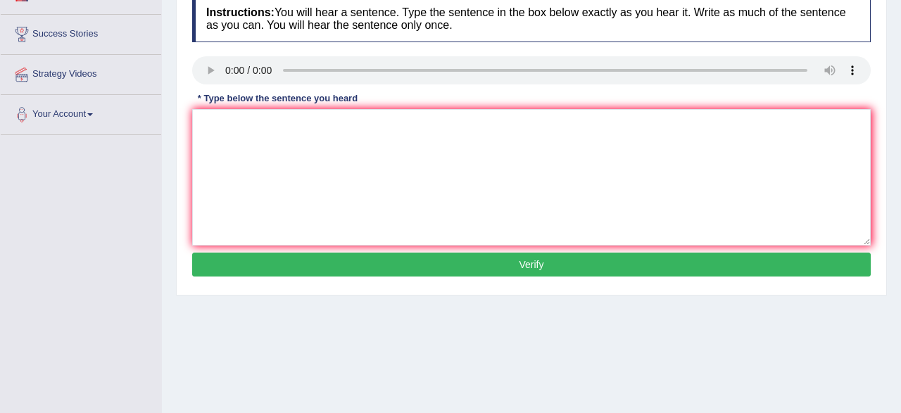
scroll to position [215, 0]
click at [654, 146] on textarea at bounding box center [531, 177] width 678 height 136
type textarea "we are able to accommodate more students then previously."
click at [481, 257] on button "Verify" at bounding box center [531, 265] width 678 height 24
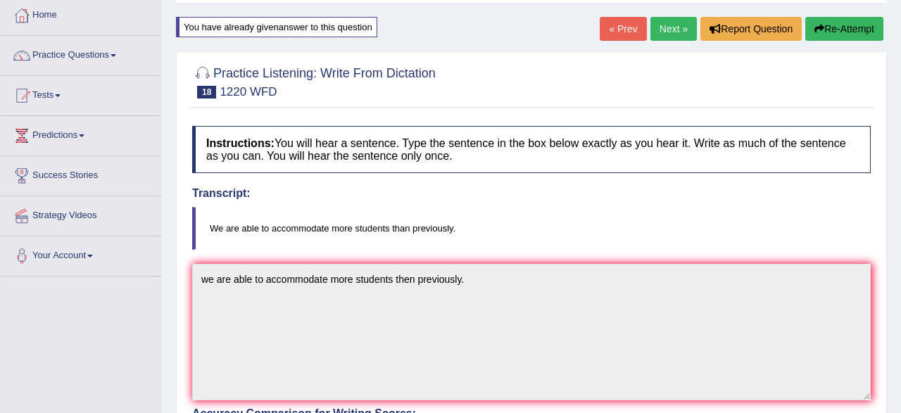
scroll to position [0, 0]
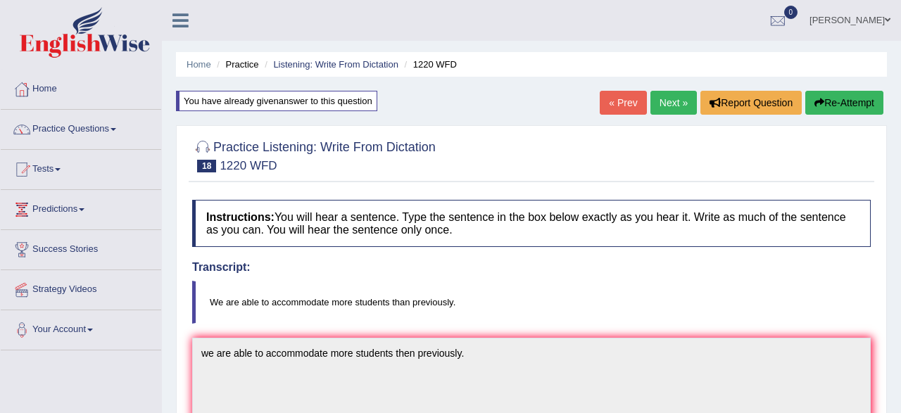
click at [666, 102] on link "Next »" at bounding box center [673, 103] width 46 height 24
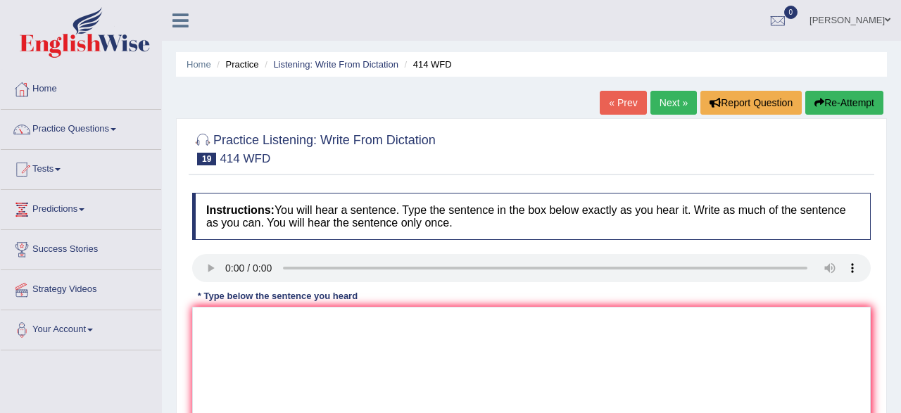
scroll to position [73, 0]
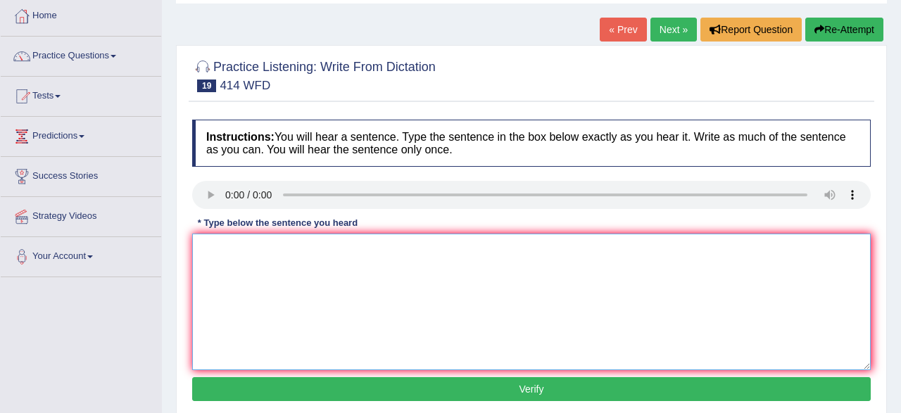
click at [295, 284] on textarea at bounding box center [531, 302] width 678 height 136
click at [377, 254] on textarea "the leading company change the police" at bounding box center [531, 302] width 678 height 136
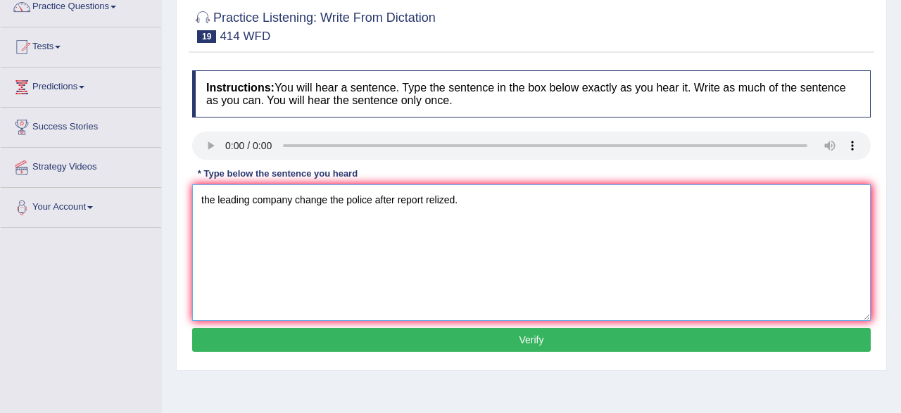
scroll to position [146, 0]
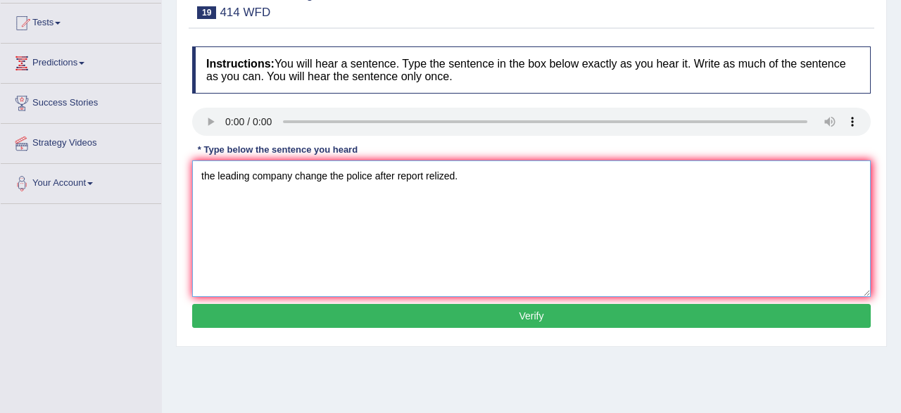
type textarea "the leading company change the police after report relized."
click at [373, 319] on button "Verify" at bounding box center [531, 316] width 678 height 24
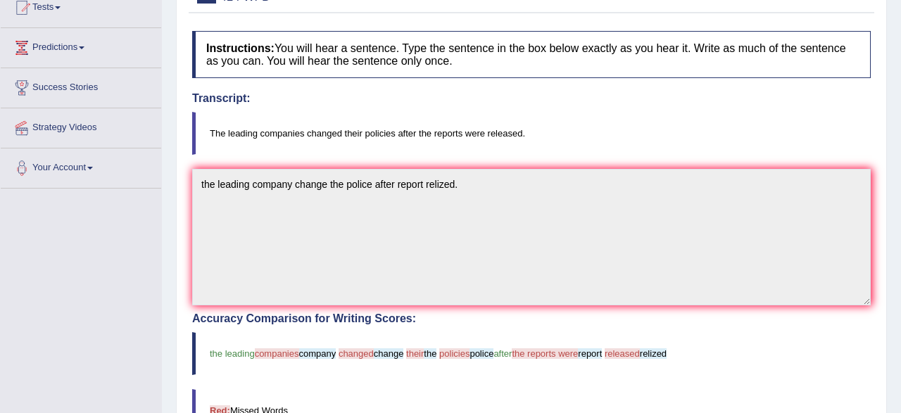
scroll to position [73, 0]
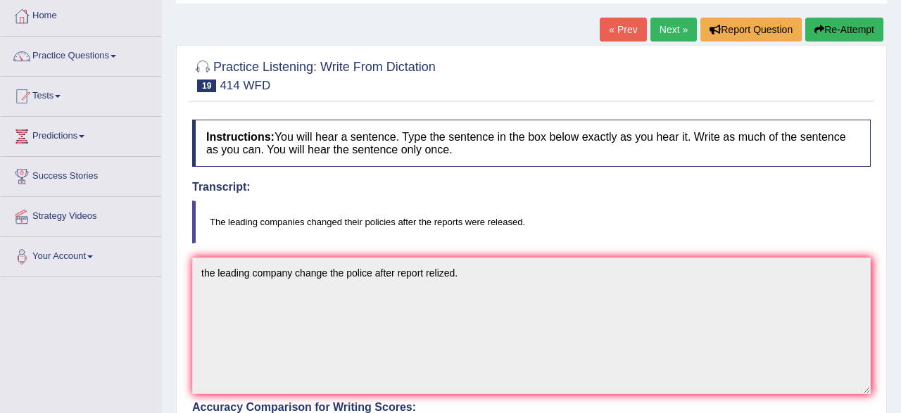
click at [851, 35] on button "Re-Attempt" at bounding box center [844, 30] width 78 height 24
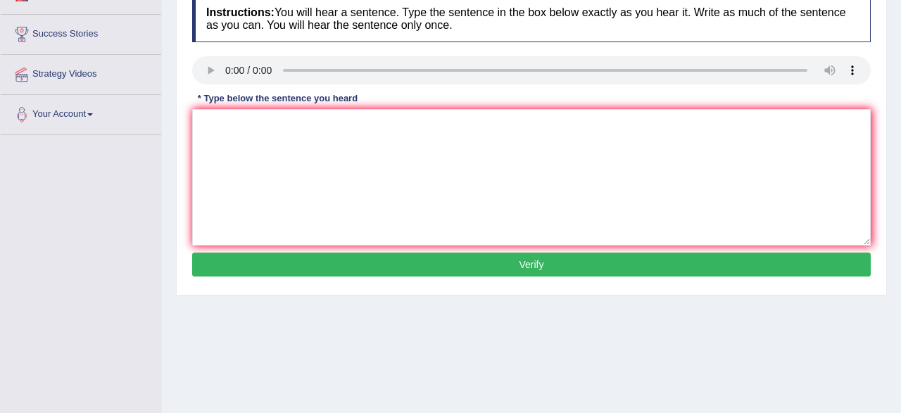
scroll to position [220, 0]
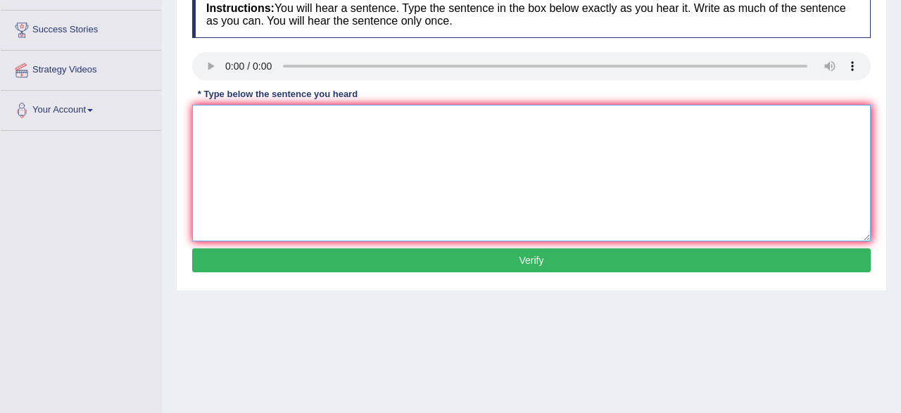
click at [514, 149] on textarea at bounding box center [531, 173] width 678 height 136
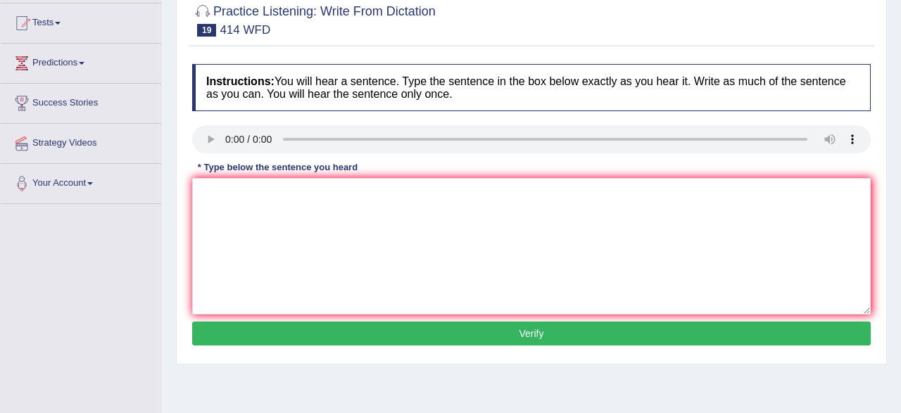
scroll to position [73, 0]
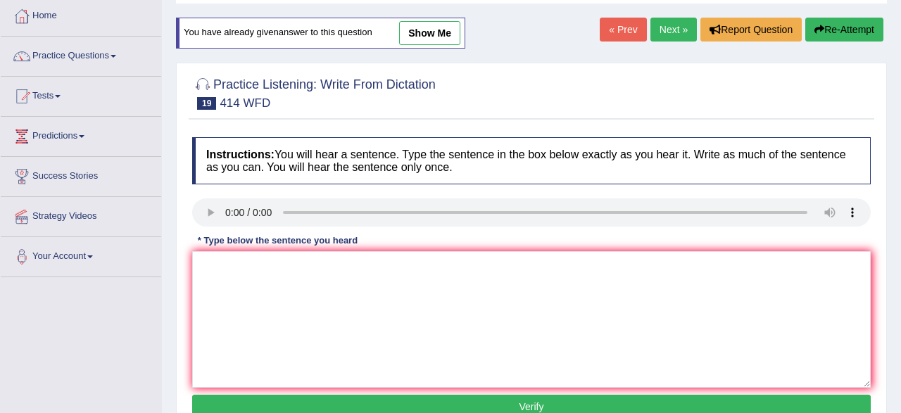
click at [677, 37] on link "Next »" at bounding box center [673, 30] width 46 height 24
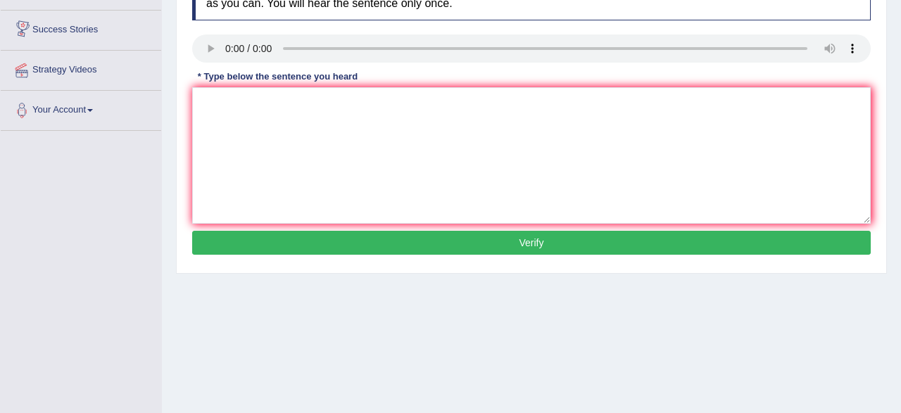
scroll to position [146, 0]
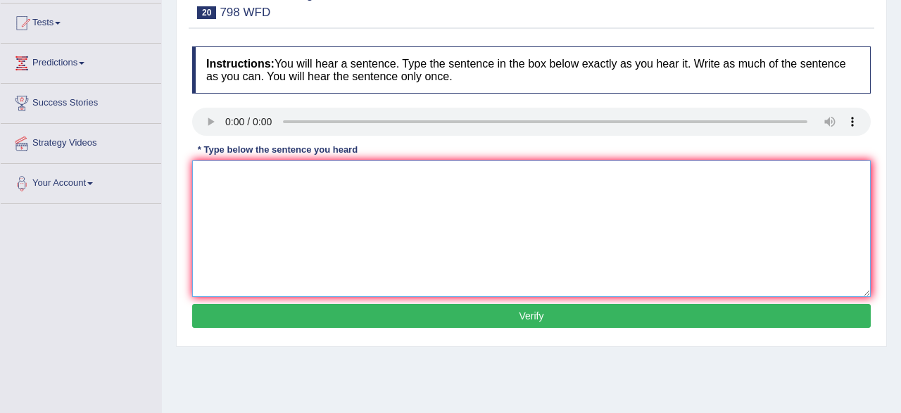
click at [236, 186] on textarea at bounding box center [531, 228] width 678 height 136
click at [236, 189] on textarea at bounding box center [531, 228] width 678 height 136
click at [208, 186] on textarea at bounding box center [531, 228] width 678 height 136
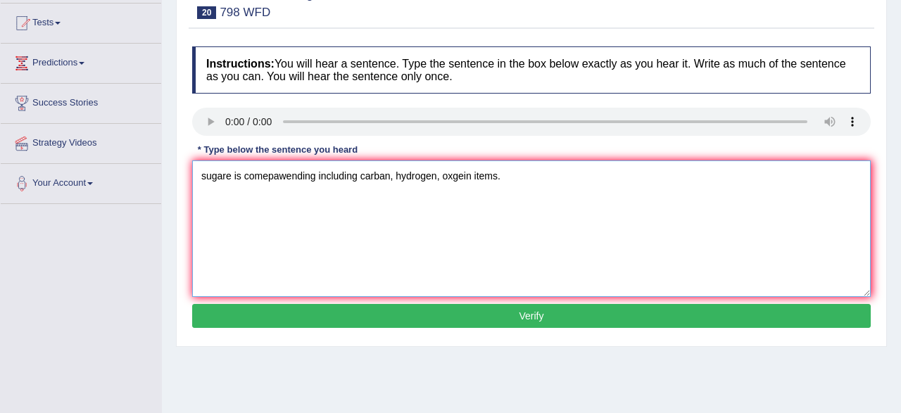
type textarea "sugare is comepawending including carban, hydrogen, oxgein items."
click at [366, 319] on button "Verify" at bounding box center [531, 316] width 678 height 24
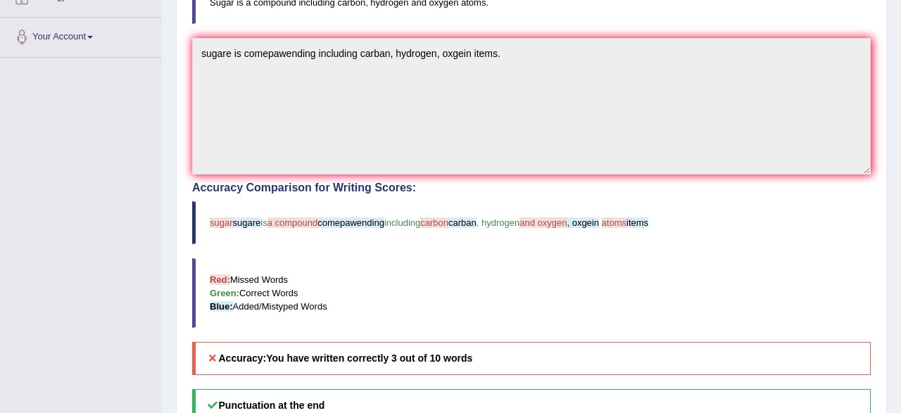
scroll to position [73, 0]
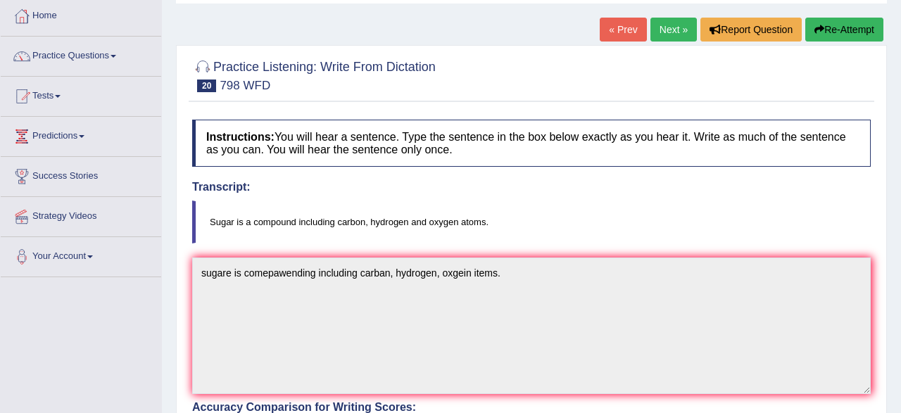
click at [829, 32] on button "Re-Attempt" at bounding box center [844, 30] width 78 height 24
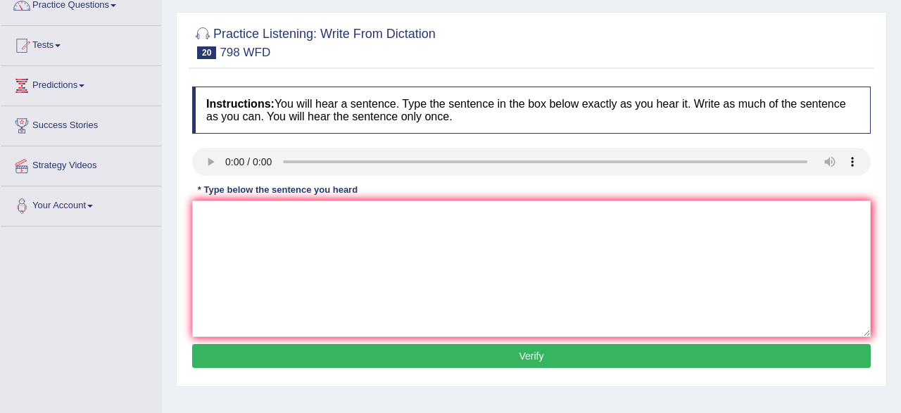
scroll to position [146, 0]
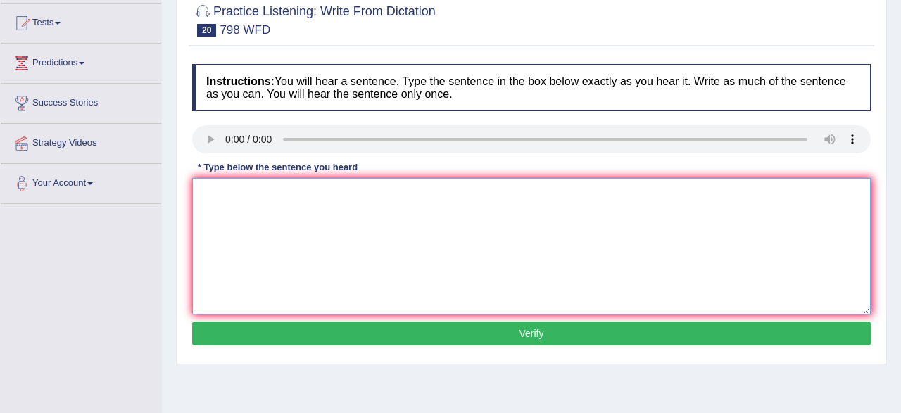
click at [610, 216] on textarea at bounding box center [531, 246] width 678 height 136
type textarea "sugar is a compound including carban hydrogen and oxygen atoms."
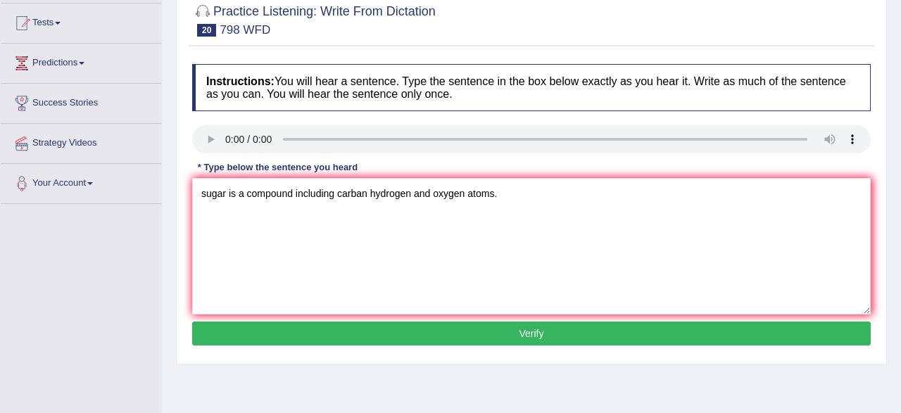
click at [566, 333] on button "Verify" at bounding box center [531, 334] width 678 height 24
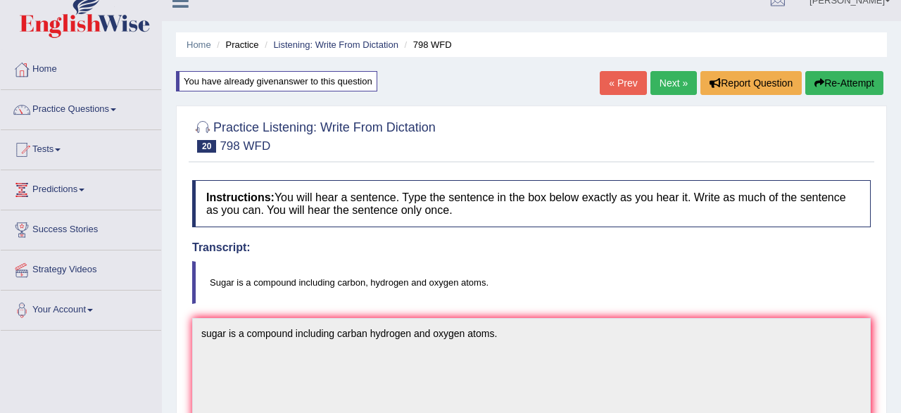
scroll to position [0, 0]
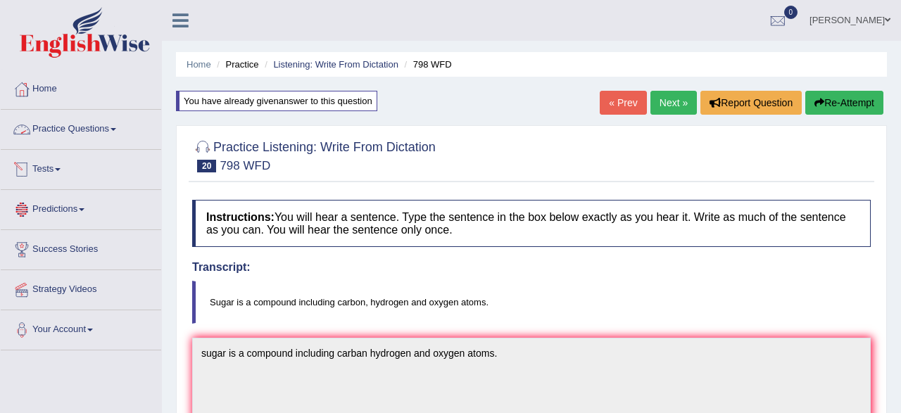
click at [68, 132] on link "Practice Questions" at bounding box center [81, 127] width 160 height 35
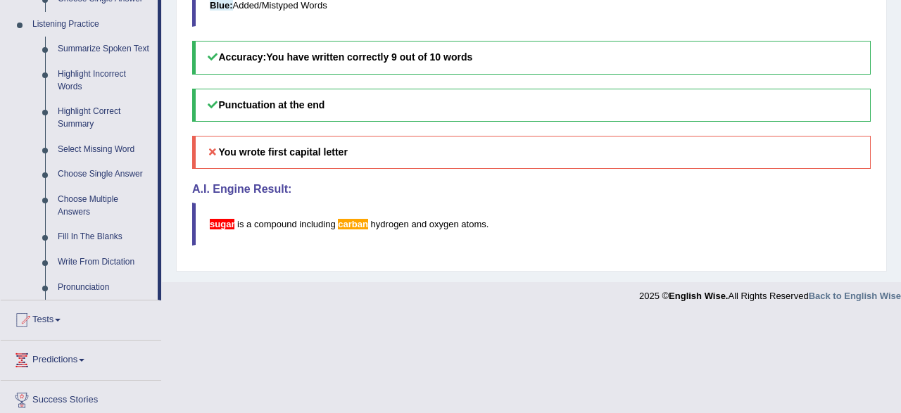
scroll to position [687, 0]
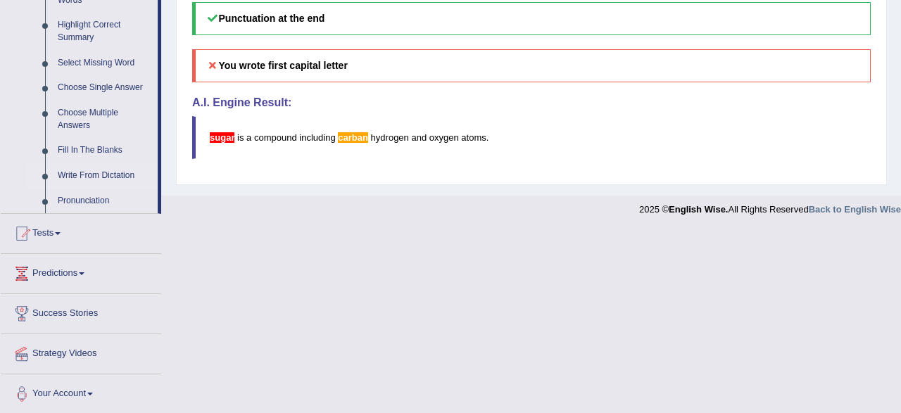
click at [89, 174] on link "Write From Dictation" at bounding box center [104, 175] width 106 height 25
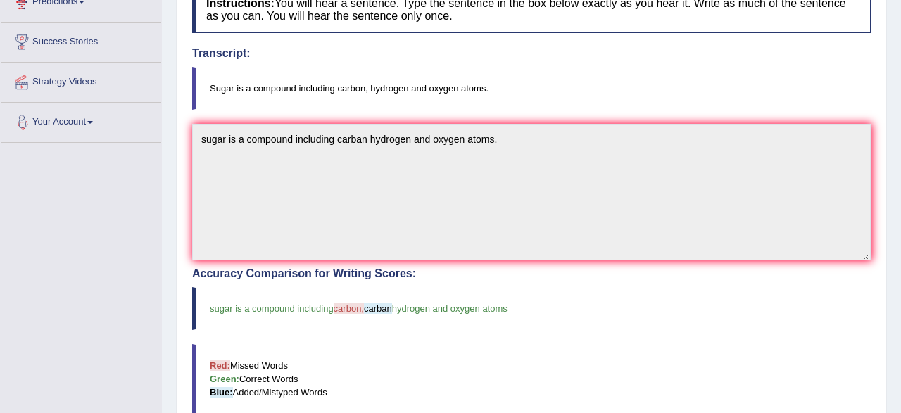
scroll to position [0, 0]
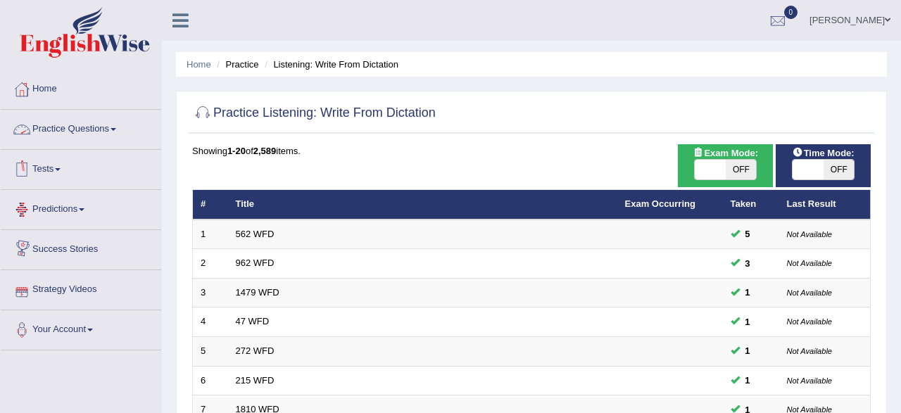
click at [58, 127] on link "Practice Questions" at bounding box center [81, 127] width 160 height 35
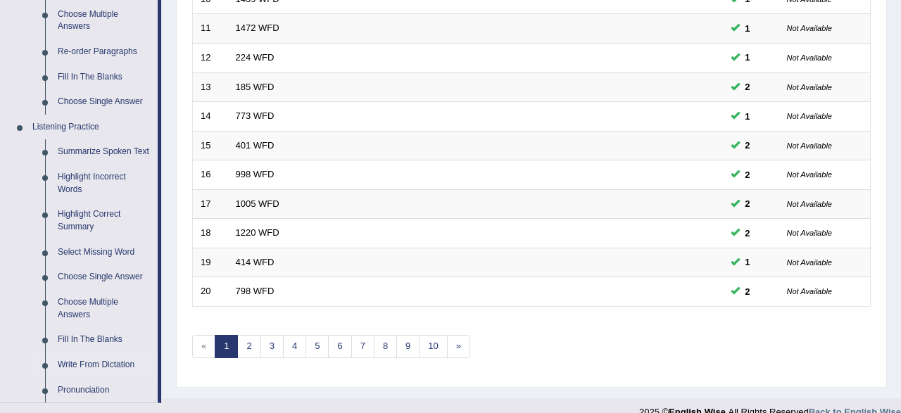
scroll to position [585, 0]
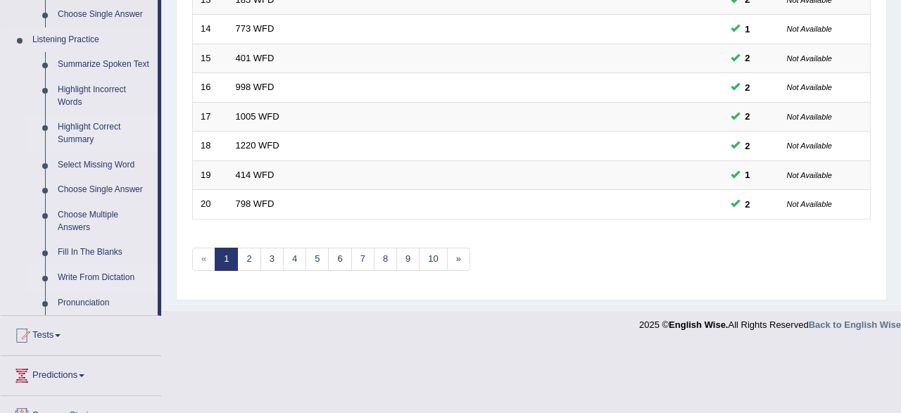
click at [75, 130] on link "Highlight Correct Summary" at bounding box center [104, 133] width 106 height 37
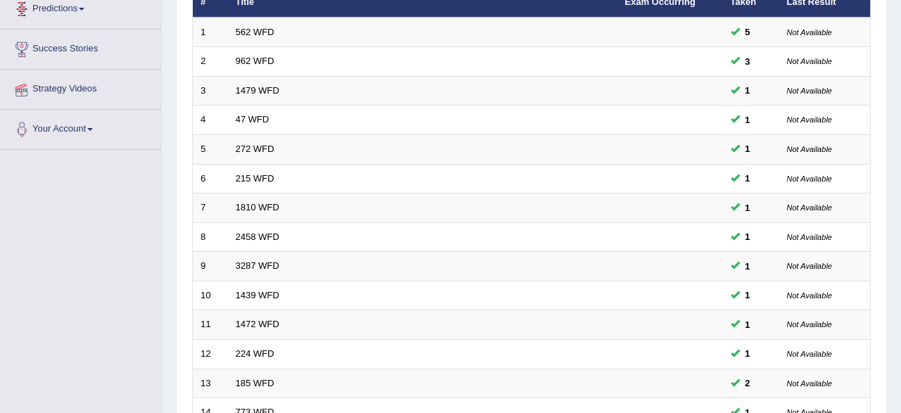
scroll to position [511, 0]
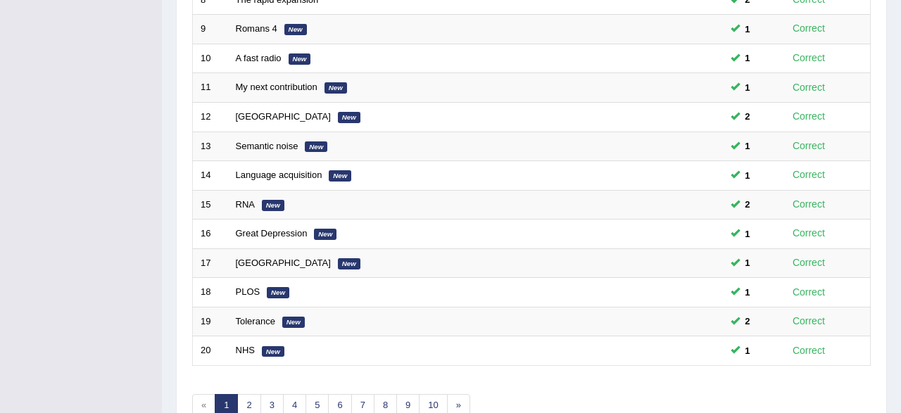
scroll to position [511, 0]
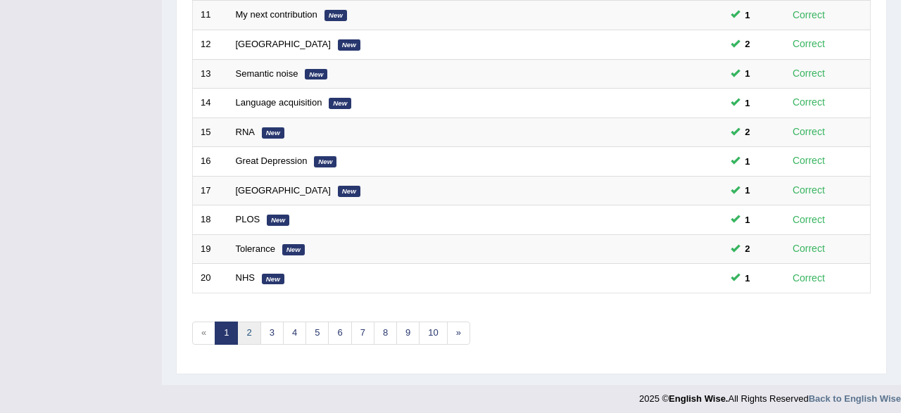
click at [248, 325] on link "2" at bounding box center [248, 333] width 23 height 23
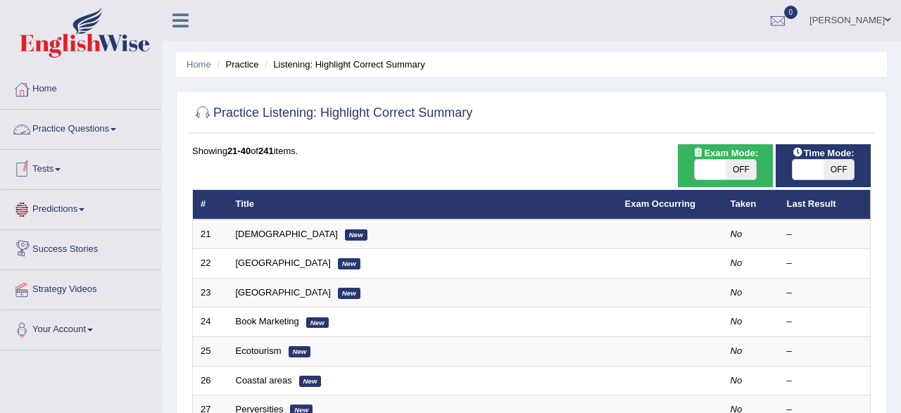
click at [61, 127] on link "Practice Questions" at bounding box center [81, 127] width 160 height 35
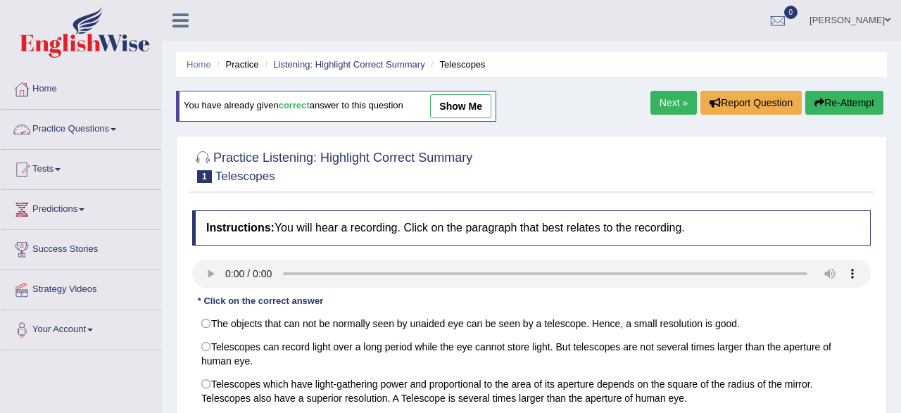
click at [72, 127] on link "Practice Questions" at bounding box center [81, 127] width 160 height 35
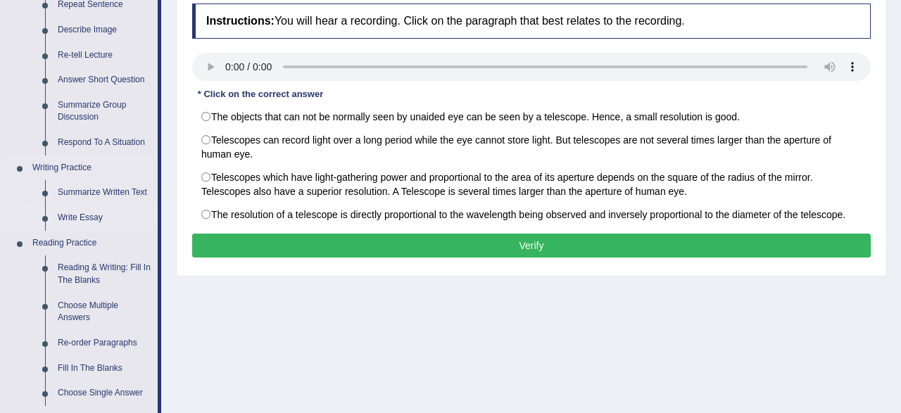
scroll to position [146, 0]
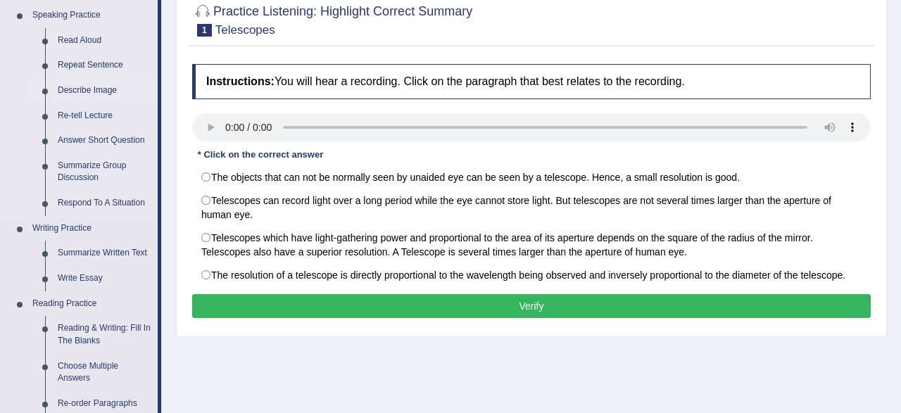
click at [96, 94] on link "Describe Image" at bounding box center [104, 90] width 106 height 25
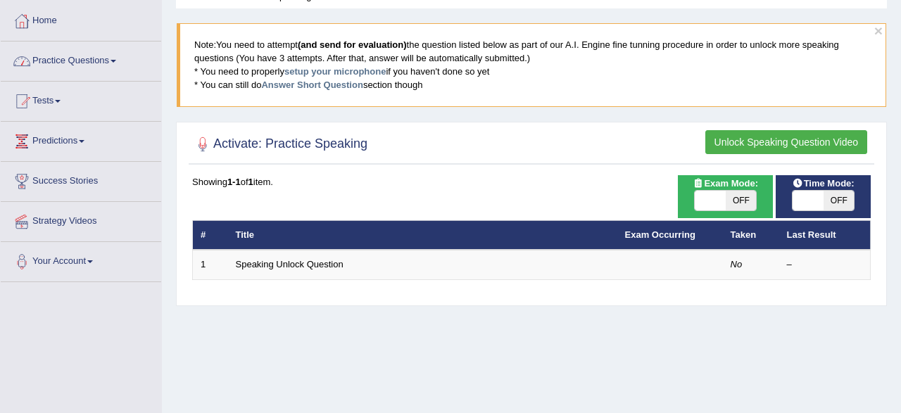
scroll to position [146, 0]
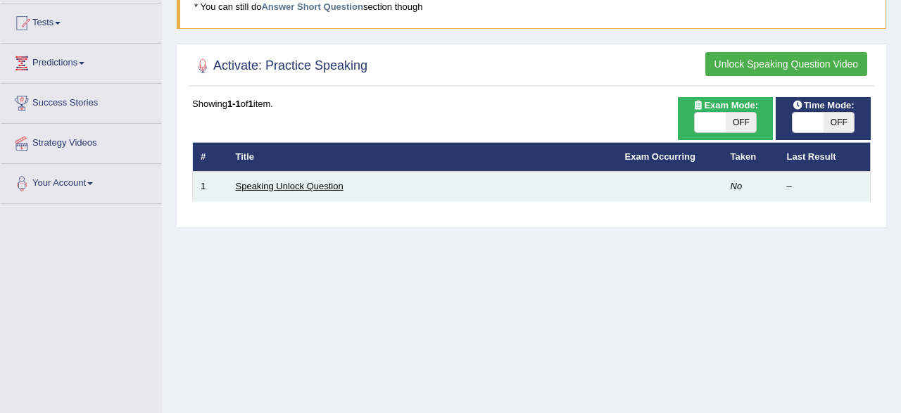
click at [298, 185] on link "Speaking Unlock Question" at bounding box center [290, 186] width 108 height 11
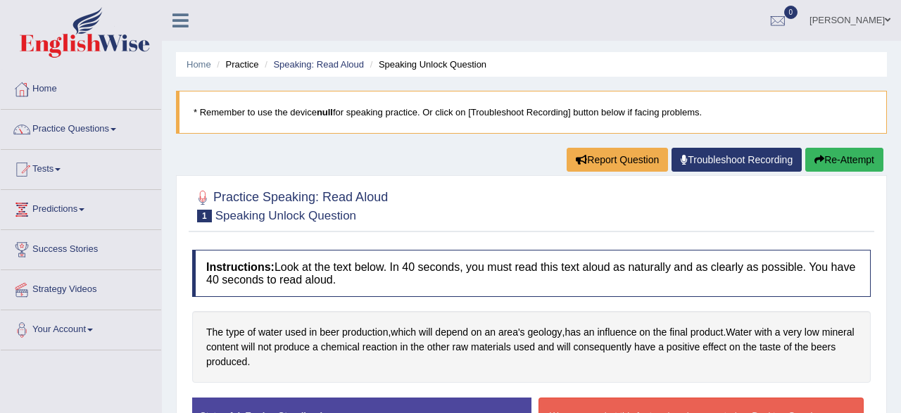
scroll to position [220, 0]
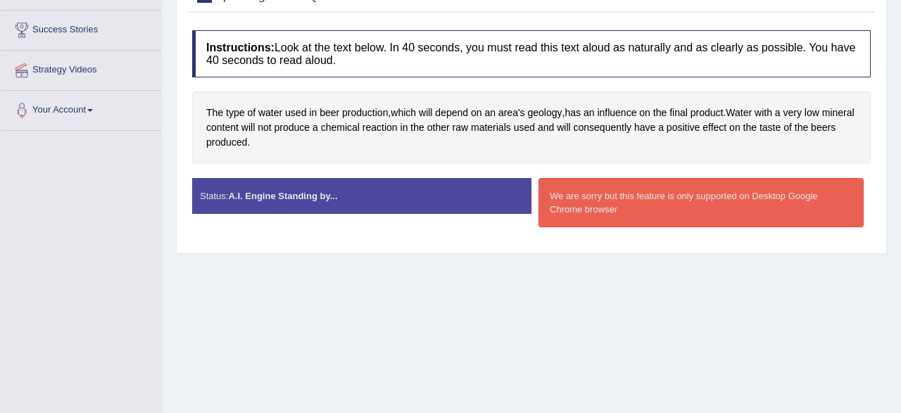
click at [422, 196] on div "Status: A.I. Engine Standing by..." at bounding box center [361, 196] width 339 height 36
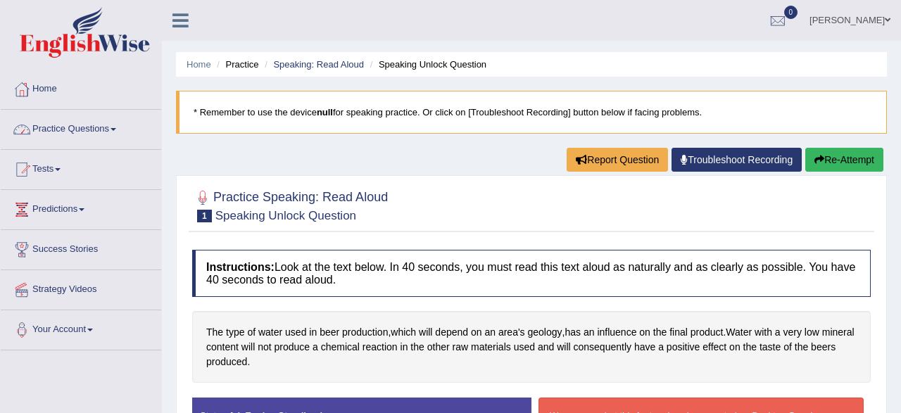
click at [43, 134] on link "Practice Questions" at bounding box center [81, 127] width 160 height 35
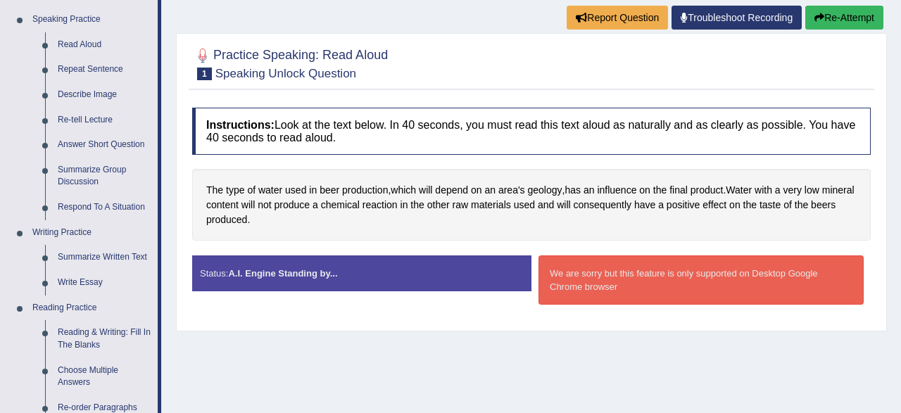
scroll to position [146, 0]
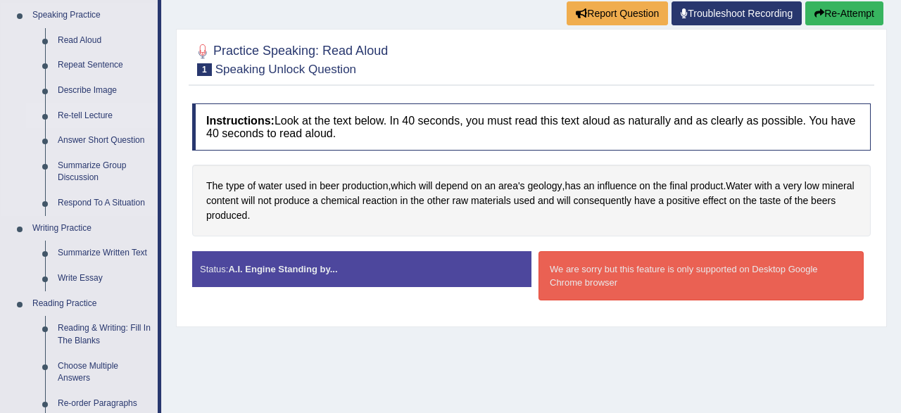
click at [67, 113] on link "Re-tell Lecture" at bounding box center [104, 115] width 106 height 25
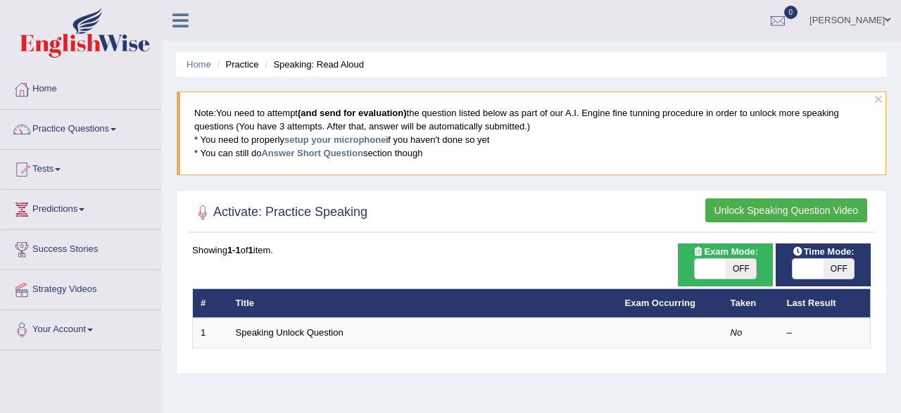
click at [64, 134] on link "Practice Questions" at bounding box center [81, 127] width 160 height 35
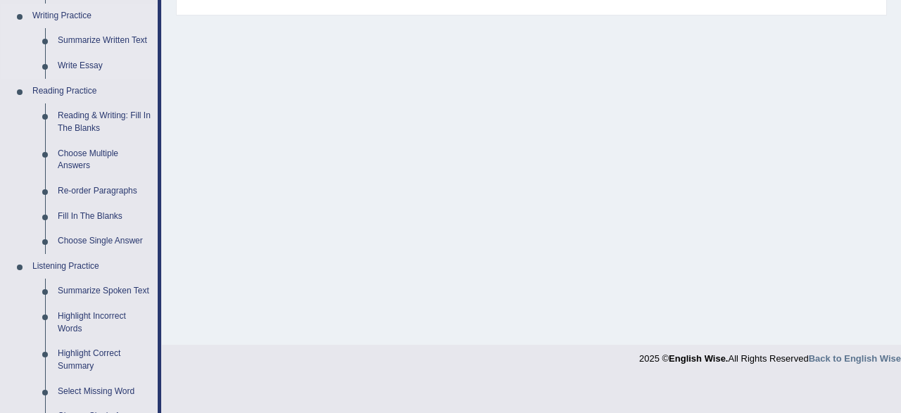
scroll to position [366, 0]
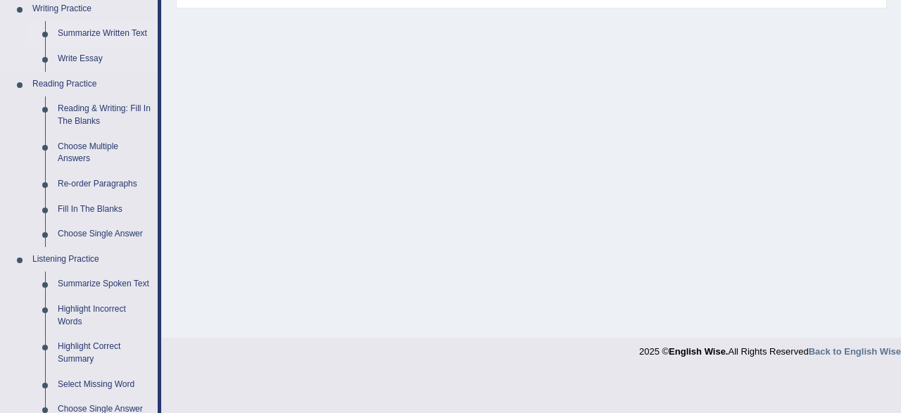
click at [107, 29] on link "Summarize Written Text" at bounding box center [104, 33] width 106 height 25
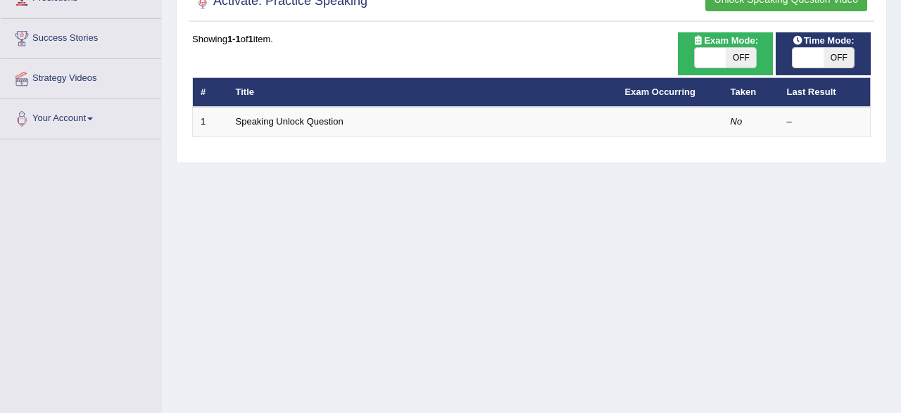
scroll to position [0, 0]
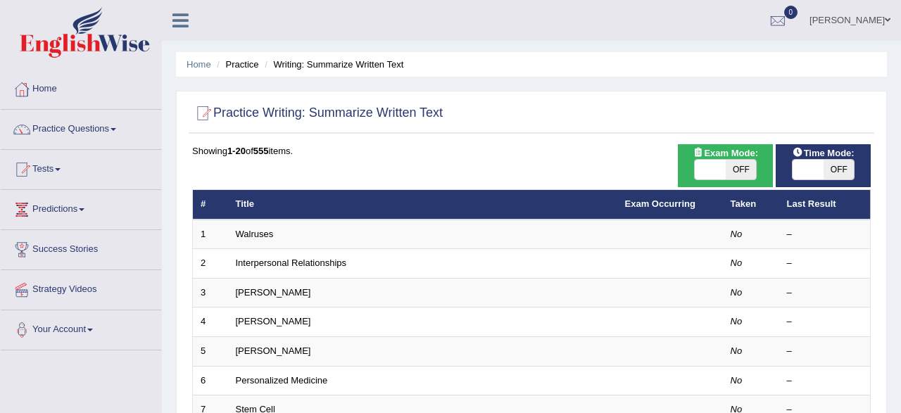
scroll to position [146, 0]
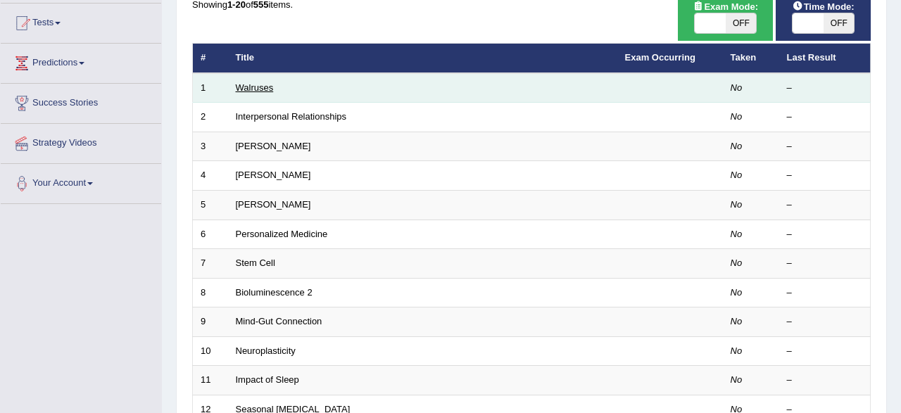
click at [251, 90] on link "Walruses" at bounding box center [255, 87] width 38 height 11
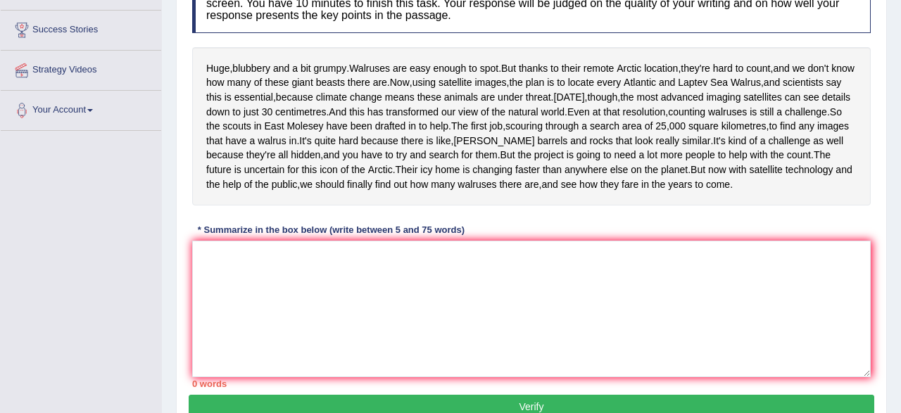
scroll to position [220, 0]
click at [302, 344] on textarea at bounding box center [531, 309] width 678 height 136
type textarea "h"
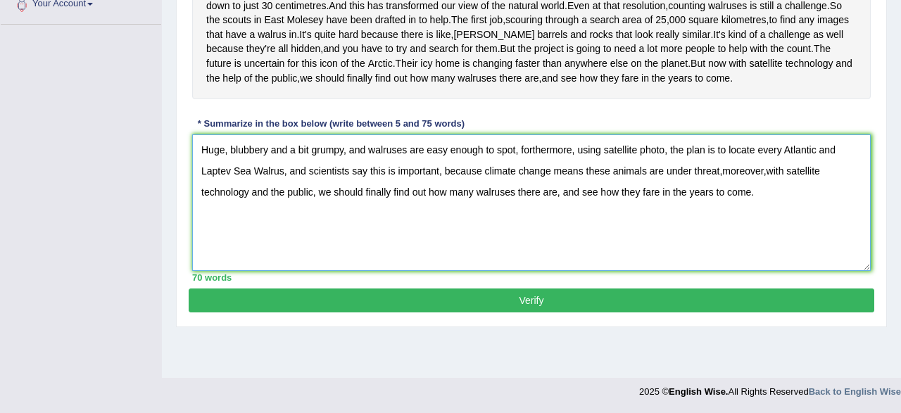
scroll to position [355, 0]
type textarea "Huge, blubbery and a bit grumpy, and walruses are easy enough to spot, fortherm…"
click at [410, 312] on button "Verify" at bounding box center [531, 300] width 685 height 24
click at [0, 0] on blockquote "." at bounding box center [0, 0] width 0 height 0
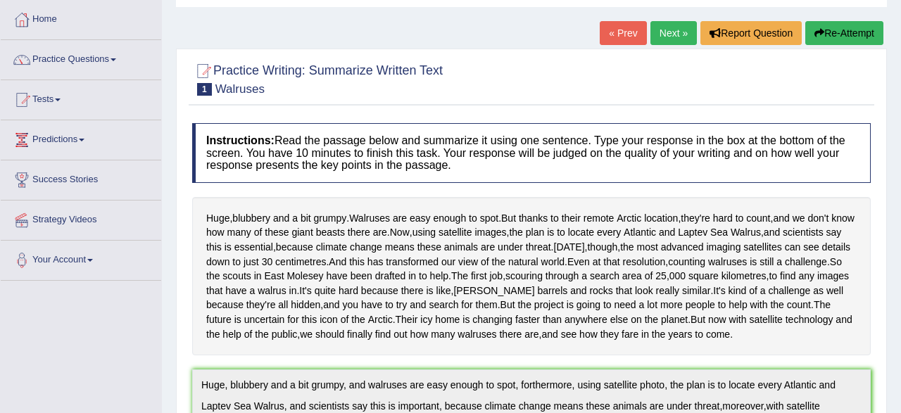
scroll to position [0, 0]
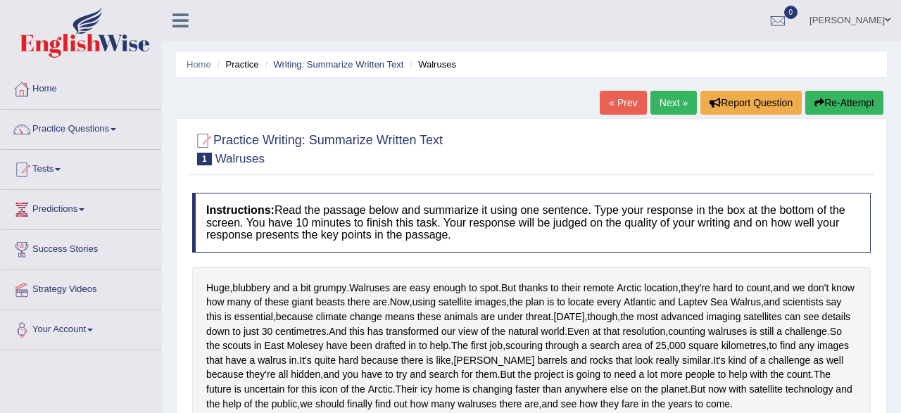
click at [53, 127] on link "Practice Questions" at bounding box center [81, 127] width 160 height 35
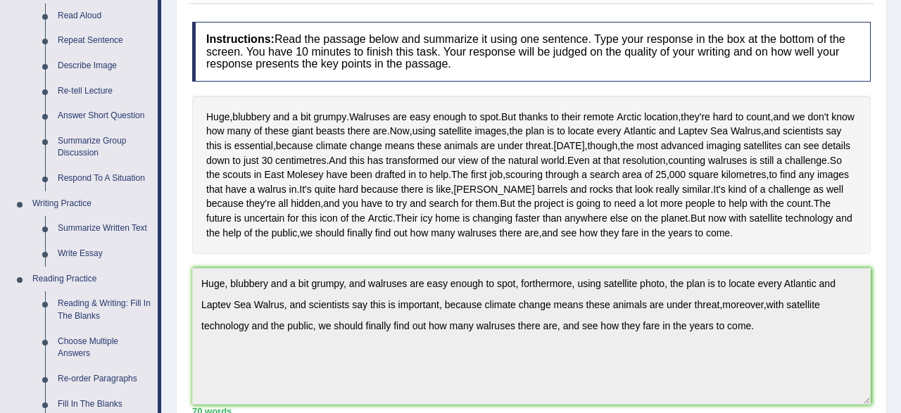
scroll to position [293, 0]
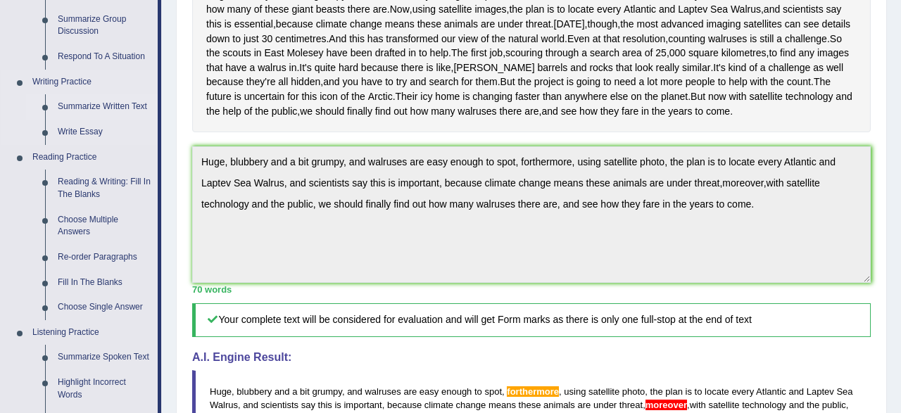
click at [73, 105] on link "Summarize Written Text" at bounding box center [104, 106] width 106 height 25
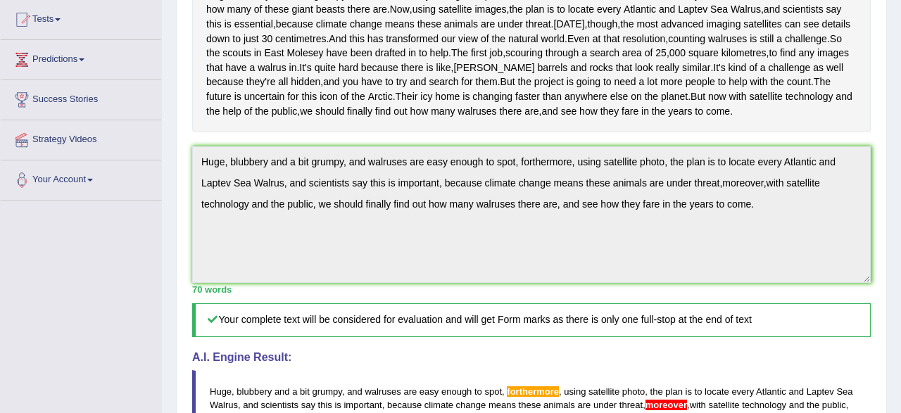
scroll to position [0, 0]
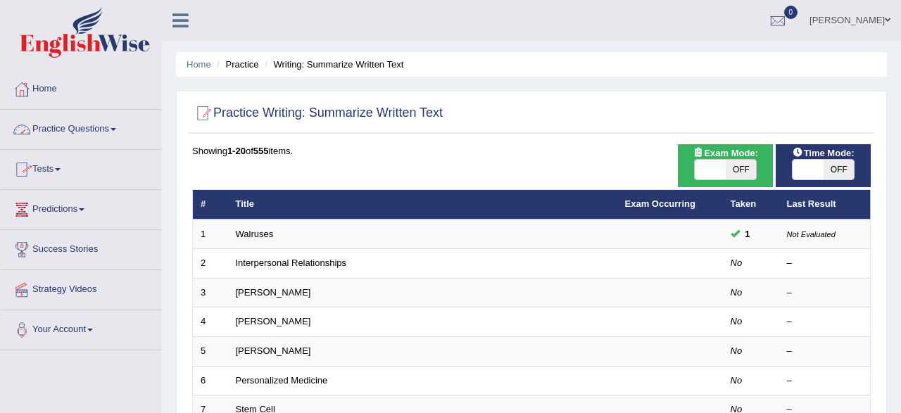
click at [58, 132] on link "Practice Questions" at bounding box center [81, 127] width 160 height 35
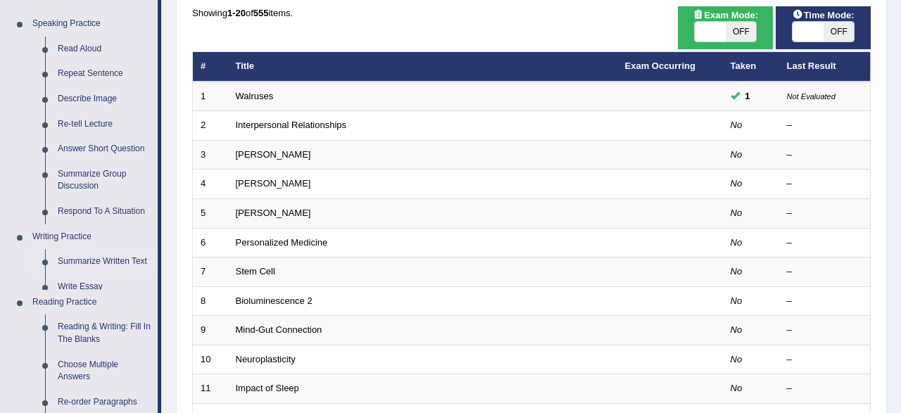
scroll to position [146, 0]
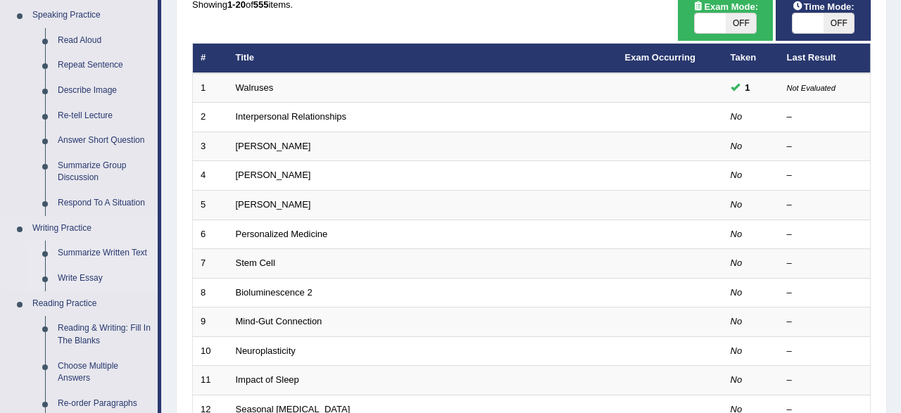
click at [64, 284] on link "Write Essay" at bounding box center [104, 278] width 106 height 25
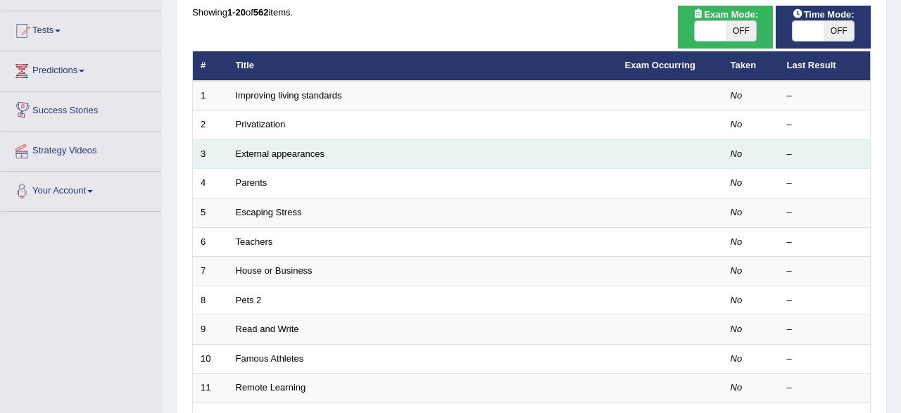
scroll to position [146, 0]
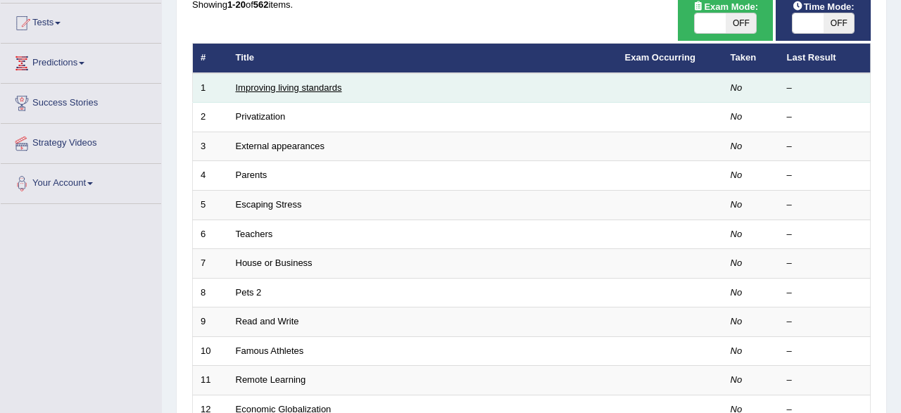
click at [250, 86] on link "Improving living standards" at bounding box center [289, 87] width 106 height 11
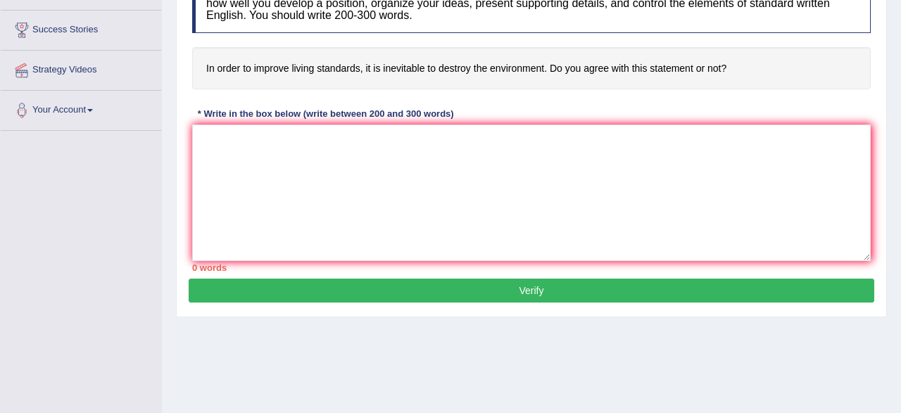
scroll to position [146, 0]
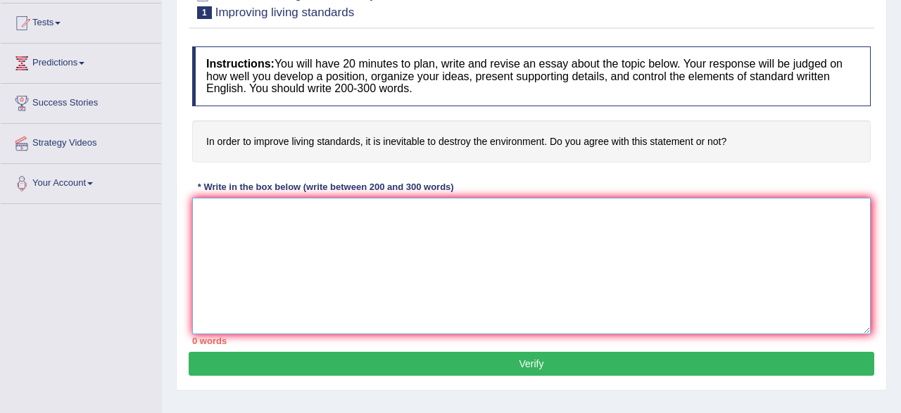
click at [640, 243] on textarea at bounding box center [531, 266] width 678 height 136
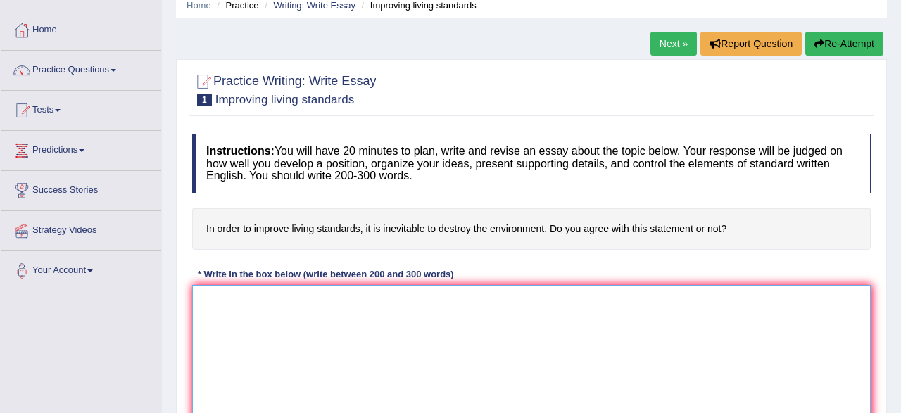
scroll to position [0, 0]
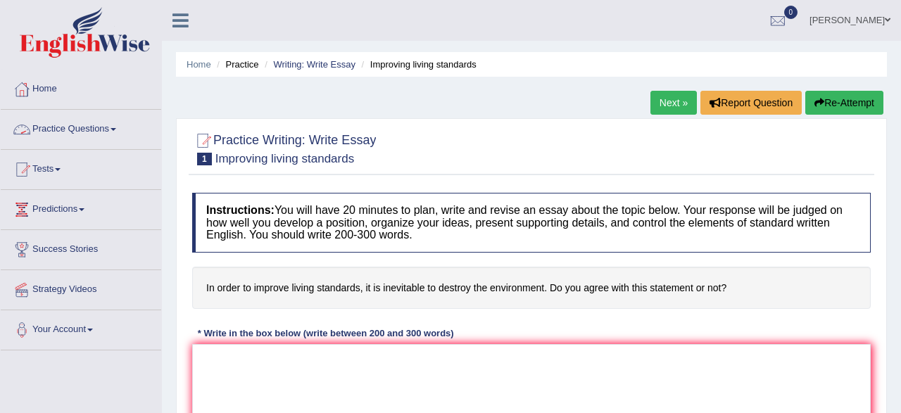
click at [75, 125] on link "Practice Questions" at bounding box center [81, 127] width 160 height 35
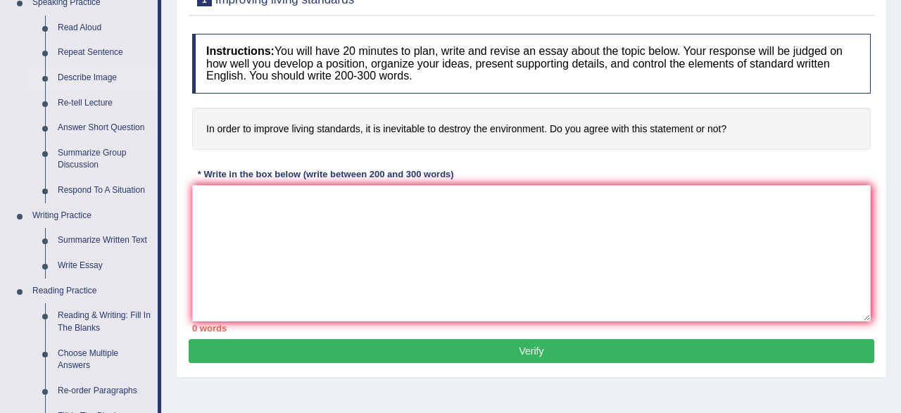
scroll to position [220, 0]
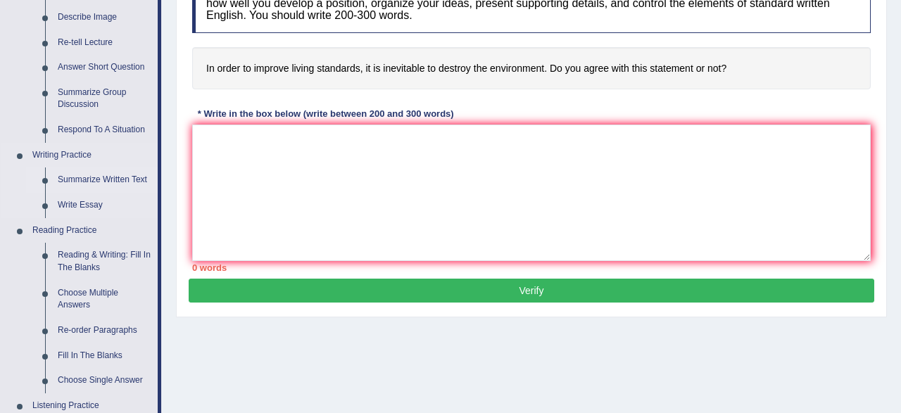
click at [97, 175] on link "Summarize Written Text" at bounding box center [104, 179] width 106 height 25
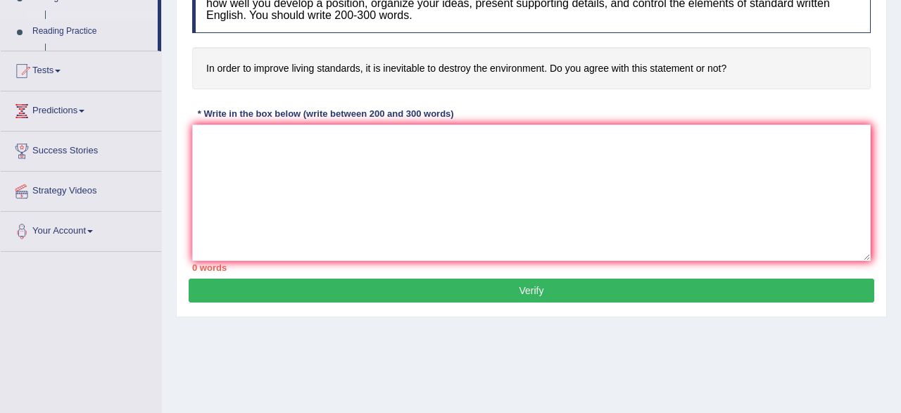
scroll to position [0, 0]
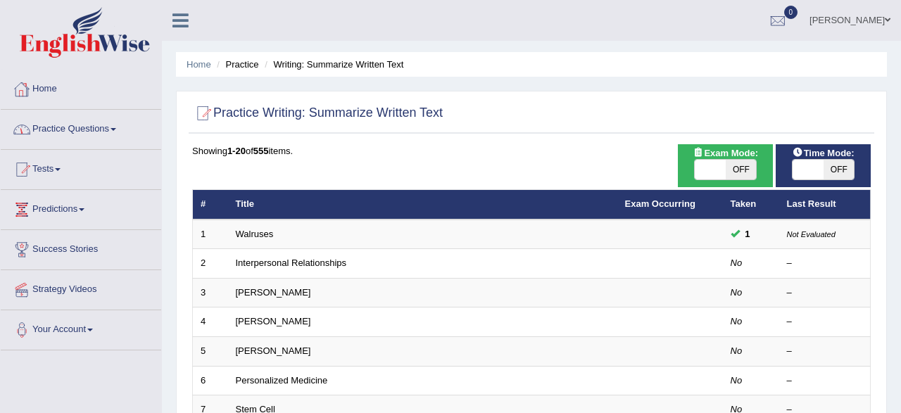
click at [37, 87] on link "Home" at bounding box center [81, 87] width 160 height 35
